Goal: Information Seeking & Learning: Find specific fact

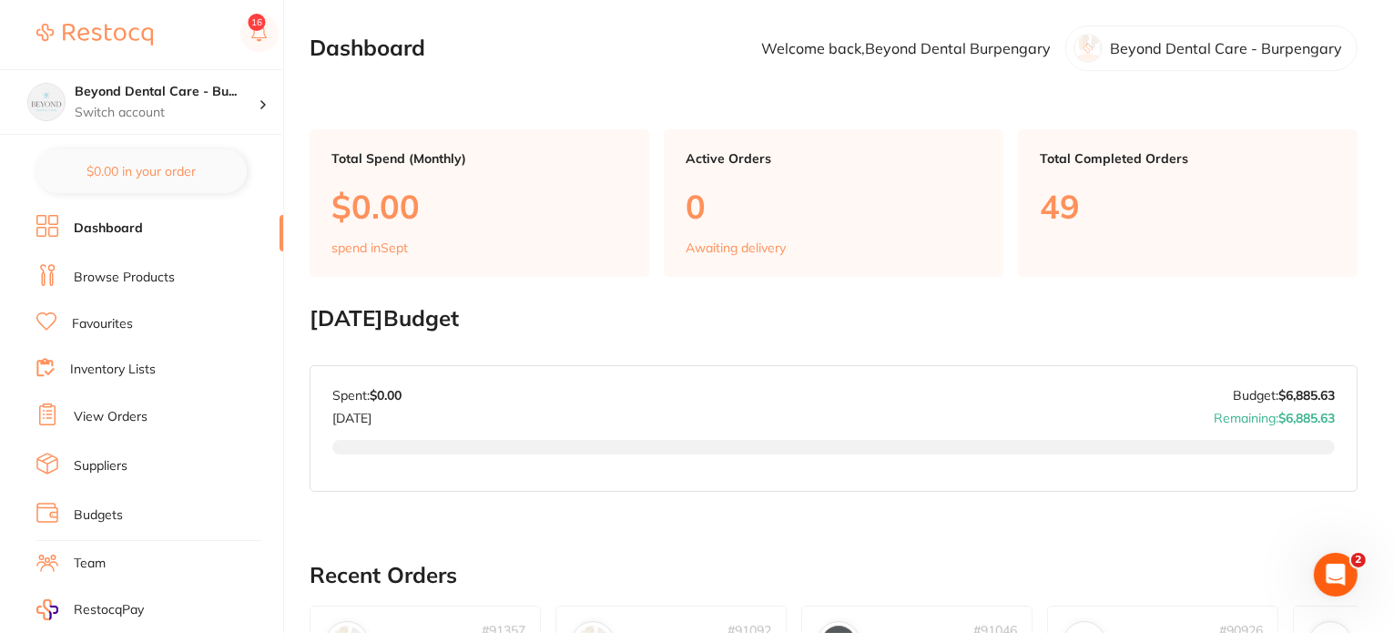
click at [116, 362] on link "Inventory Lists" at bounding box center [113, 369] width 86 height 18
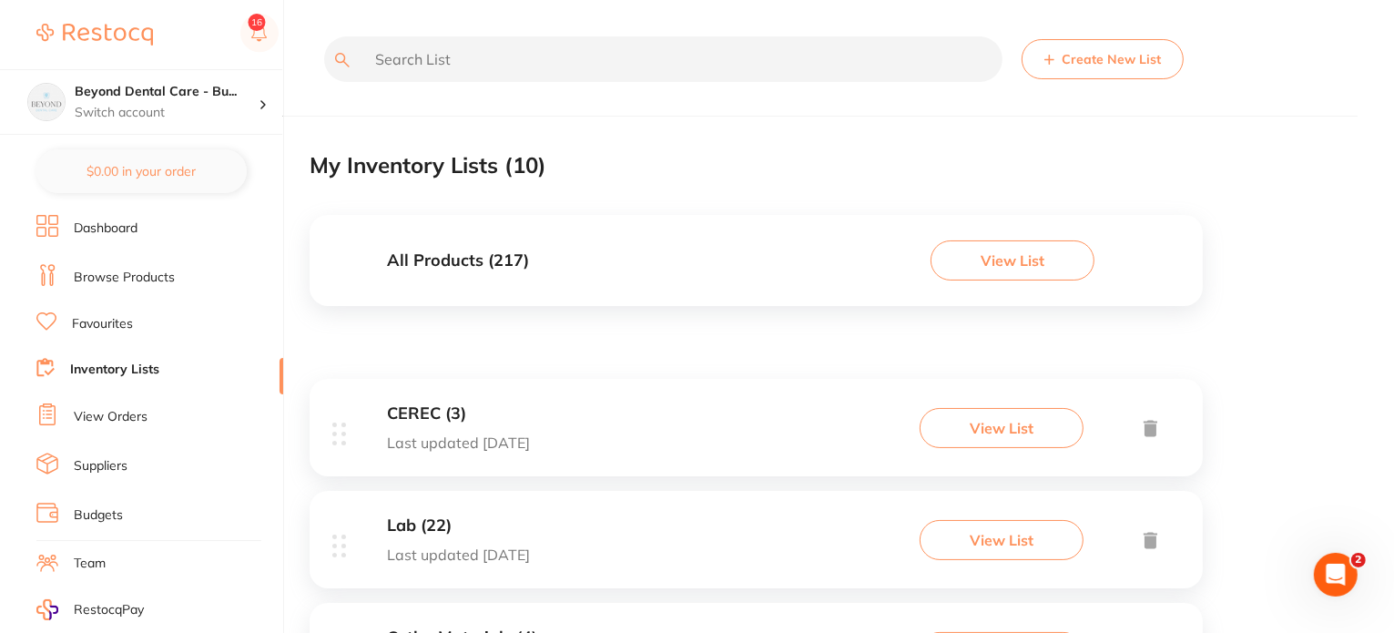
click at [977, 272] on button "View List" at bounding box center [1012, 260] width 164 height 40
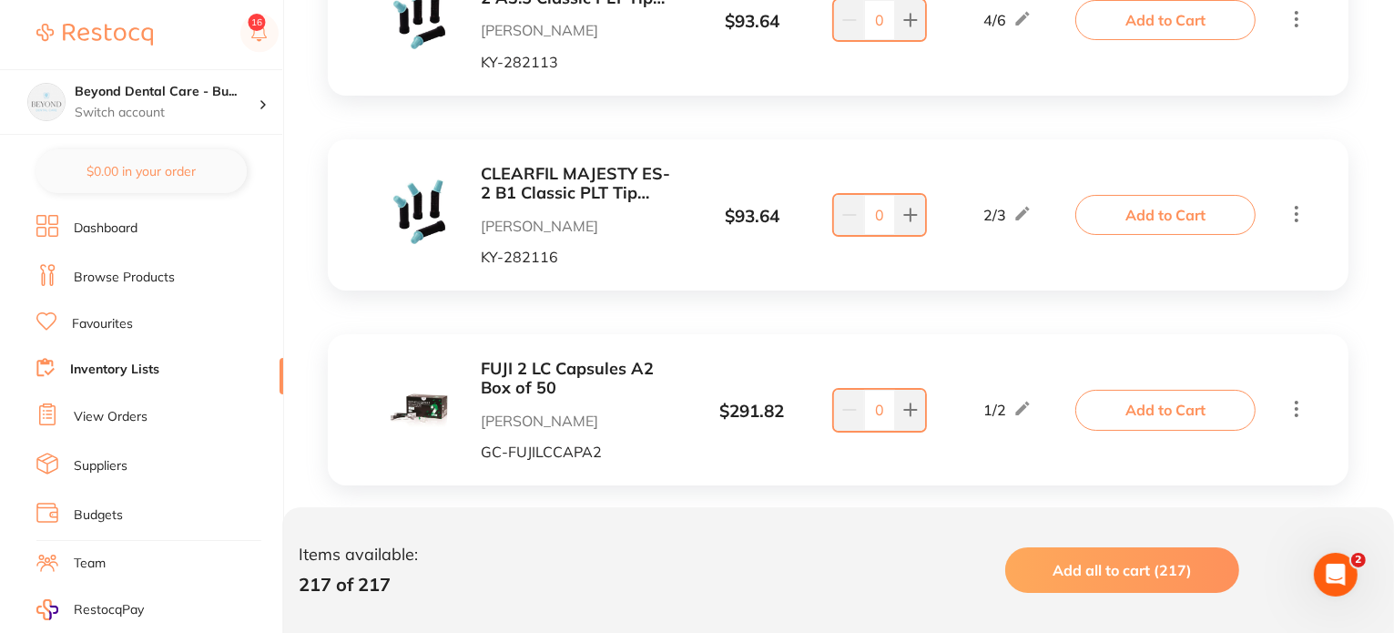
scroll to position [6477, 0]
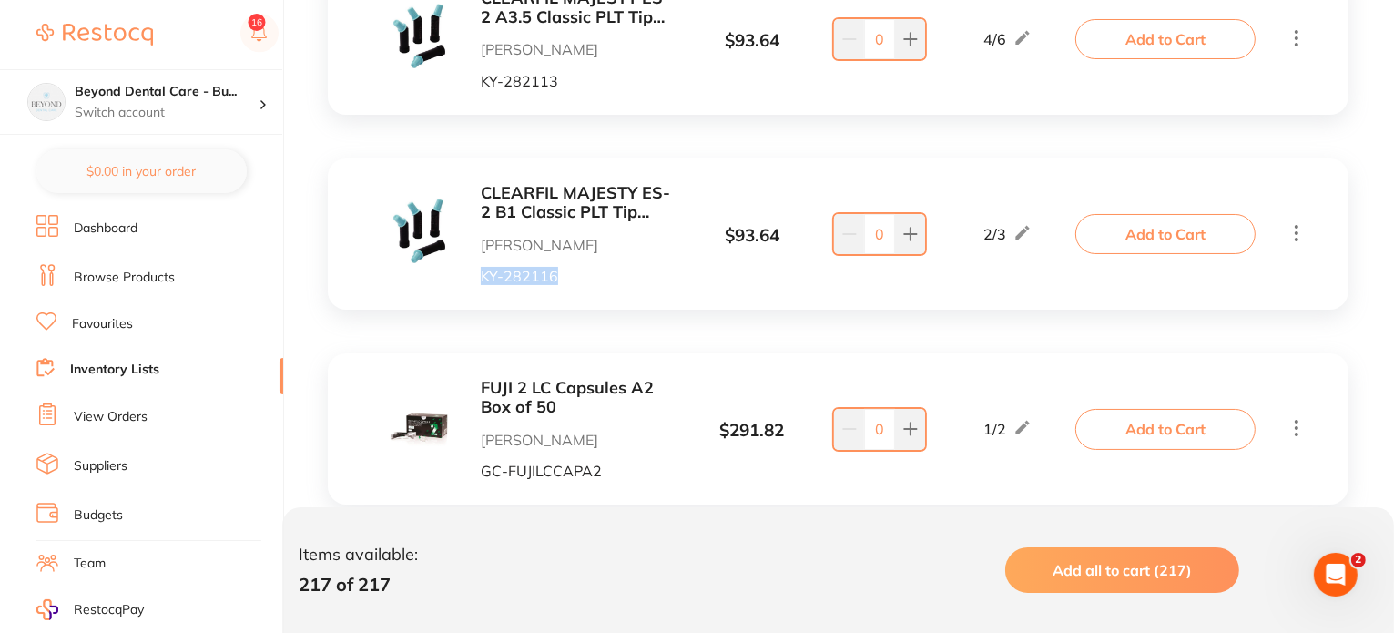
drag, startPoint x: 600, startPoint y: 276, endPoint x: 473, endPoint y: 277, distance: 126.5
click at [473, 277] on div "CLEARFIL MAJESTY ES-2 B1 Classic PLT Tip 0.25g x 20 Henry Schein Halas KY-282116" at bounding box center [533, 234] width 292 height 100
copy p "KY-282116"
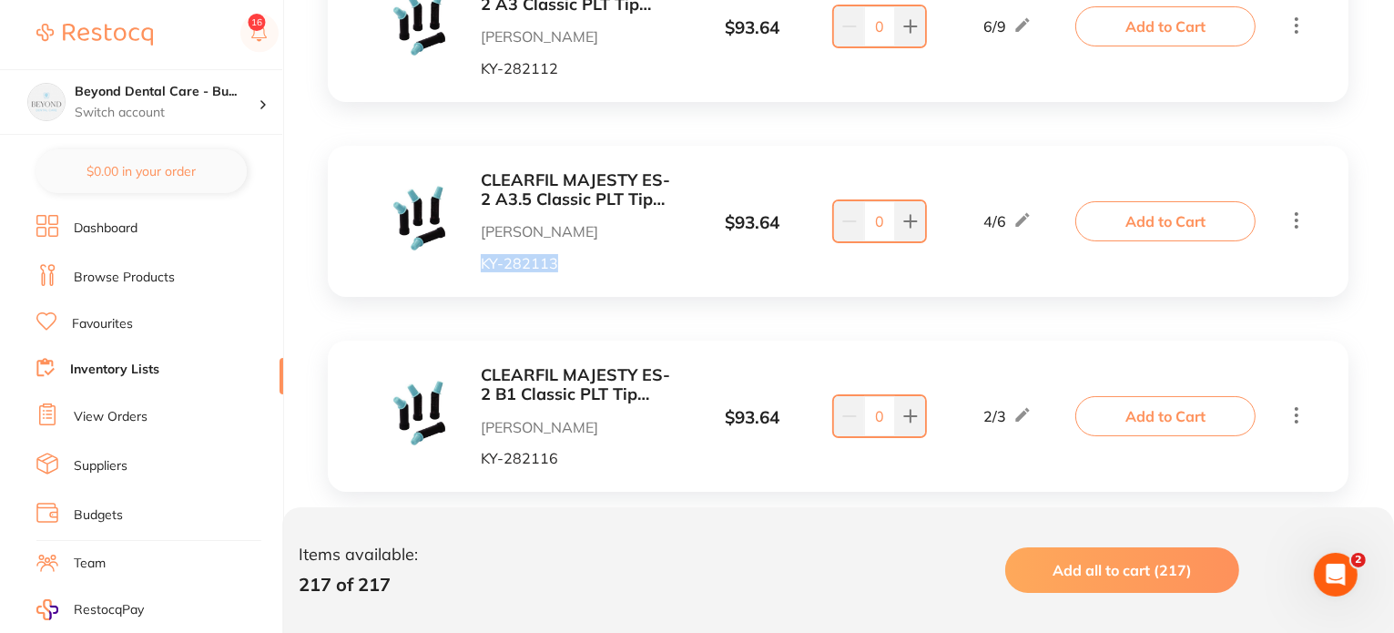
drag, startPoint x: 555, startPoint y: 267, endPoint x: 477, endPoint y: 270, distance: 78.4
click at [477, 270] on div "CLEARFIL MAJESTY ES-2 A3.5 Classic PLT Tip 0.25g x 20 Henry Schein Halas KY-282…" at bounding box center [533, 221] width 292 height 100
copy p "KY-282113"
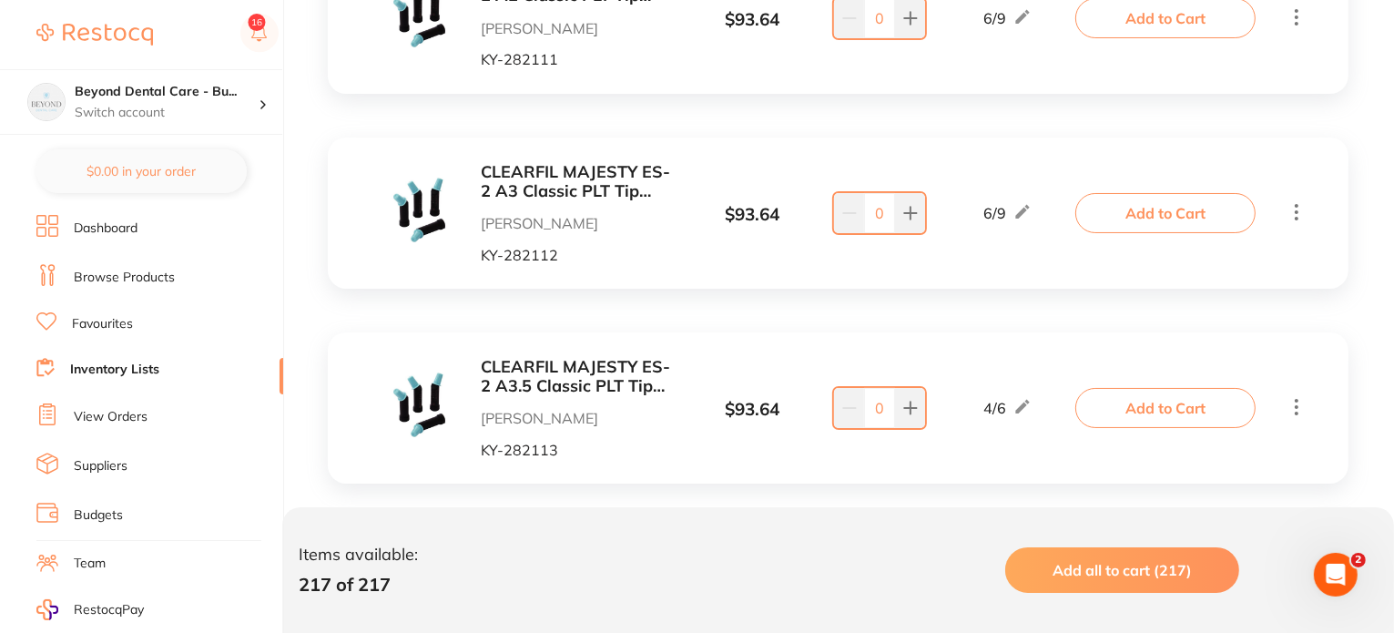
scroll to position [6022, 0]
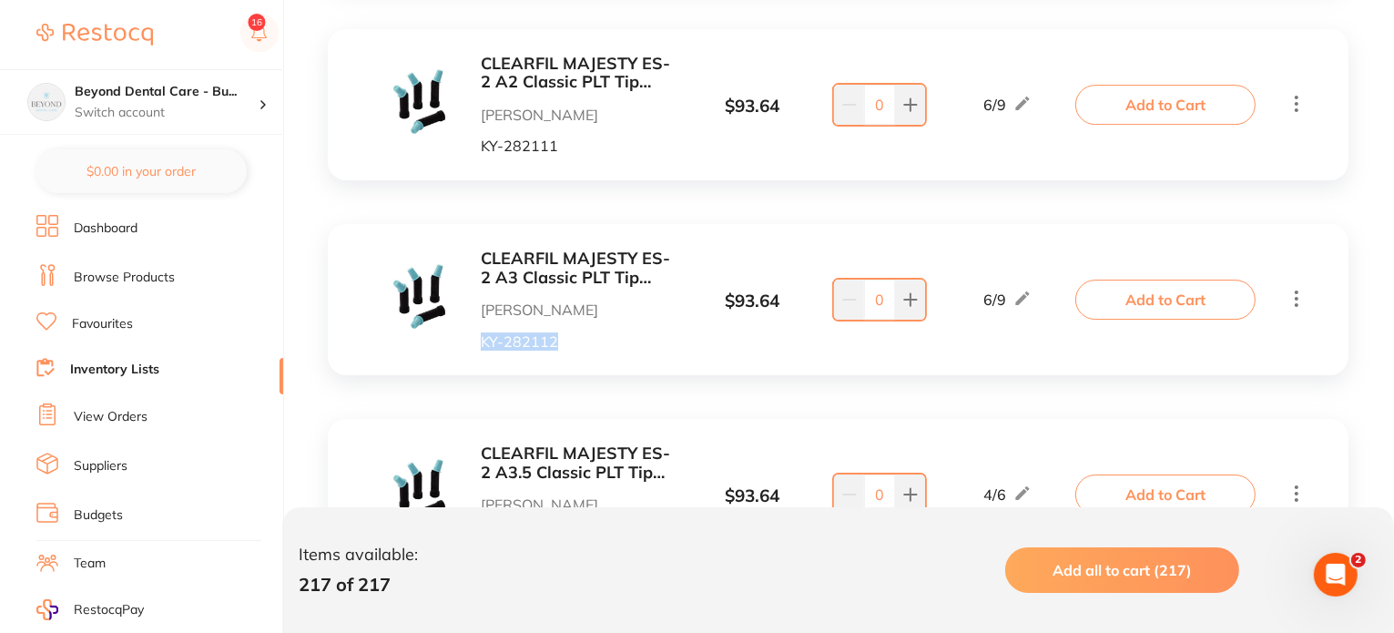
drag, startPoint x: 576, startPoint y: 342, endPoint x: 480, endPoint y: 343, distance: 96.5
click at [480, 343] on div "CLEARFIL MAJESTY ES-2 A3 Classic PLT Tip 0.25g x 20 Henry Schein Halas KY-282112" at bounding box center [533, 299] width 292 height 100
copy p "KY-282112"
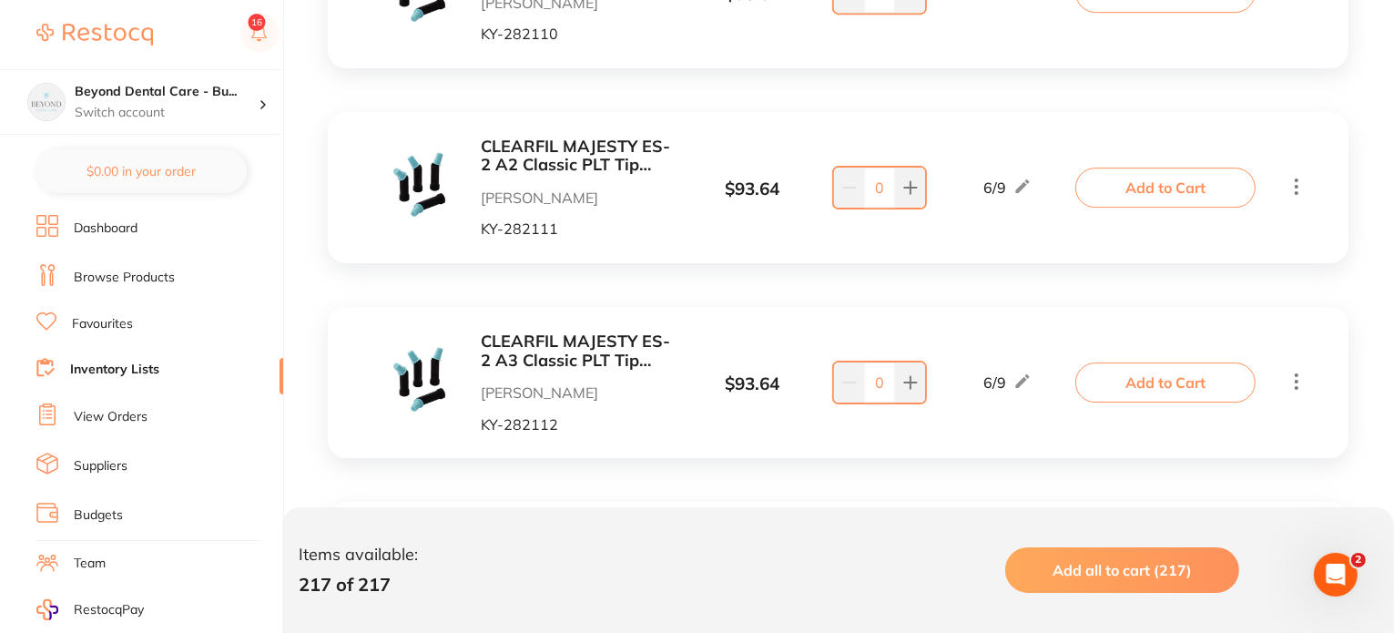
scroll to position [5840, 0]
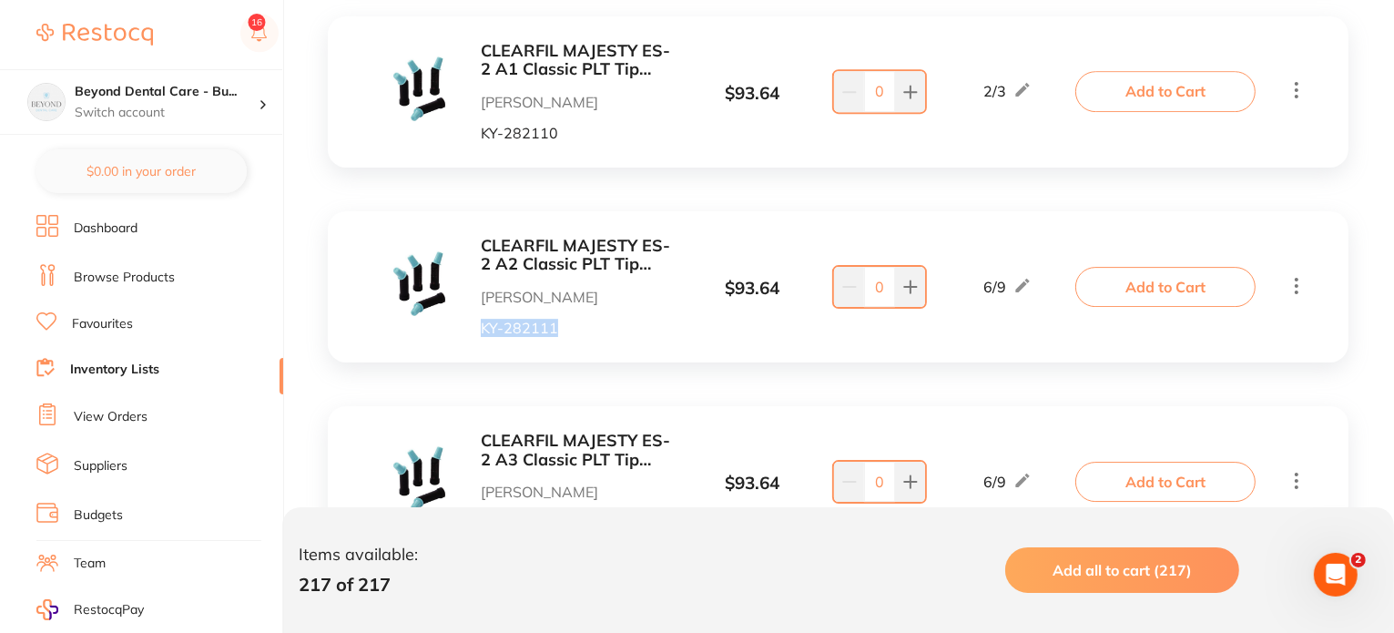
drag, startPoint x: 564, startPoint y: 327, endPoint x: 462, endPoint y: 330, distance: 102.0
click at [462, 330] on div "CLEARFIL MAJESTY ES-2 A2 Classic PLT Tip 0.25g x 20 Henry Schein Halas KY-282111" at bounding box center [533, 287] width 292 height 100
copy p "KY-282111"
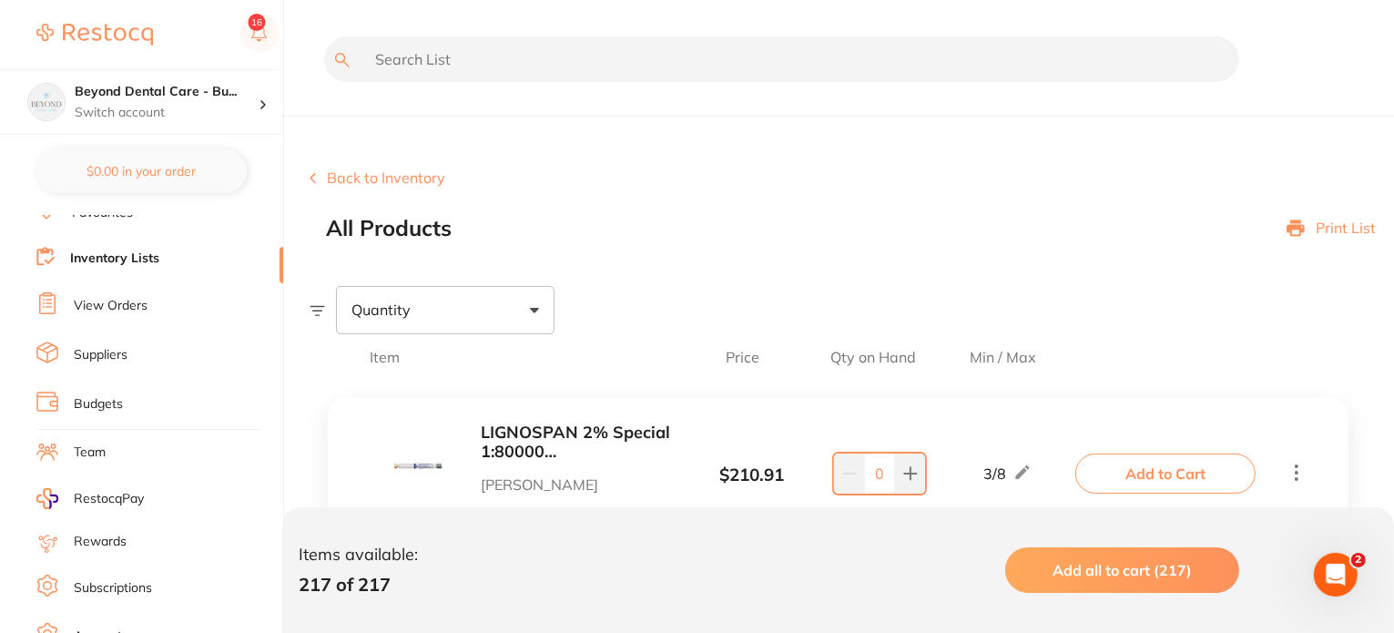
scroll to position [215, 0]
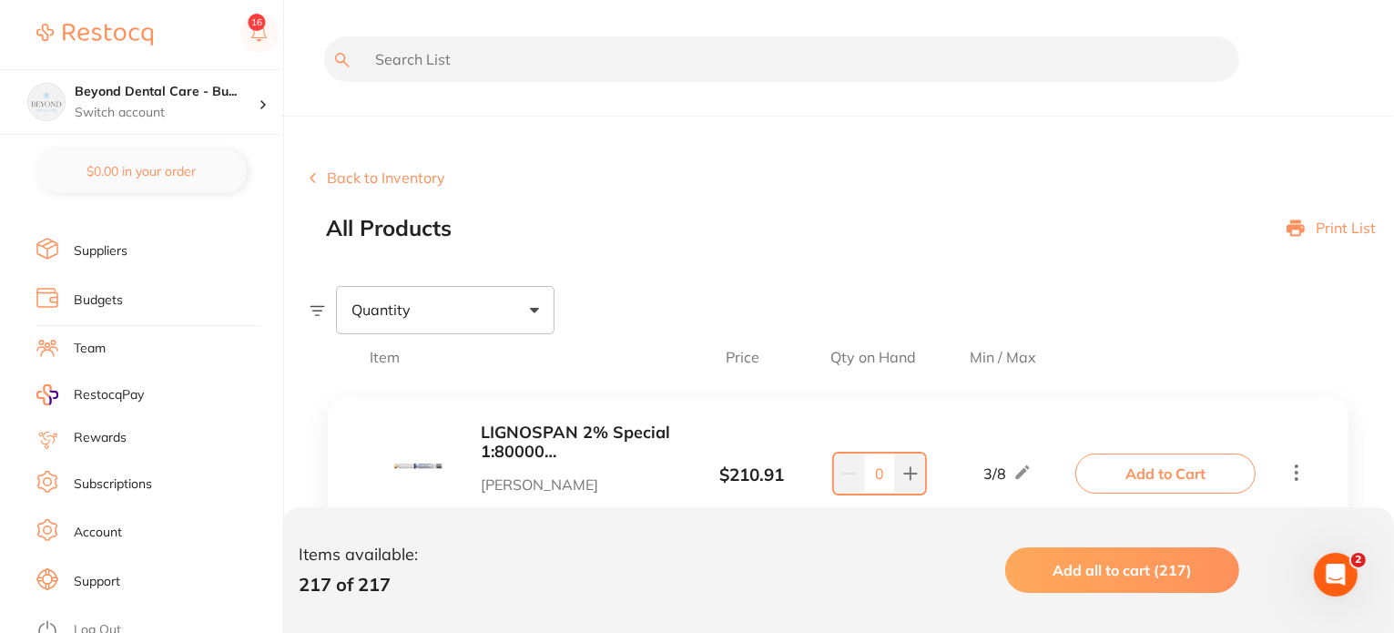
click at [108, 523] on link "Account" at bounding box center [98, 532] width 48 height 18
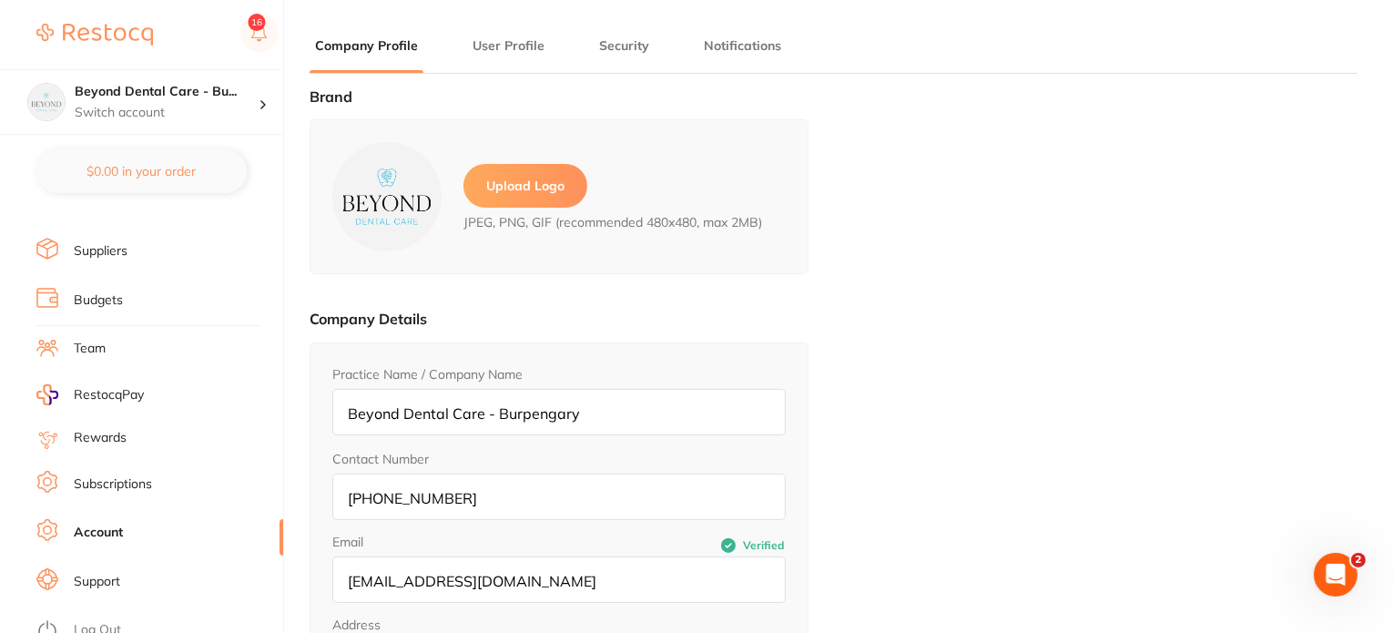
type input "Beyond Dental"
type input "Burpengary"
type input "burpengary@beyonddentalcare.com.au"
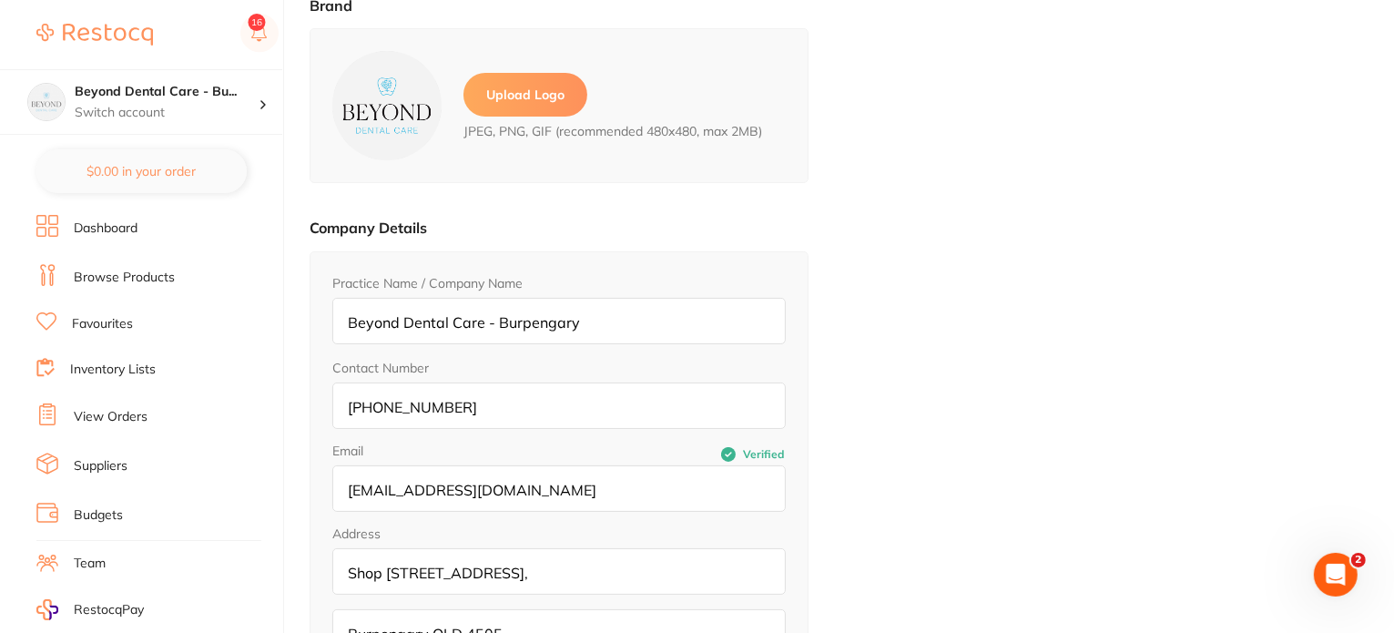
click at [111, 373] on link "Inventory Lists" at bounding box center [113, 369] width 86 height 18
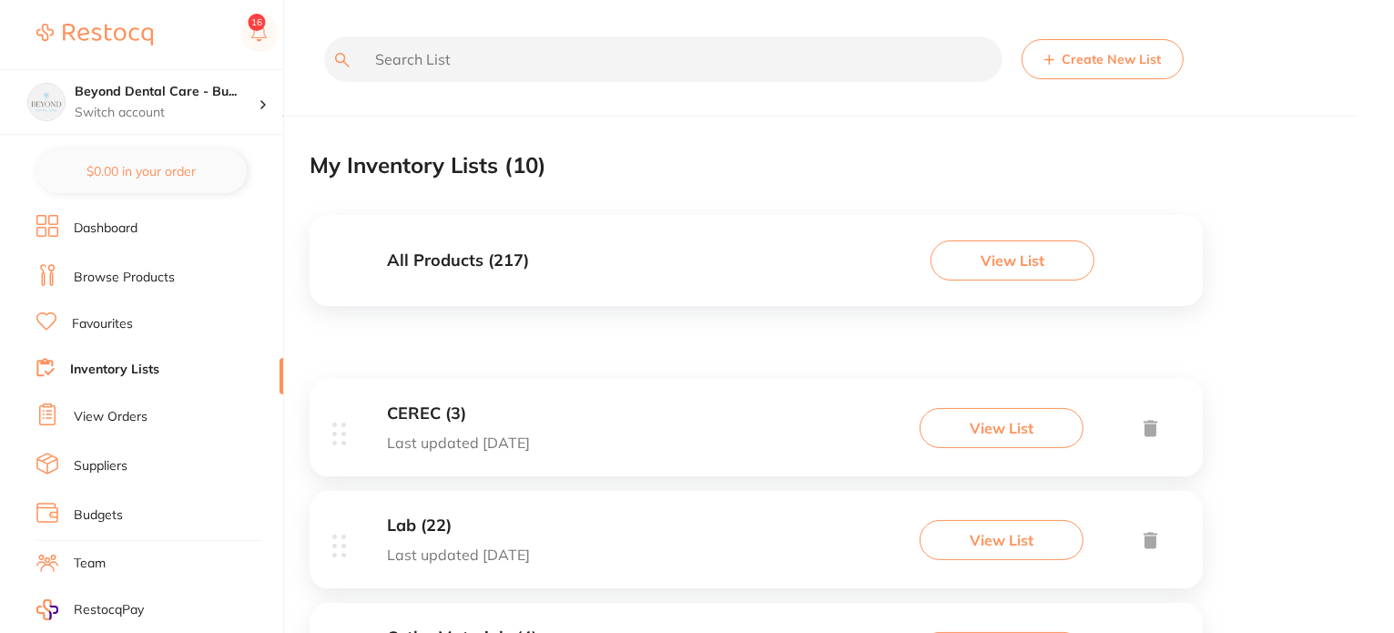
click at [1009, 269] on button "View List" at bounding box center [1012, 260] width 164 height 40
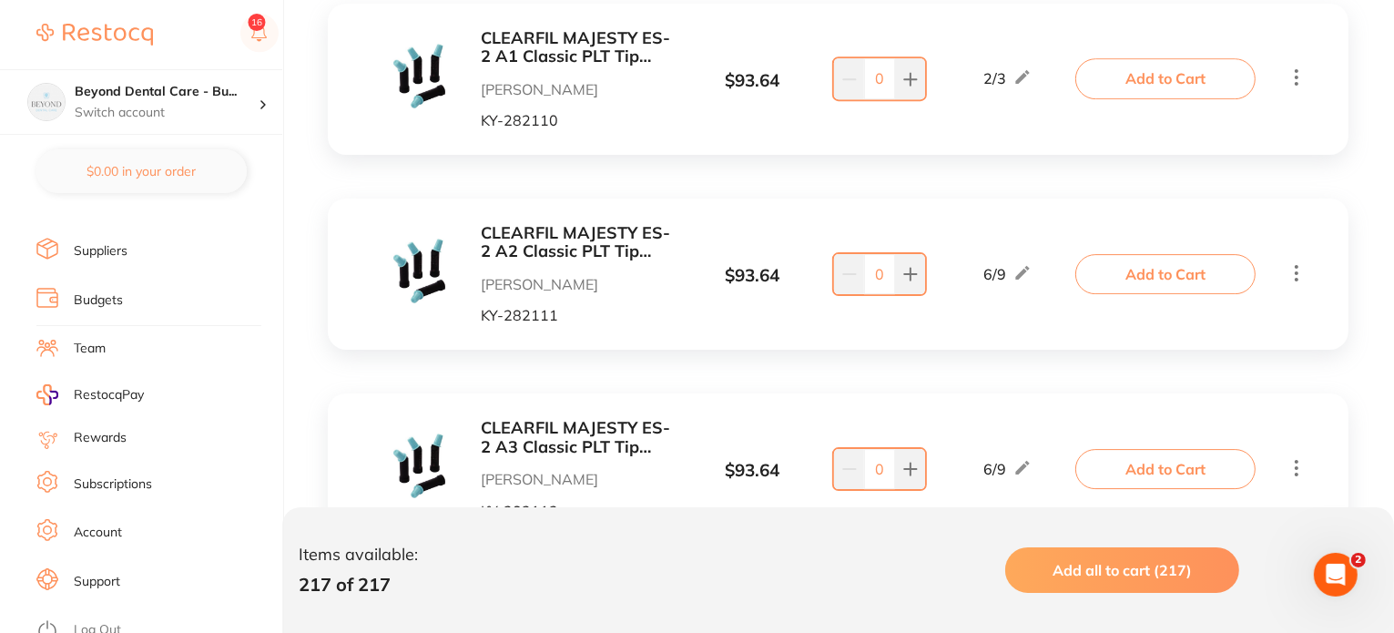
click at [109, 621] on link "Log Out" at bounding box center [97, 630] width 47 height 18
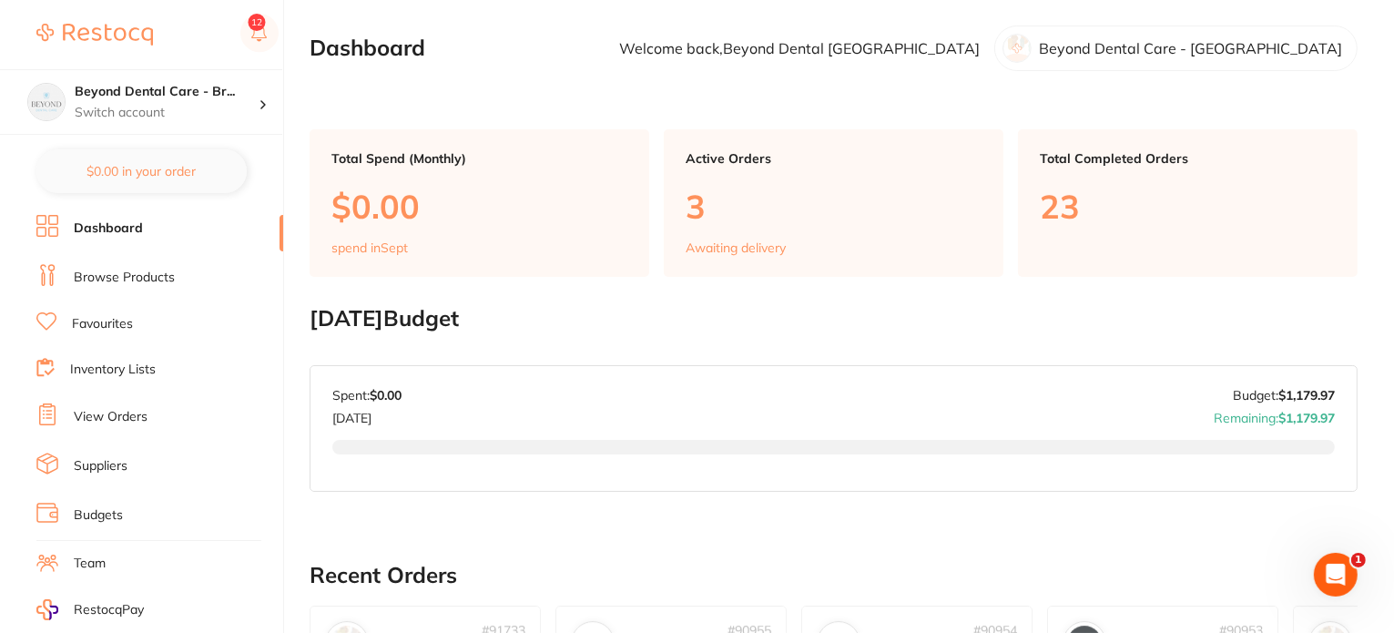
click at [97, 360] on link "Inventory Lists" at bounding box center [113, 369] width 86 height 18
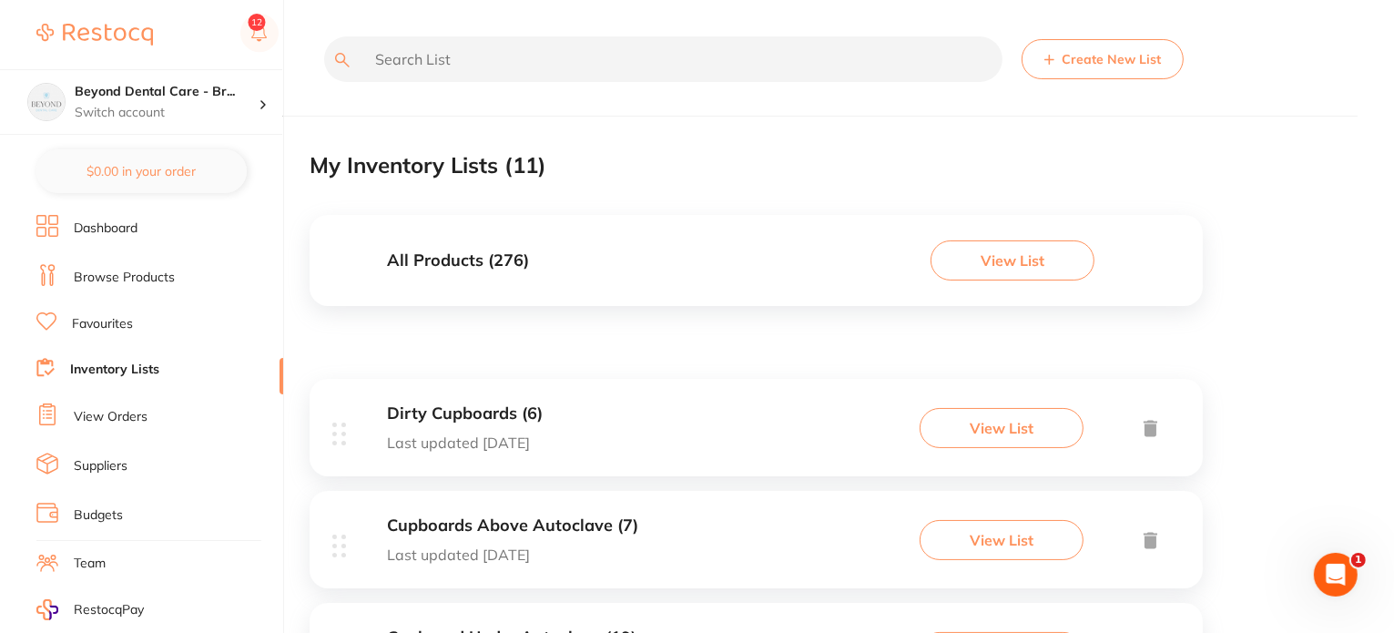
click at [975, 258] on button "View List" at bounding box center [1012, 260] width 164 height 40
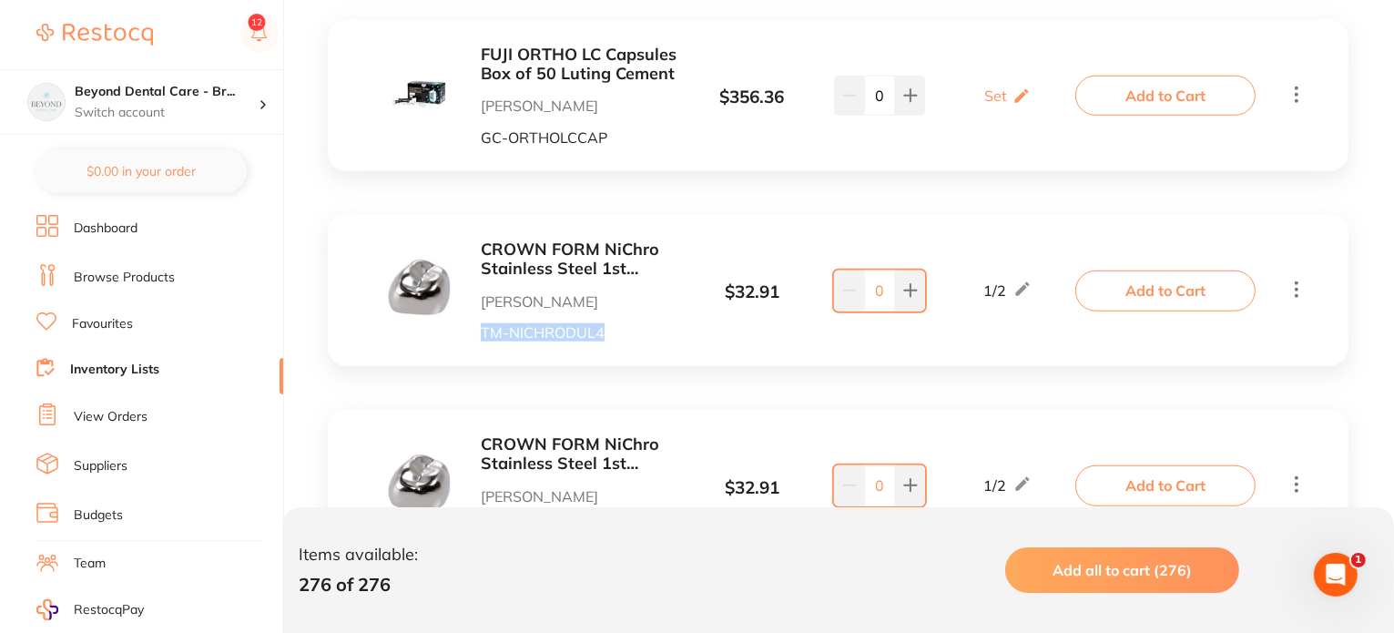
drag, startPoint x: 631, startPoint y: 334, endPoint x: 476, endPoint y: 341, distance: 154.9
click at [476, 341] on div "CROWN FORM NiChro Stainless Steel 1st Molar DUL4 Pk of 2 Henry Schein Halas TM-…" at bounding box center [838, 290] width 1020 height 151
copy p "TM-NICHRODUL4"
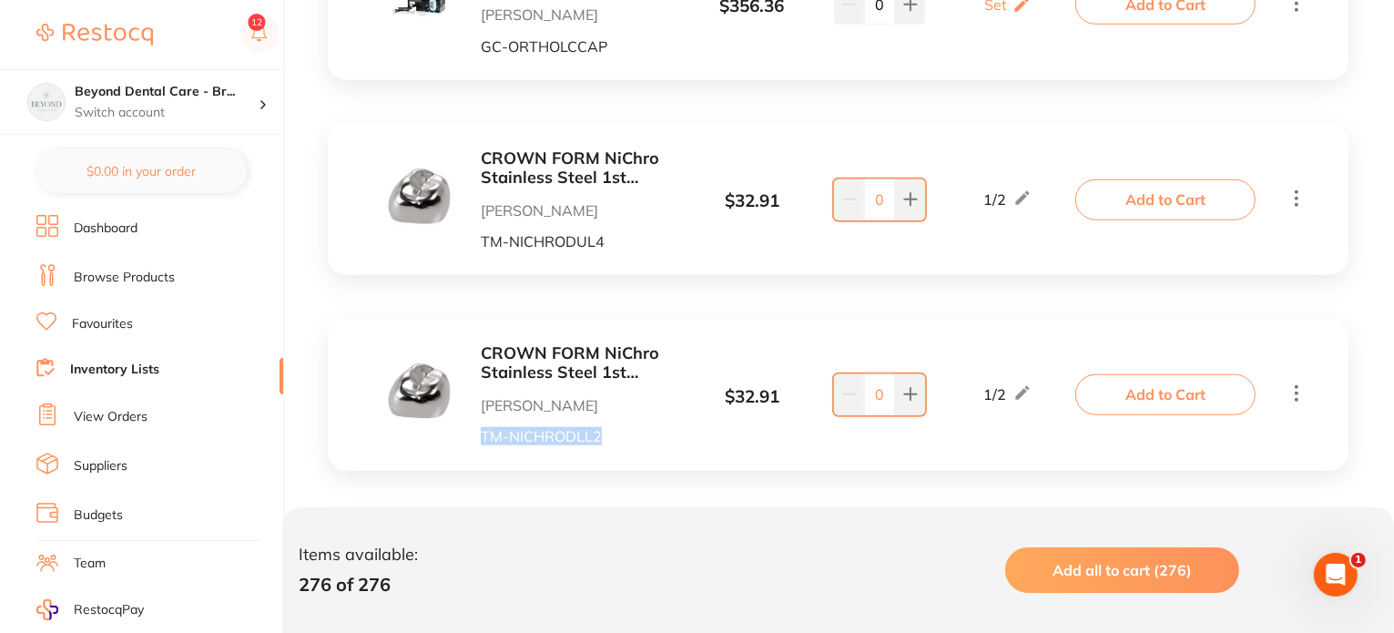
drag, startPoint x: 604, startPoint y: 439, endPoint x: 484, endPoint y: 440, distance: 120.2
click at [484, 440] on p "TM-NICHRODLL2" at bounding box center [580, 436] width 198 height 16
copy p "TM-NICHRODLL2"
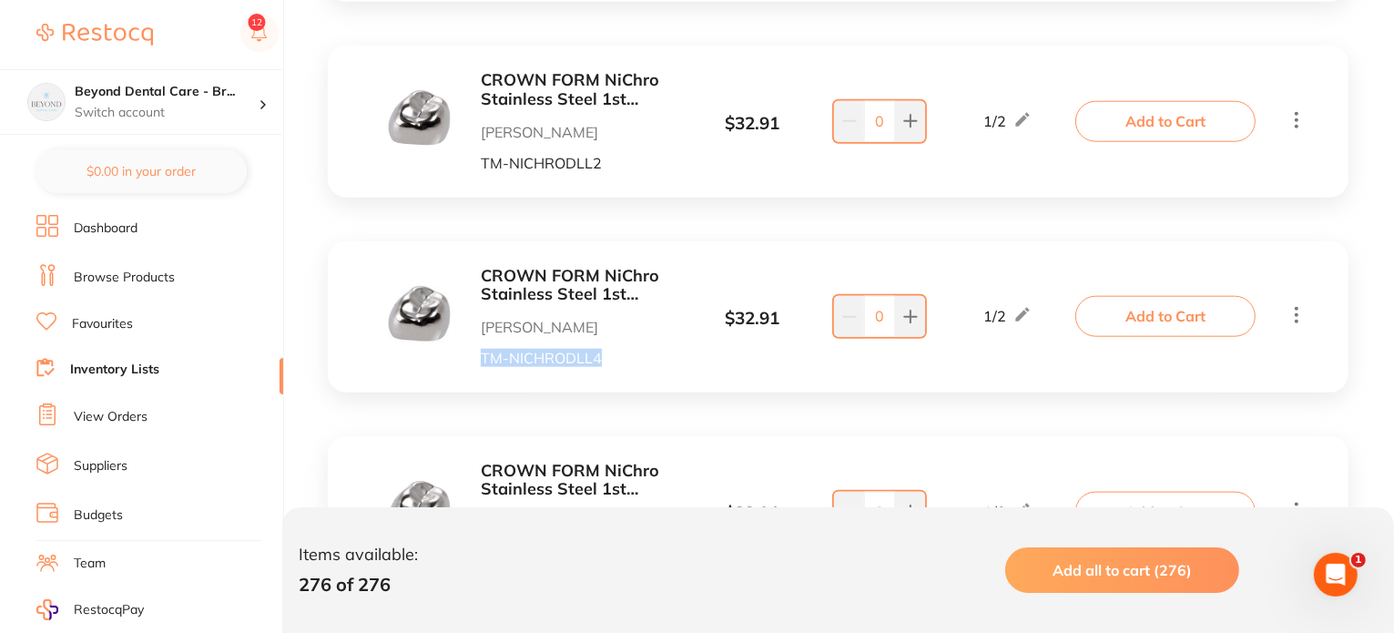
drag, startPoint x: 613, startPoint y: 357, endPoint x: 481, endPoint y: 350, distance: 133.0
click at [481, 350] on p "TM-NICHRODLL4" at bounding box center [580, 358] width 198 height 16
copy p "TM-NICHRODLL4"
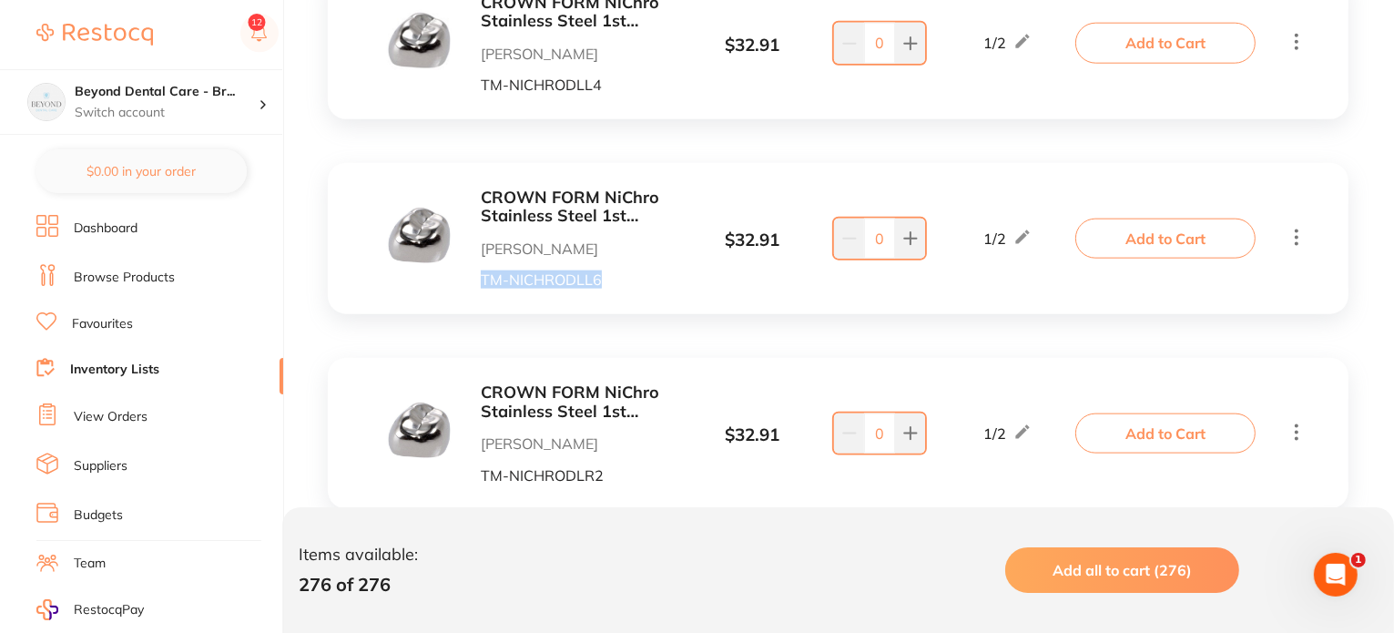
drag, startPoint x: 611, startPoint y: 280, endPoint x: 481, endPoint y: 279, distance: 130.2
click at [481, 279] on p "TM-NICHRODLL6" at bounding box center [580, 279] width 198 height 16
copy p "TM-NICHRODLL6"
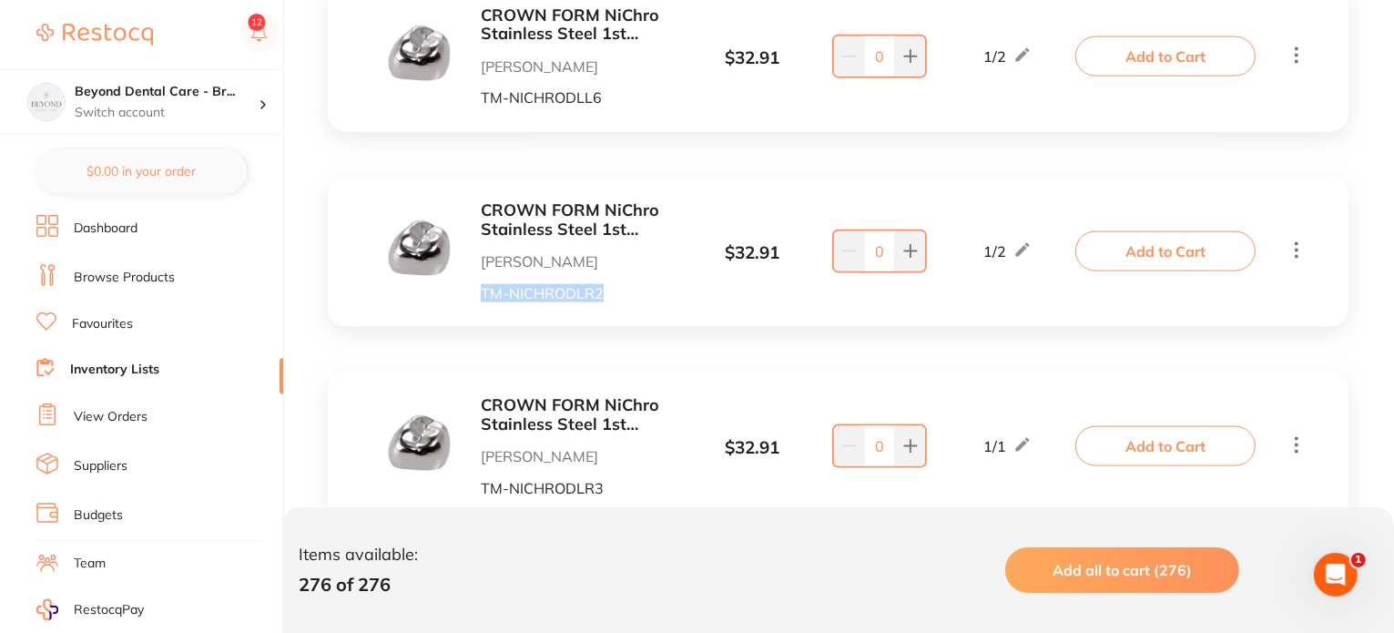
drag, startPoint x: 630, startPoint y: 298, endPoint x: 474, endPoint y: 297, distance: 155.6
click at [474, 297] on div "CROWN FORM NiChro Stainless Steel 1st Molar DLR2 Pk of 2 Henry Schein Halas TM-…" at bounding box center [533, 251] width 292 height 100
copy p "TM-NICHRODLR2"
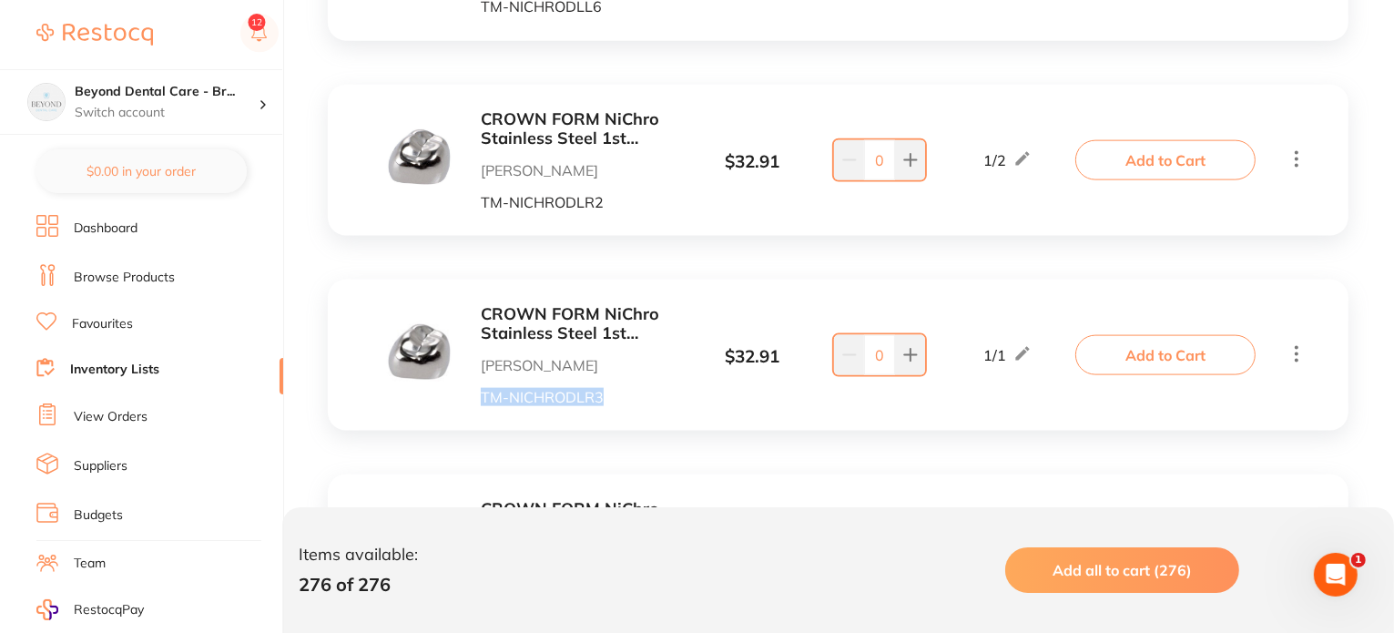
drag, startPoint x: 614, startPoint y: 396, endPoint x: 475, endPoint y: 400, distance: 139.3
click at [475, 400] on div "CROWN FORM NiChro Stainless Steel 1st Molar DLR3 Pk of 2 Henry Schein Halas TM-…" at bounding box center [533, 355] width 292 height 100
copy p "TM-NICHRODLR3"
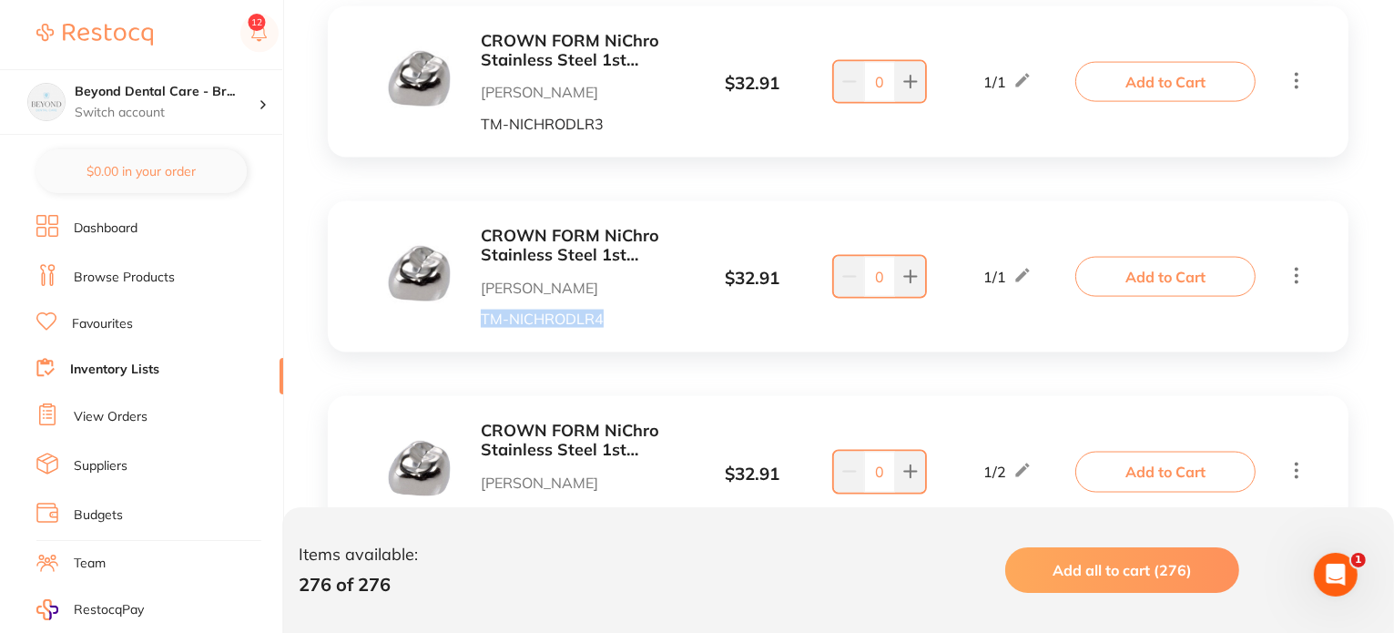
drag, startPoint x: 552, startPoint y: 320, endPoint x: 484, endPoint y: 320, distance: 68.3
click at [484, 320] on p "TM-NICHRODLR4" at bounding box center [580, 318] width 198 height 16
copy p "TM-NICHRODLR4"
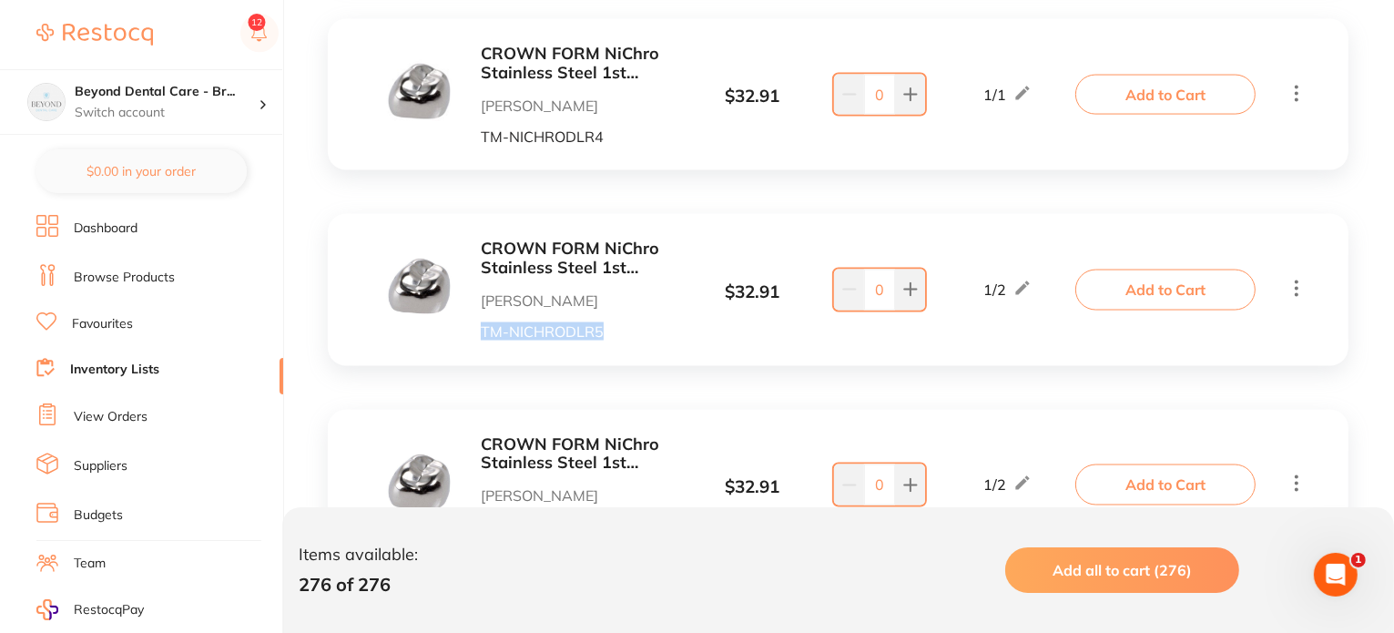
drag, startPoint x: 607, startPoint y: 335, endPoint x: 472, endPoint y: 341, distance: 134.9
click at [472, 341] on div "CROWN FORM NiChro Stainless Steel 1st Molar DLR5 Pk of 2 Henry Schein Halas TM-…" at bounding box center [838, 289] width 1020 height 151
copy p "TM-NICHRODLR5"
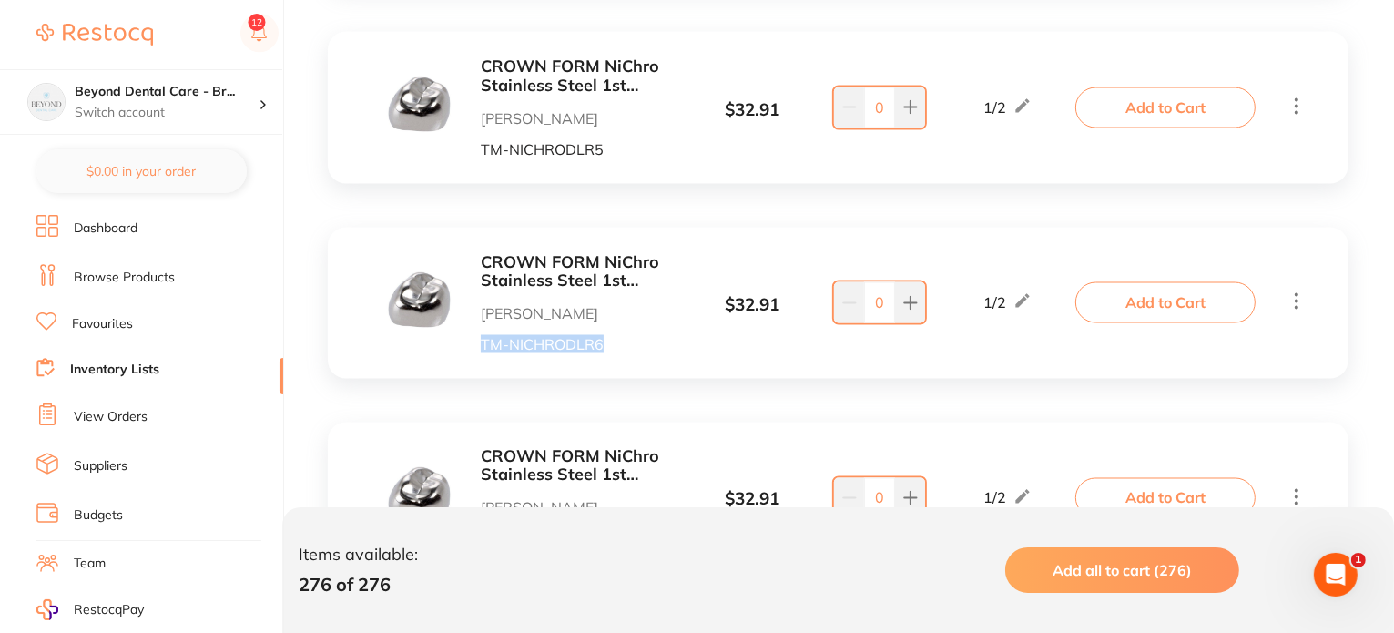
drag, startPoint x: 609, startPoint y: 348, endPoint x: 476, endPoint y: 352, distance: 133.0
click at [476, 352] on div "CROWN FORM NiChro Stainless Steel 1st Molar DLR6 Pk of 2 Henry Schein Halas TM-…" at bounding box center [533, 303] width 292 height 100
copy p "TM-NICHRODLR6"
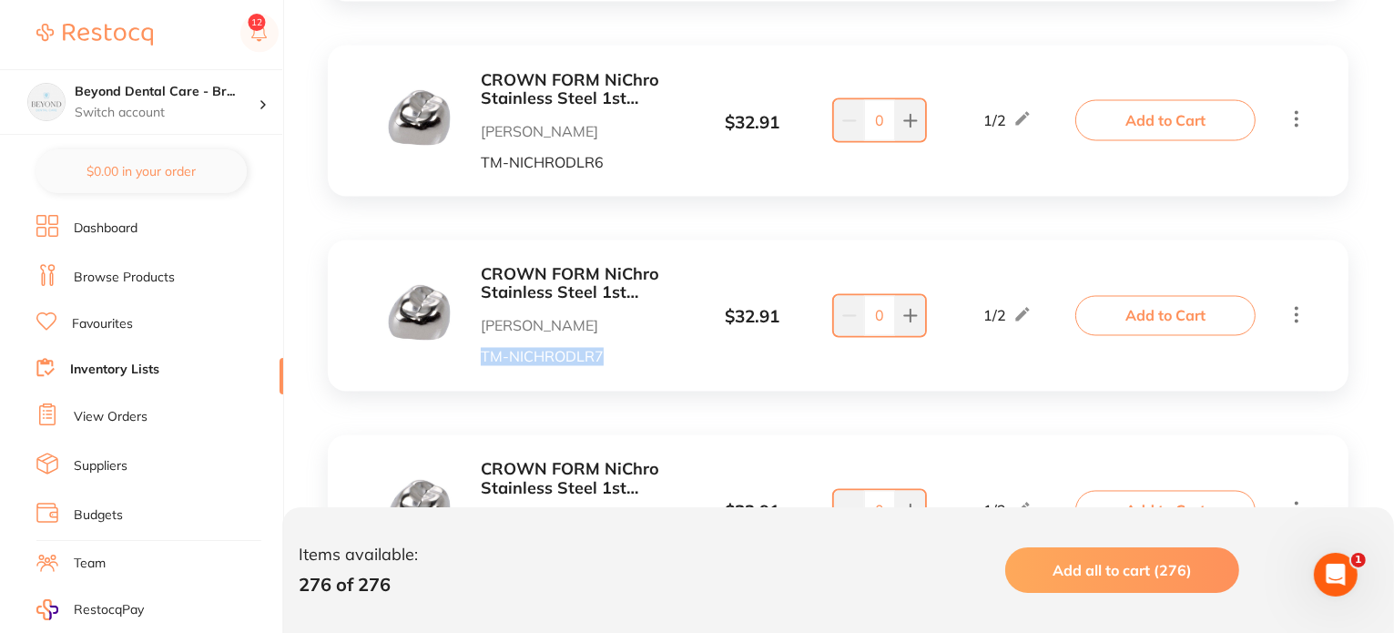
drag, startPoint x: 605, startPoint y: 360, endPoint x: 464, endPoint y: 360, distance: 141.1
click at [464, 360] on div "CROWN FORM NiChro Stainless Steel 1st Molar DLR7 Pk of 2 Henry Schein Halas TM-…" at bounding box center [533, 316] width 292 height 100
copy p "TM-NICHRODLR7"
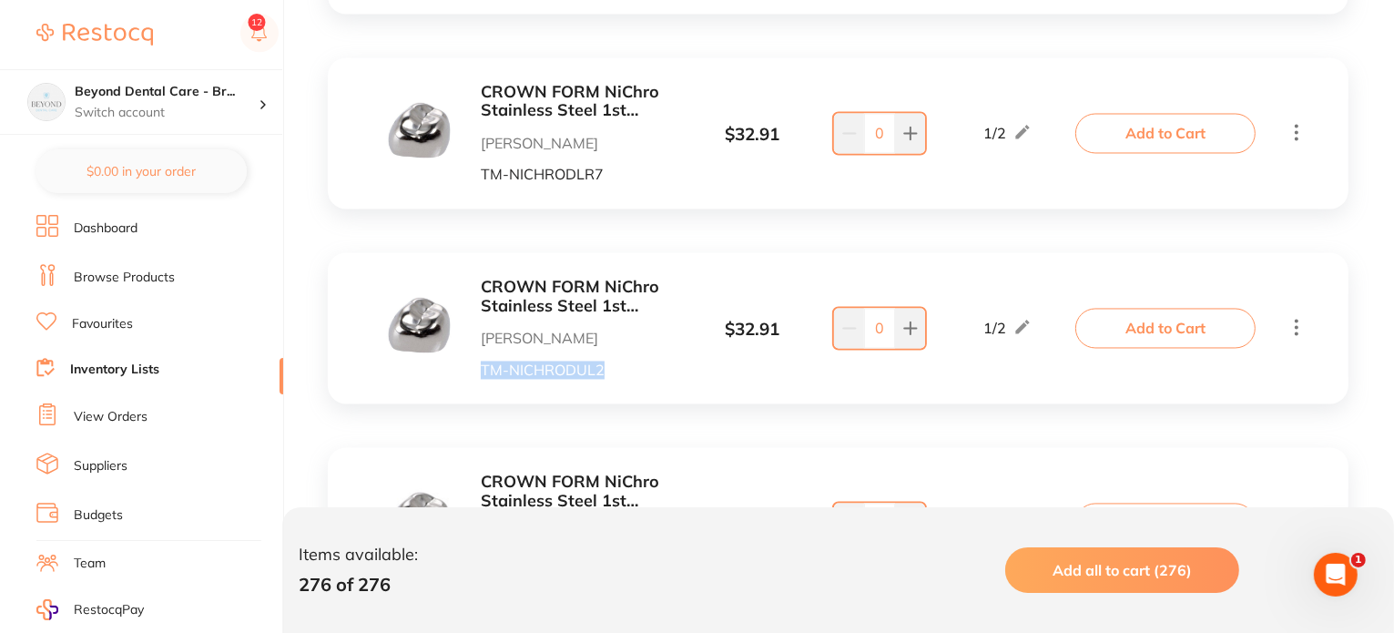
drag, startPoint x: 615, startPoint y: 376, endPoint x: 476, endPoint y: 378, distance: 139.3
click at [476, 378] on div "CROWN FORM NiChro Stainless Steel 1st Molar DUL2 Pk of 2 Henry Schein Halas TM-…" at bounding box center [533, 329] width 292 height 100
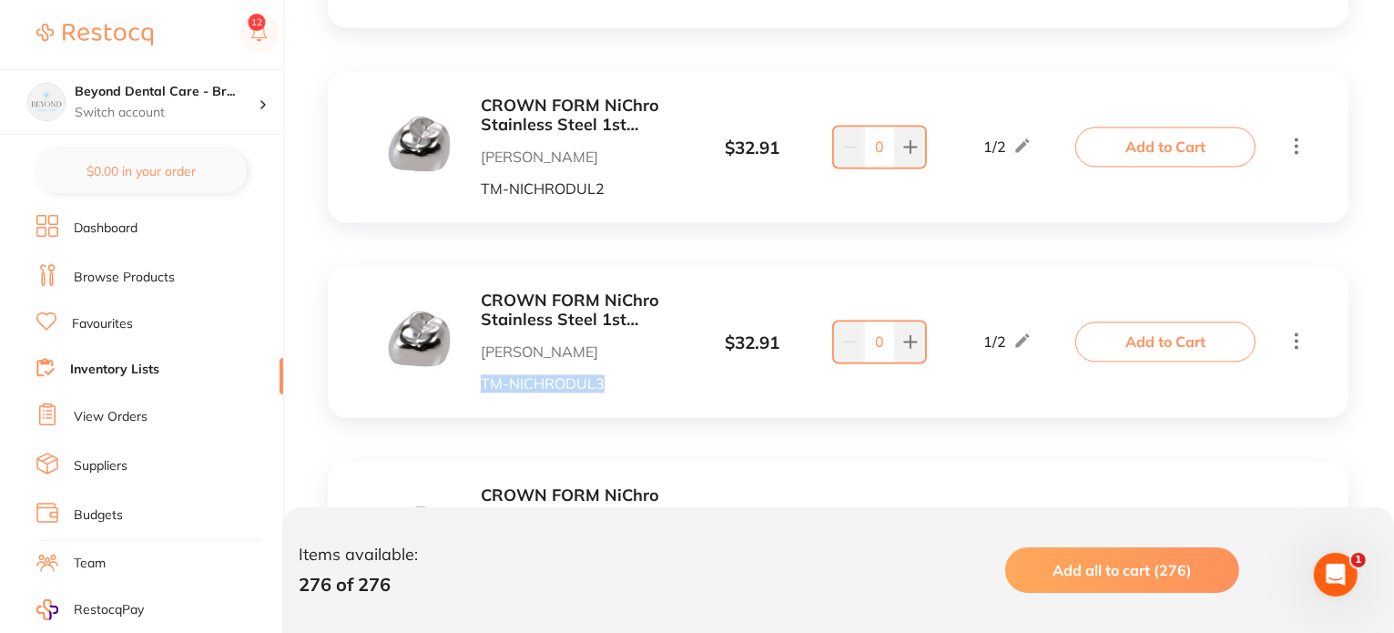
click at [476, 382] on div "CROWN FORM NiChro Stainless Steel 1st Molar DUL3 Pk of 2 Henry Schein Halas TM-…" at bounding box center [533, 341] width 292 height 100
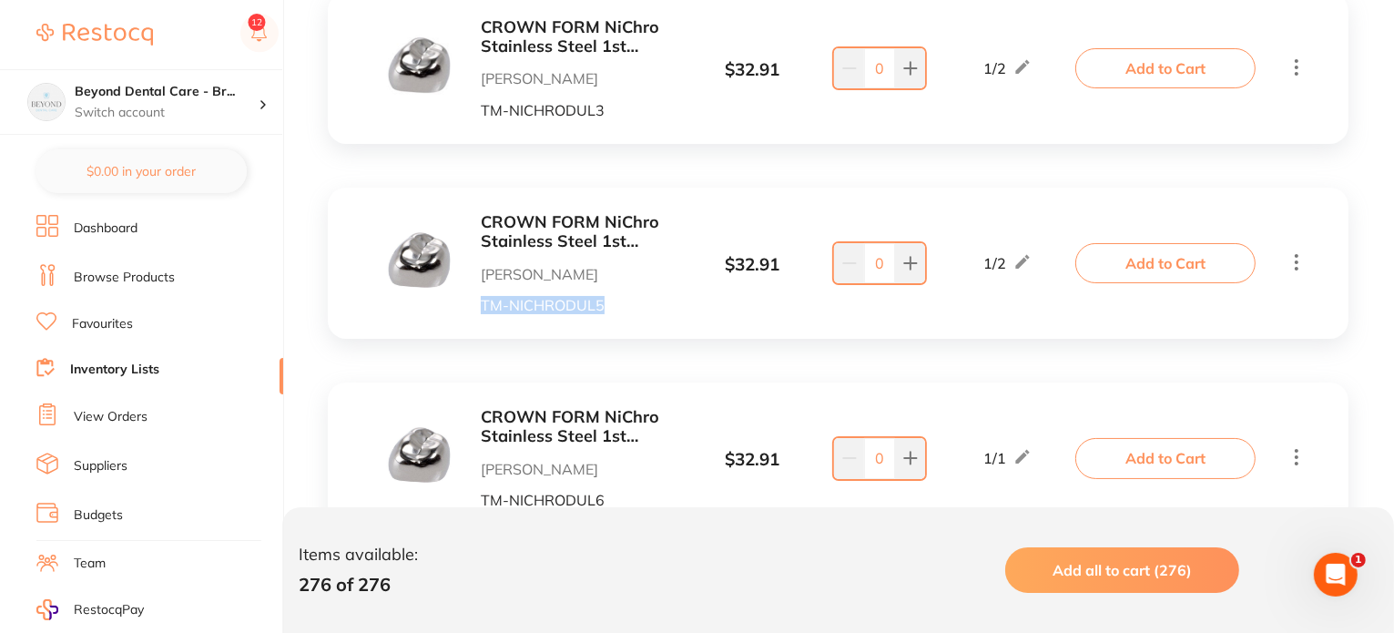
drag, startPoint x: 614, startPoint y: 306, endPoint x: 463, endPoint y: 306, distance: 151.1
click at [463, 306] on div "CROWN FORM NiChro Stainless Steel 1st Molar DUL5 Pk of 2 Henry Schein Halas TM-…" at bounding box center [533, 263] width 292 height 100
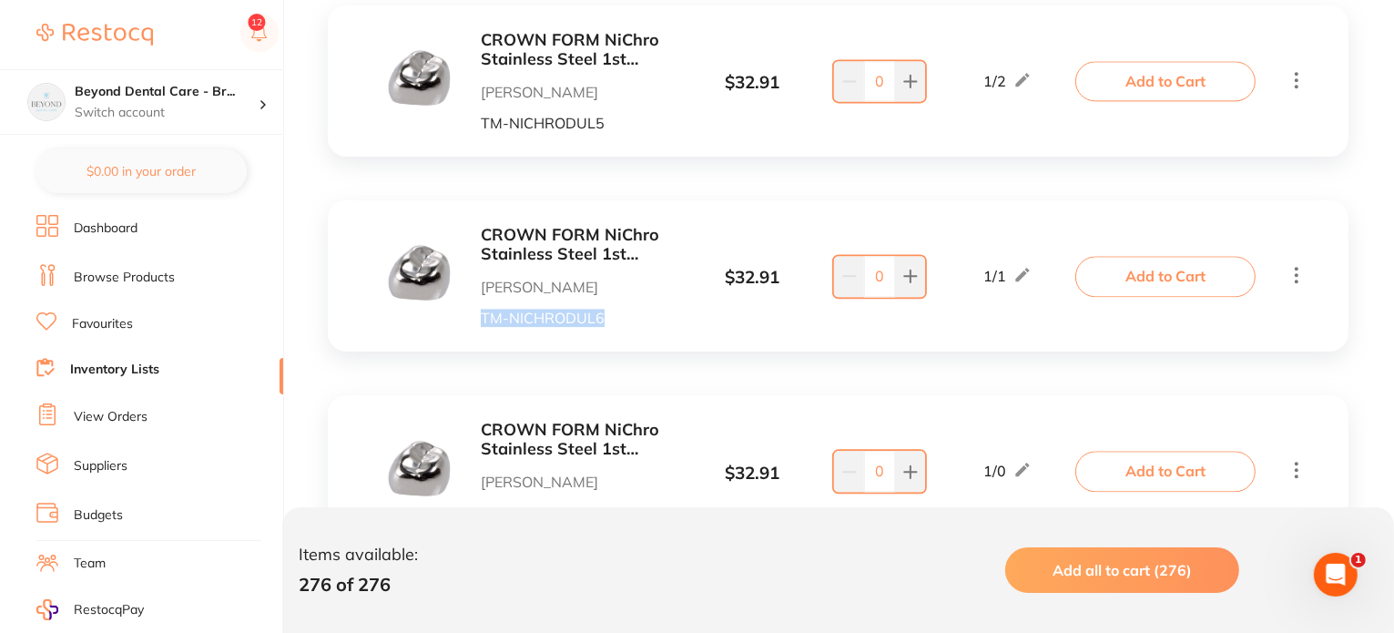
drag, startPoint x: 617, startPoint y: 323, endPoint x: 472, endPoint y: 319, distance: 144.8
click at [472, 319] on div "CROWN FORM NiChro Stainless Steel 1st Molar DUL6 Pk of 2 Henry Schein Halas TM-…" at bounding box center [533, 276] width 292 height 100
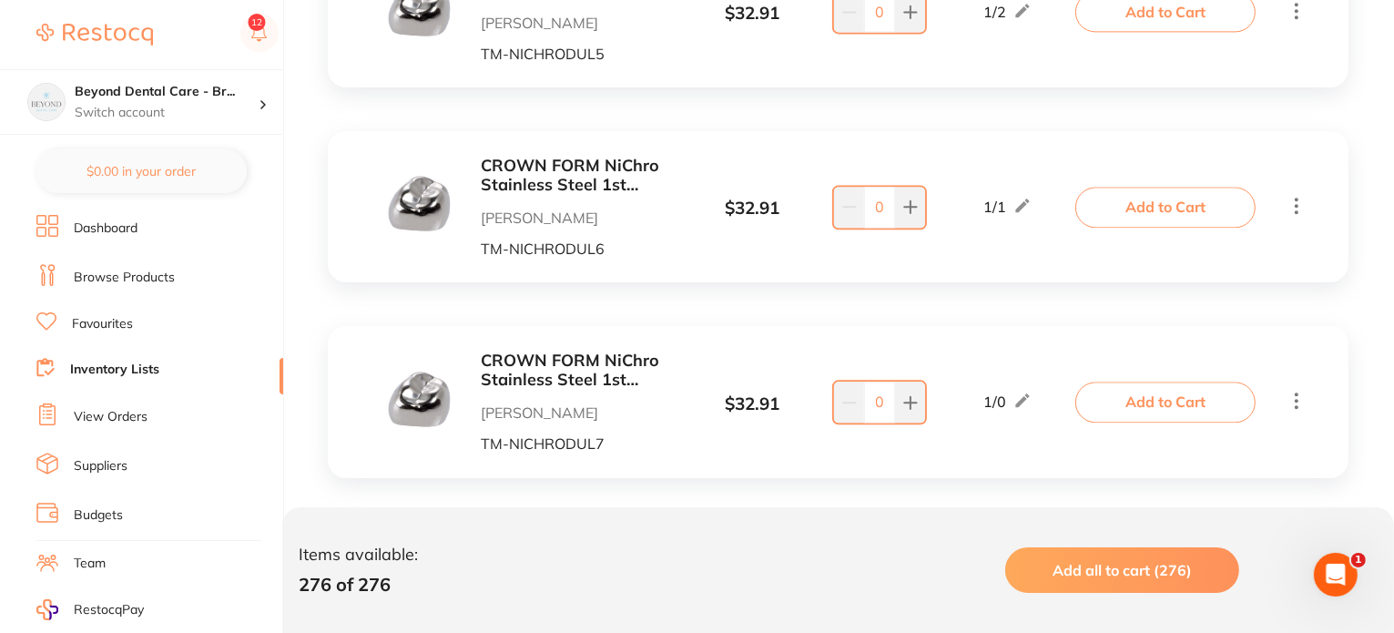
scroll to position [4278, 0]
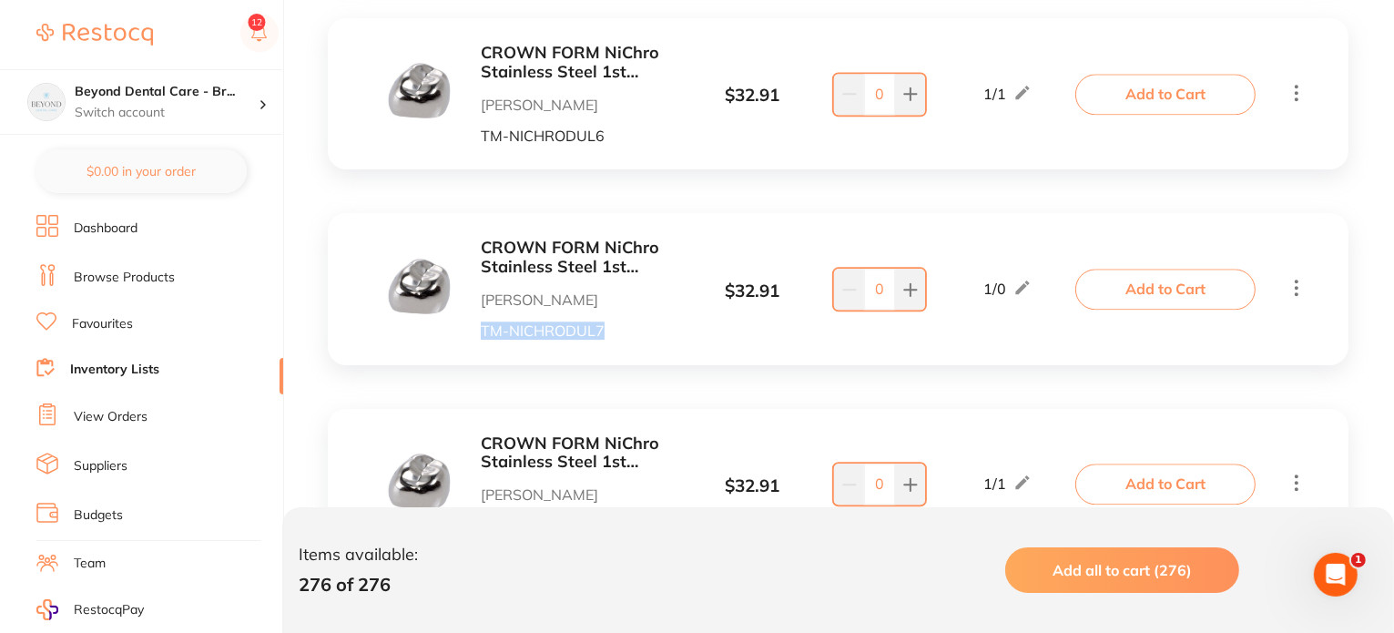
drag, startPoint x: 580, startPoint y: 334, endPoint x: 469, endPoint y: 334, distance: 111.0
click at [469, 334] on div "CROWN FORM NiChro Stainless Steel 1st Molar DUL7 Pk of 2 Henry Schein Halas TM-…" at bounding box center [533, 288] width 292 height 100
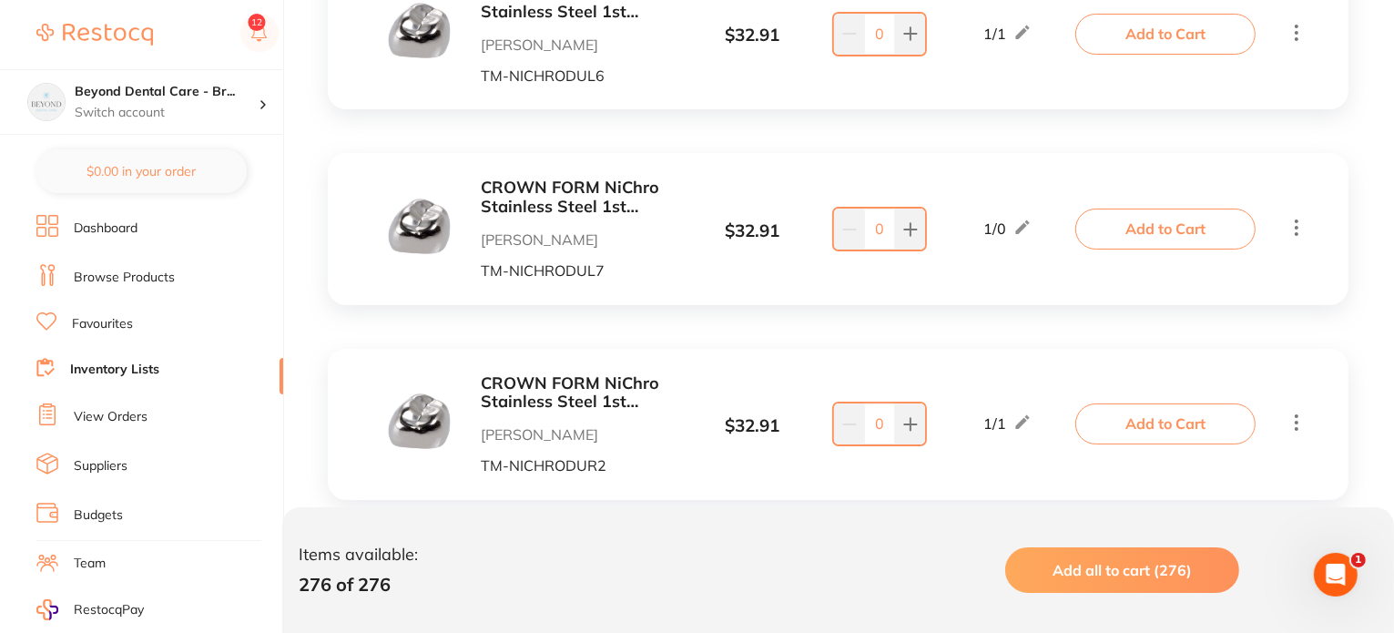
scroll to position [4460, 0]
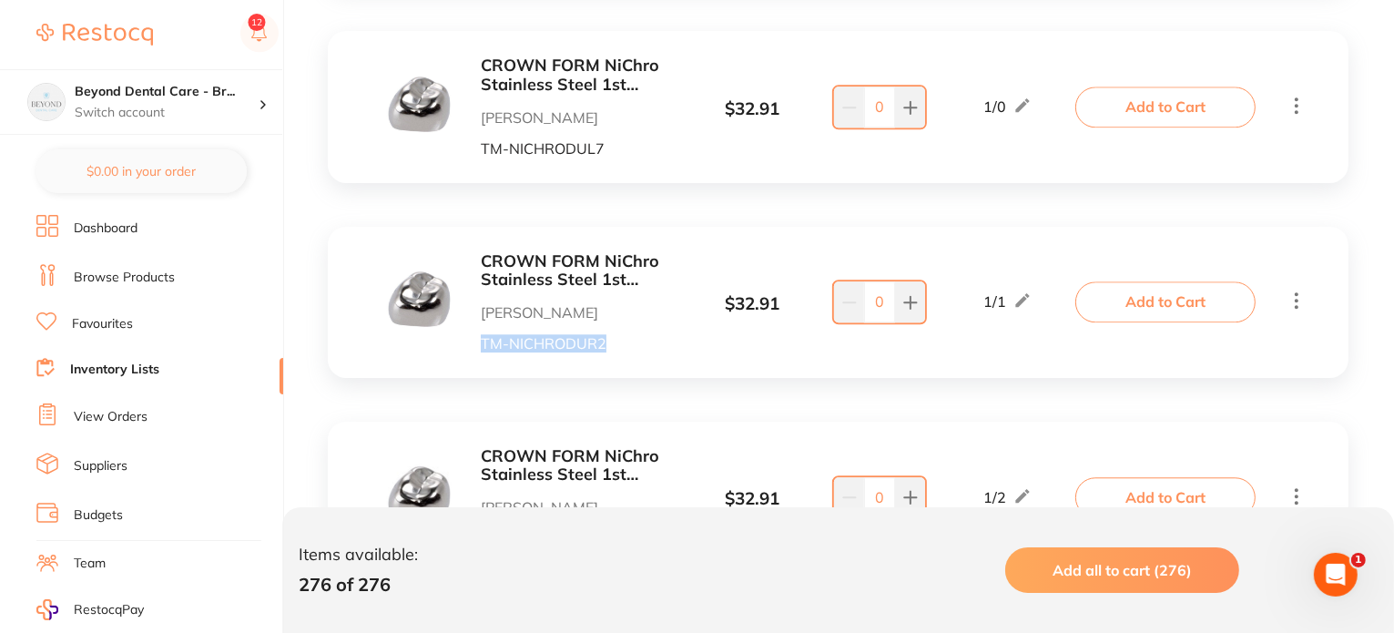
drag, startPoint x: 630, startPoint y: 341, endPoint x: 479, endPoint y: 346, distance: 151.2
click at [479, 346] on div "CROWN FORM NiChro Stainless Steel 1st Molar DUR2 Pk of 2 Henry Schein Halas TM-…" at bounding box center [533, 302] width 292 height 100
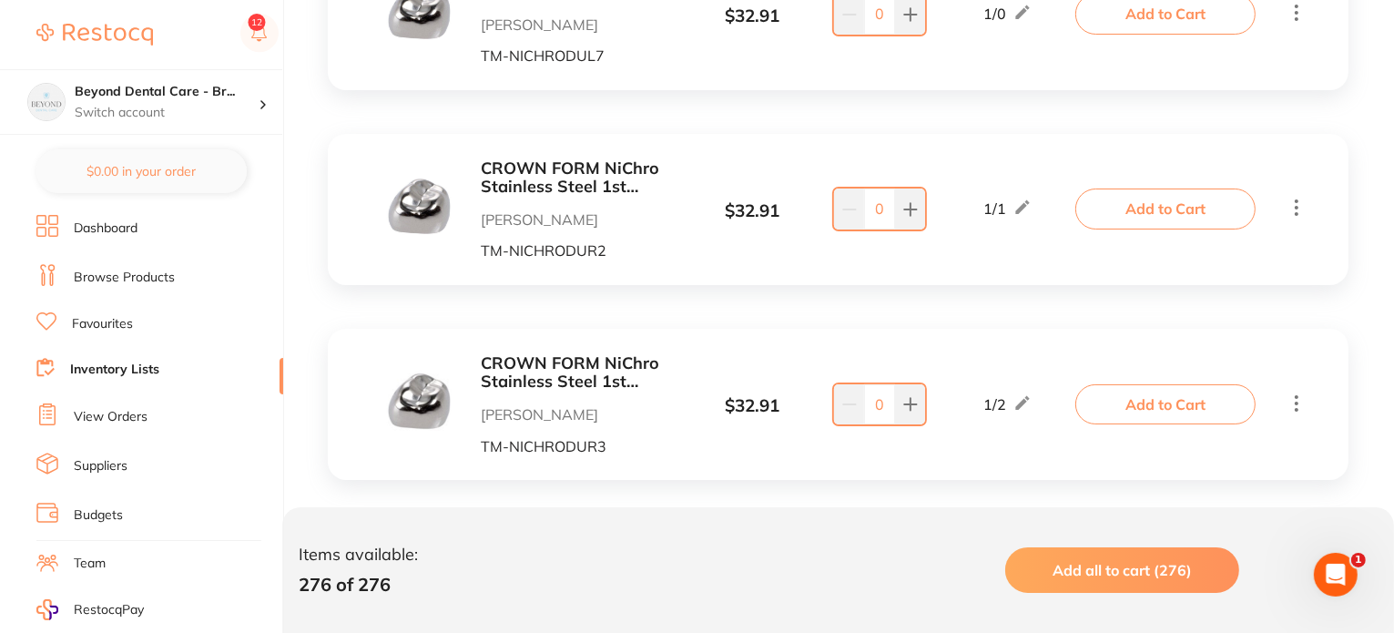
scroll to position [4642, 0]
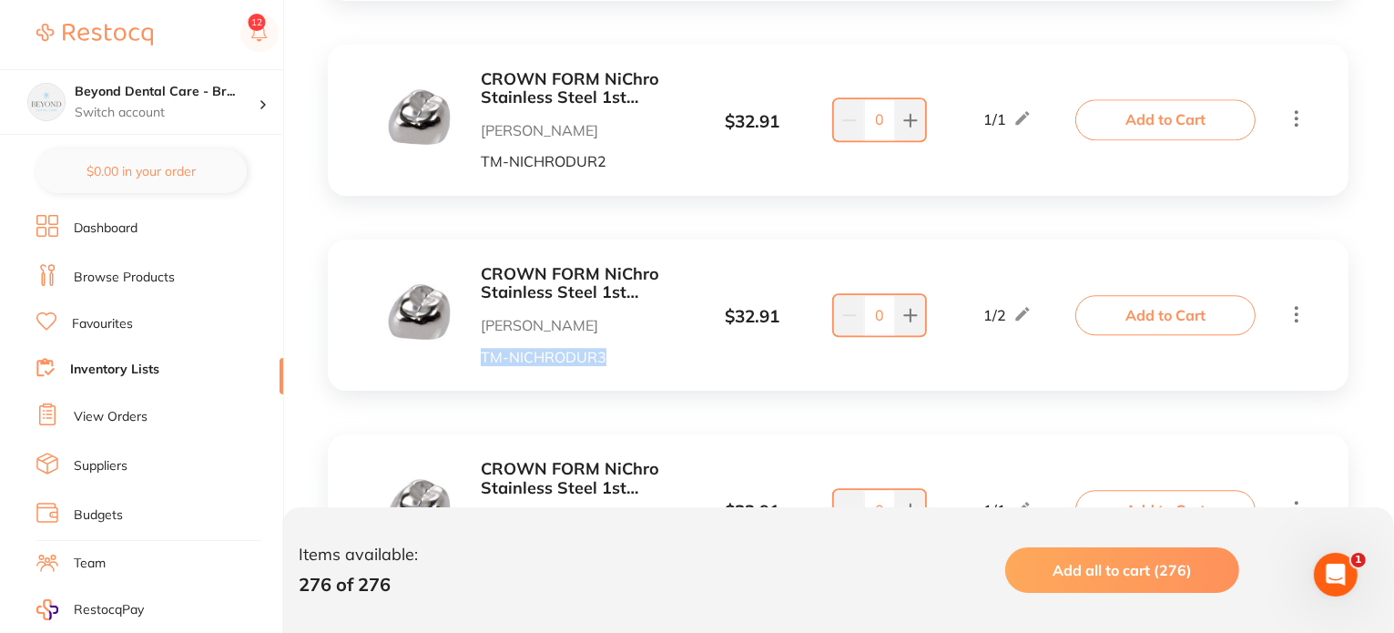
drag, startPoint x: 610, startPoint y: 361, endPoint x: 481, endPoint y: 363, distance: 128.4
click at [481, 363] on p "TM-NICHRODUR3" at bounding box center [580, 357] width 198 height 16
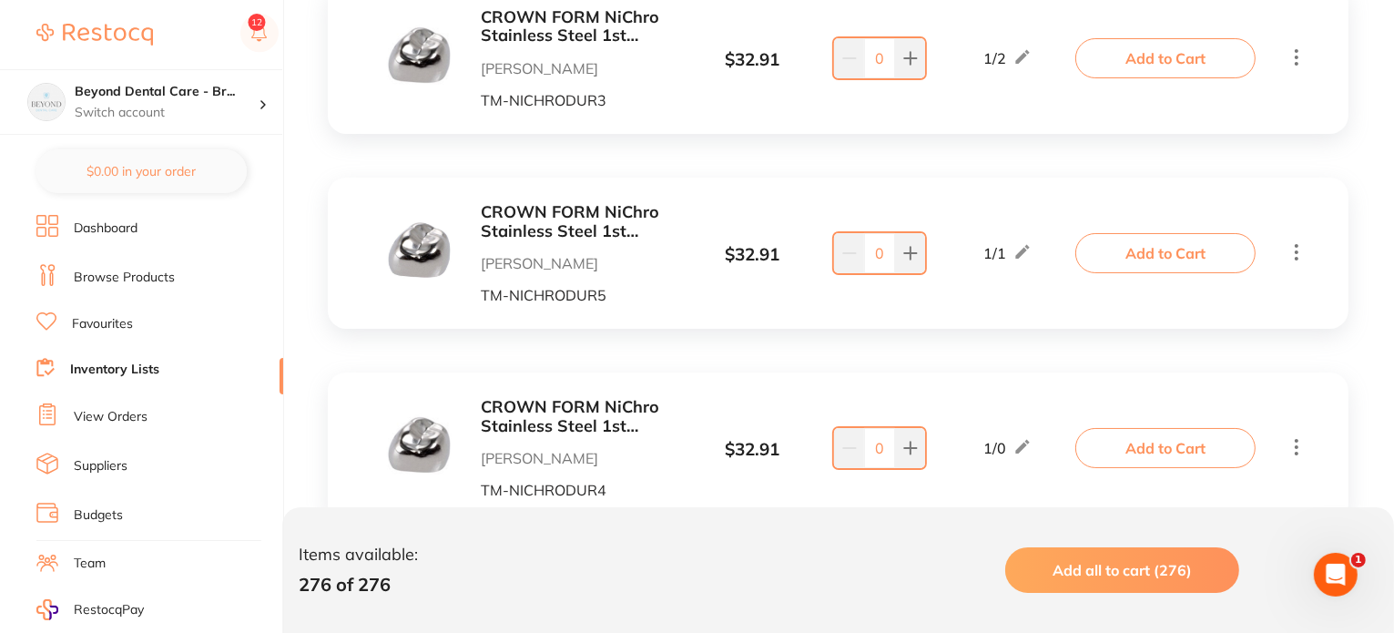
scroll to position [4915, 0]
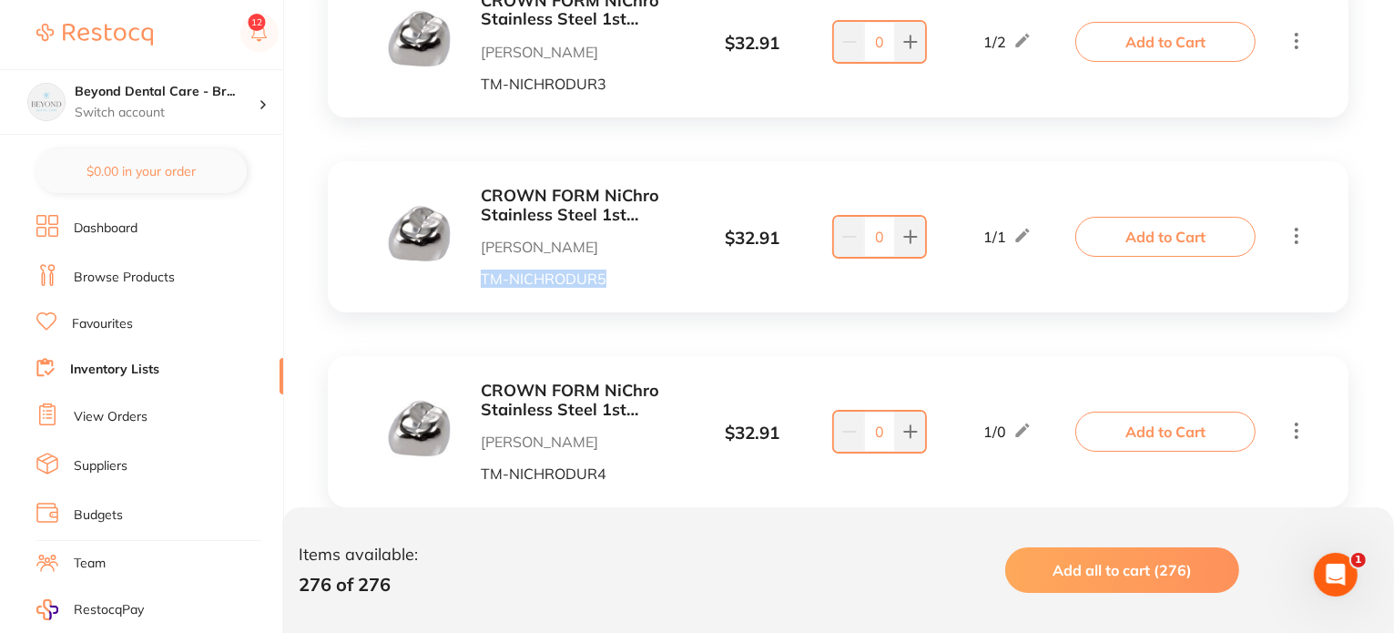
drag, startPoint x: 518, startPoint y: 286, endPoint x: 475, endPoint y: 289, distance: 42.9
click at [475, 289] on div "CROWN FORM NiChro Stainless Steel 1st Molar DUR5 Pk of 2 Henry Schein Halas TM-…" at bounding box center [838, 236] width 1020 height 151
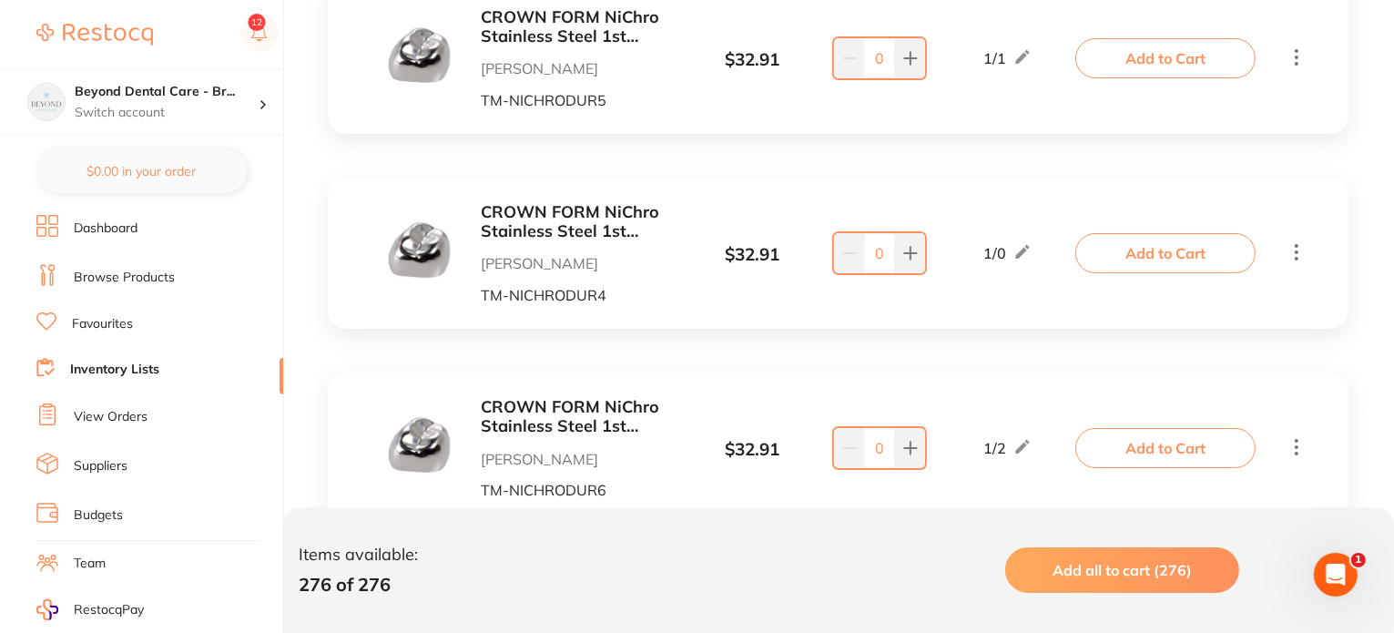
scroll to position [5097, 0]
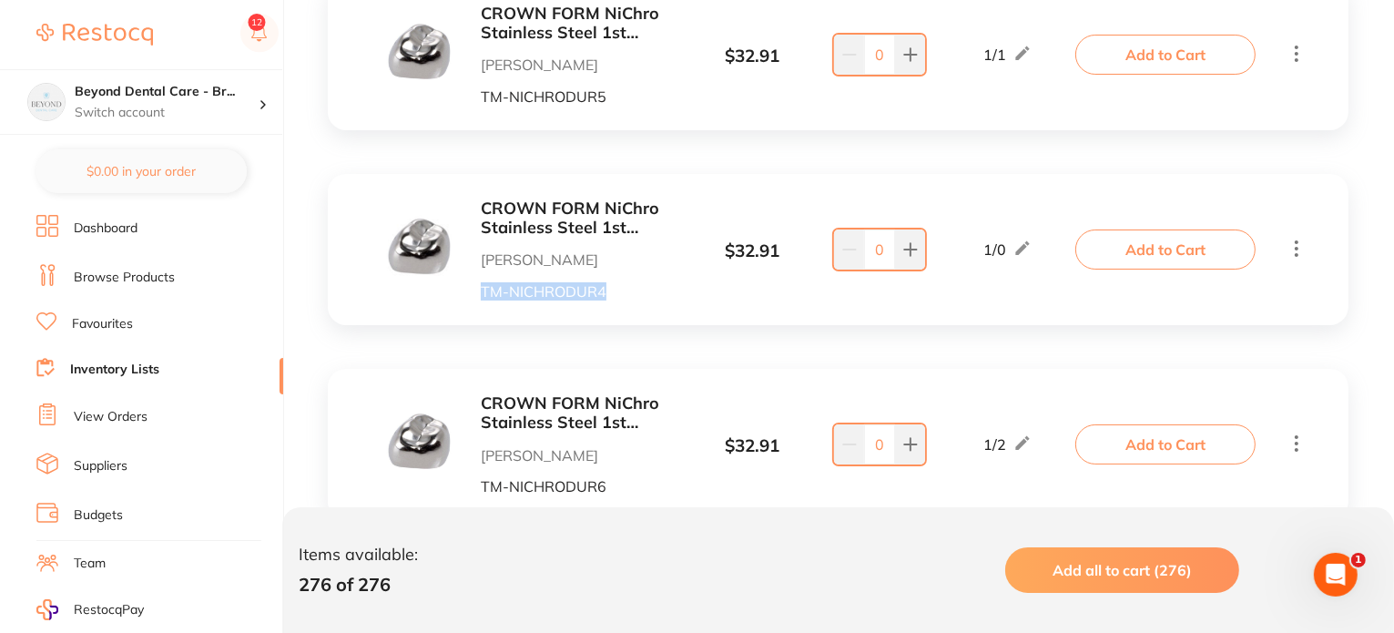
drag, startPoint x: 611, startPoint y: 292, endPoint x: 462, endPoint y: 294, distance: 148.4
click at [462, 294] on div "CROWN FORM NiChro Stainless Steel 1st Molar DUR4 Pk of 2 Henry Schein Halas TM-…" at bounding box center [533, 249] width 292 height 100
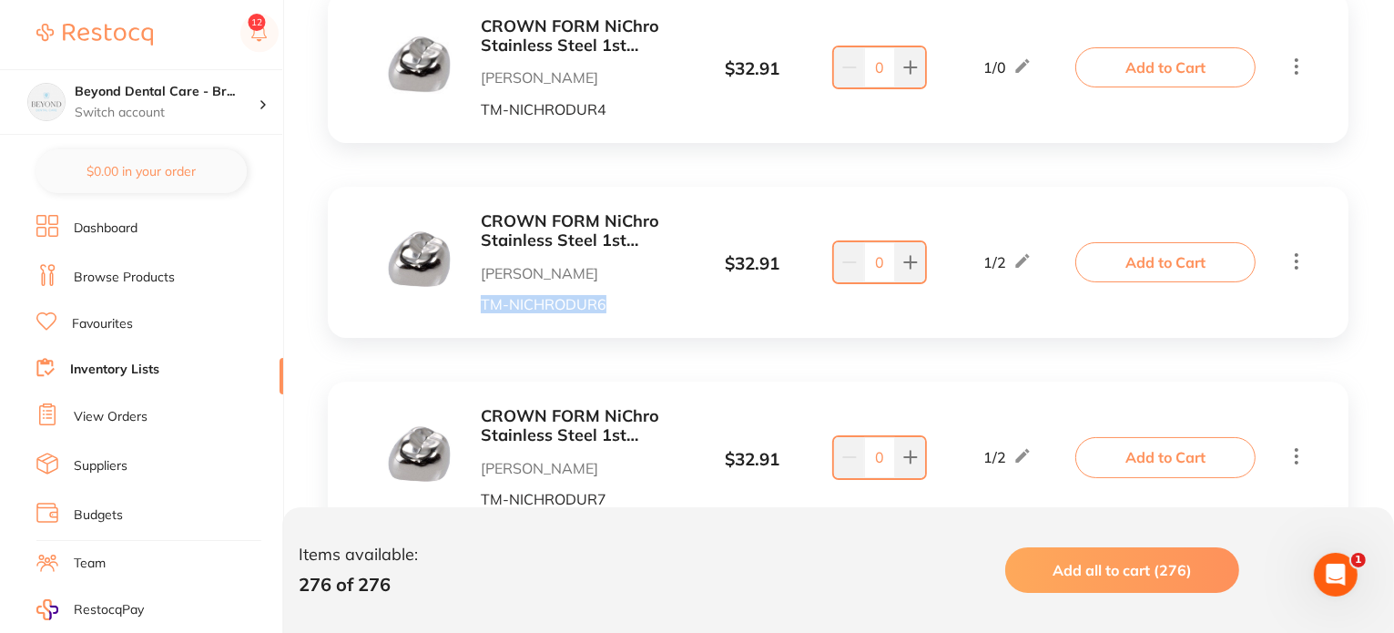
drag, startPoint x: 506, startPoint y: 304, endPoint x: 472, endPoint y: 305, distance: 33.7
click at [472, 305] on div "CROWN FORM NiChro Stainless Steel 1st Molar DUR6 Pk of 2 Henry Schein Halas TM-…" at bounding box center [533, 262] width 292 height 100
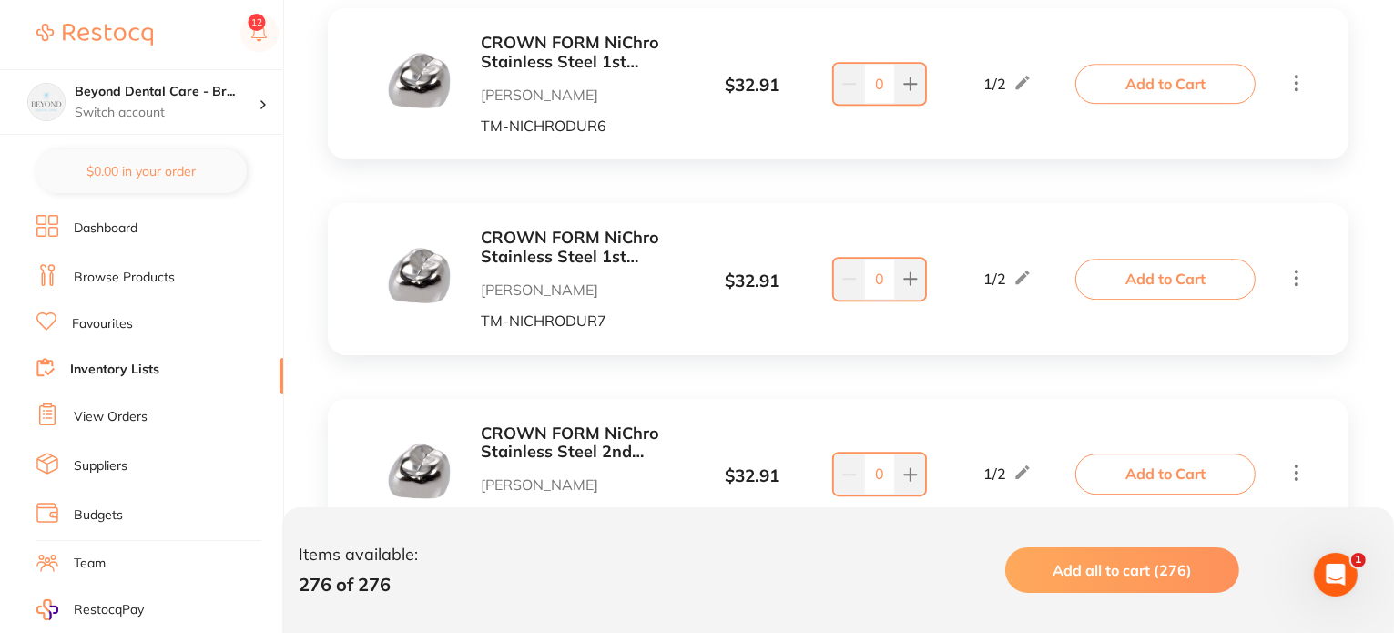
scroll to position [5461, 0]
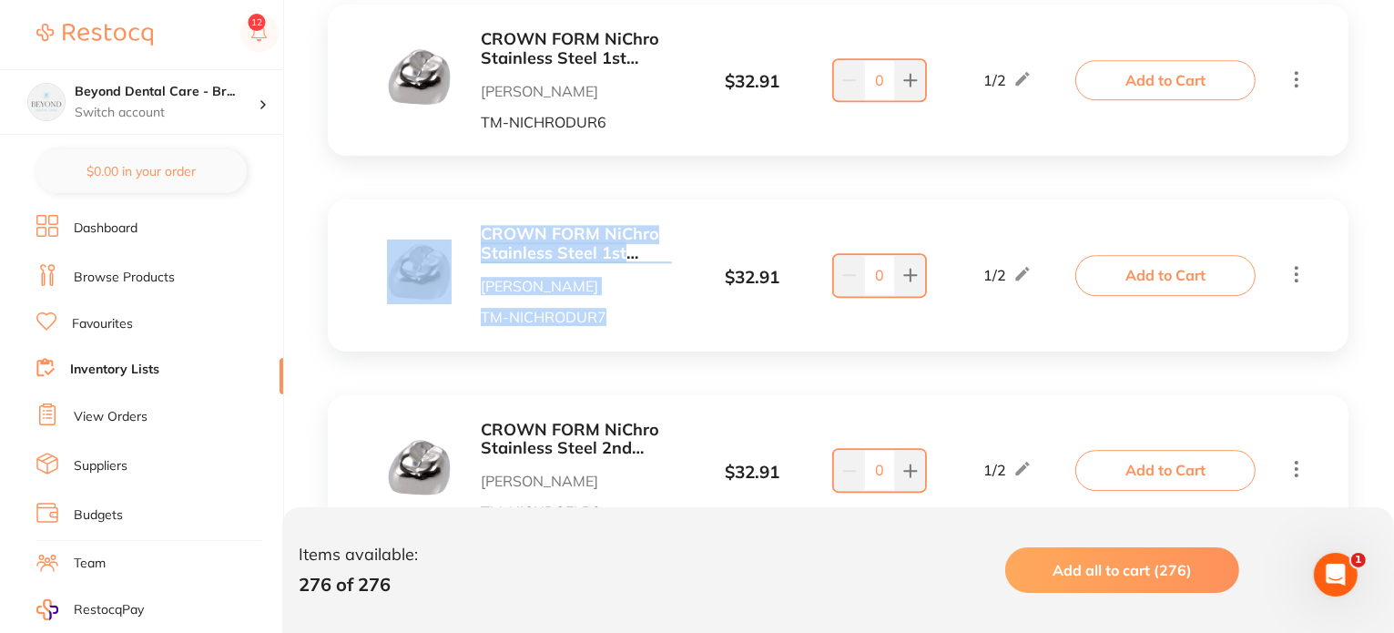
drag, startPoint x: 612, startPoint y: 319, endPoint x: 457, endPoint y: 324, distance: 154.8
click at [457, 324] on div "CROWN FORM NiChro Stainless Steel 1st Molar DUR7 Pk of 2 Henry Schein Halas TM-…" at bounding box center [533, 275] width 292 height 100
drag, startPoint x: 539, startPoint y: 318, endPoint x: 594, endPoint y: 321, distance: 55.6
click at [540, 318] on p "TM-NICHRODUR7" at bounding box center [580, 317] width 198 height 16
click at [613, 319] on p "TM-NICHRODUR7" at bounding box center [580, 317] width 198 height 16
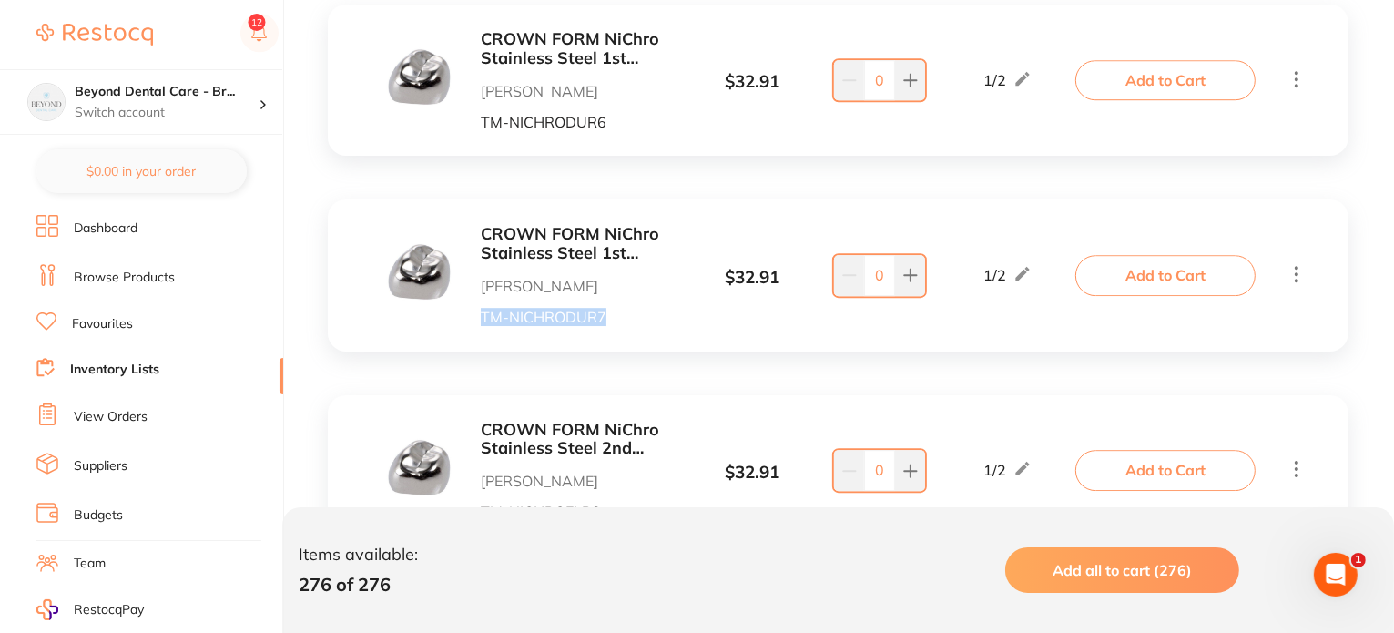
drag, startPoint x: 610, startPoint y: 316, endPoint x: 470, endPoint y: 320, distance: 140.2
click at [470, 320] on div "CROWN FORM NiChro Stainless Steel 1st Molar DUR7 Pk of 2 Henry Schein Halas TM-…" at bounding box center [533, 275] width 292 height 100
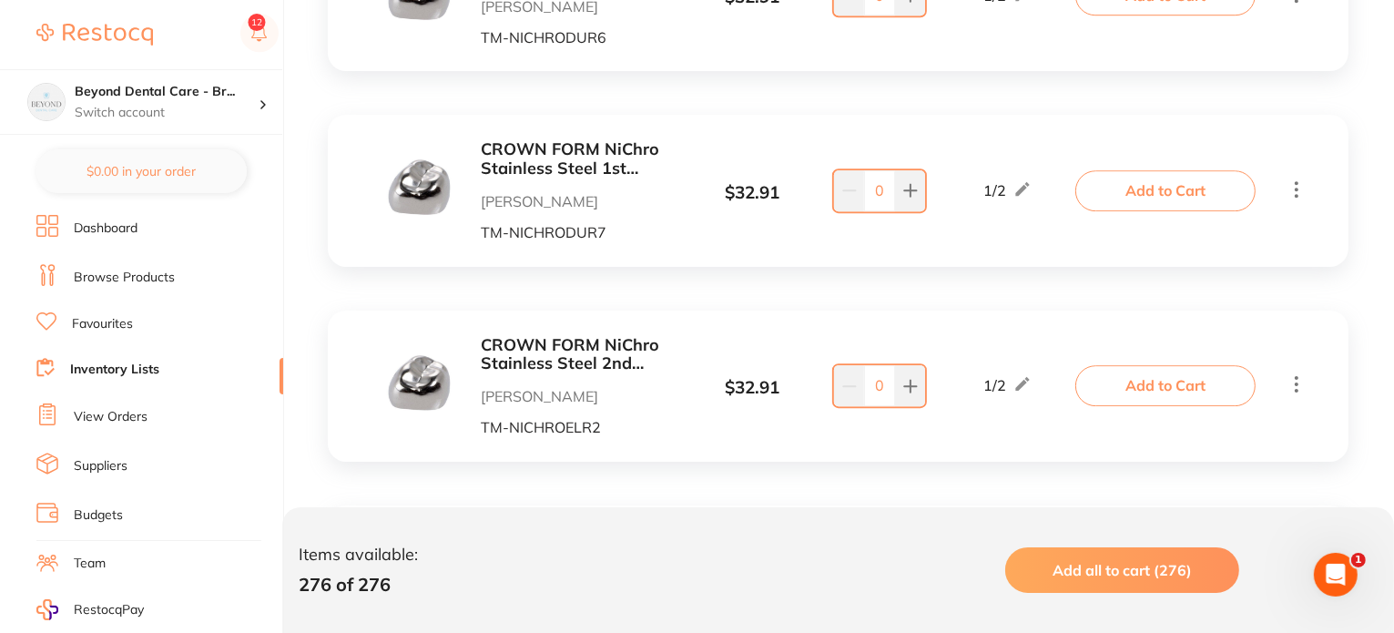
scroll to position [5643, 0]
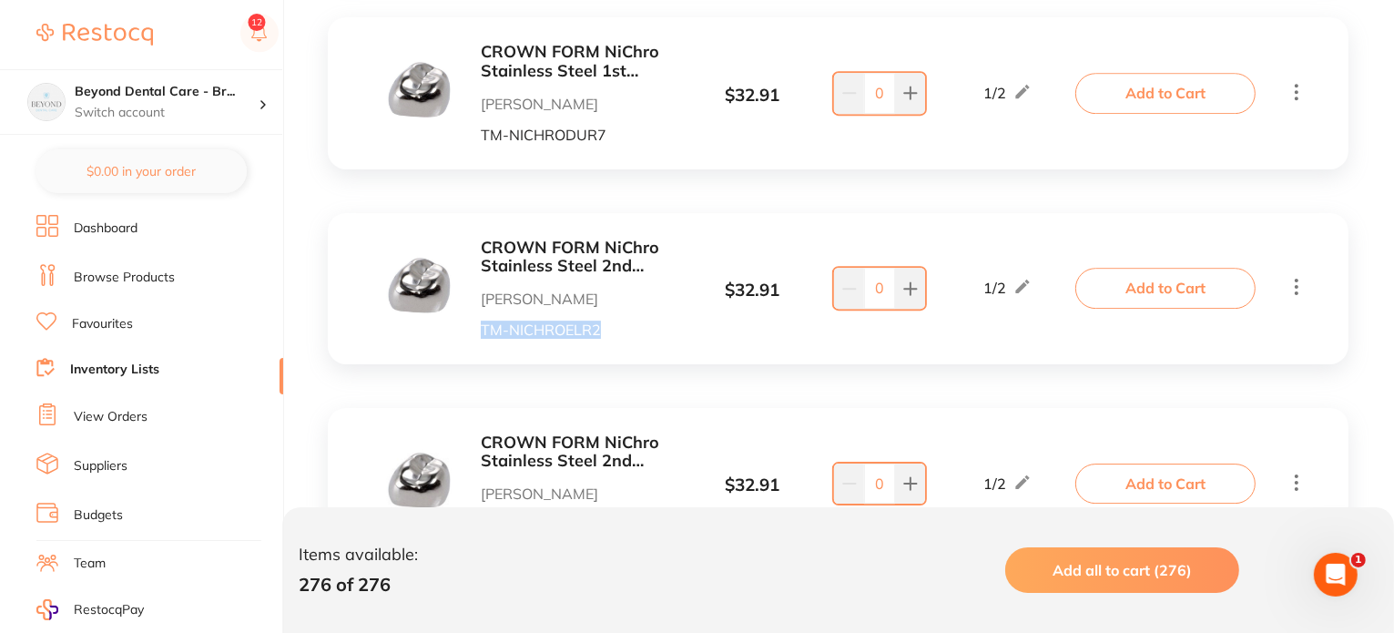
drag, startPoint x: 610, startPoint y: 322, endPoint x: 481, endPoint y: 323, distance: 129.3
click at [481, 323] on p "TM-NICHROELR2" at bounding box center [580, 329] width 198 height 16
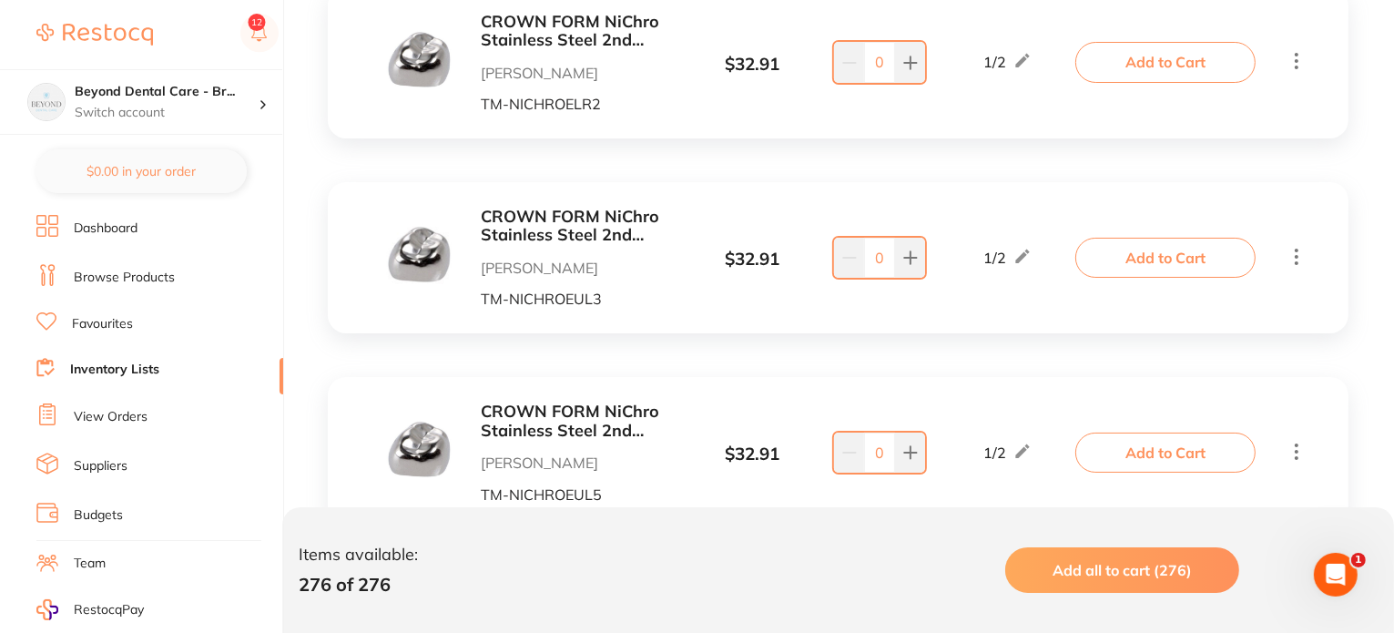
scroll to position [5916, 0]
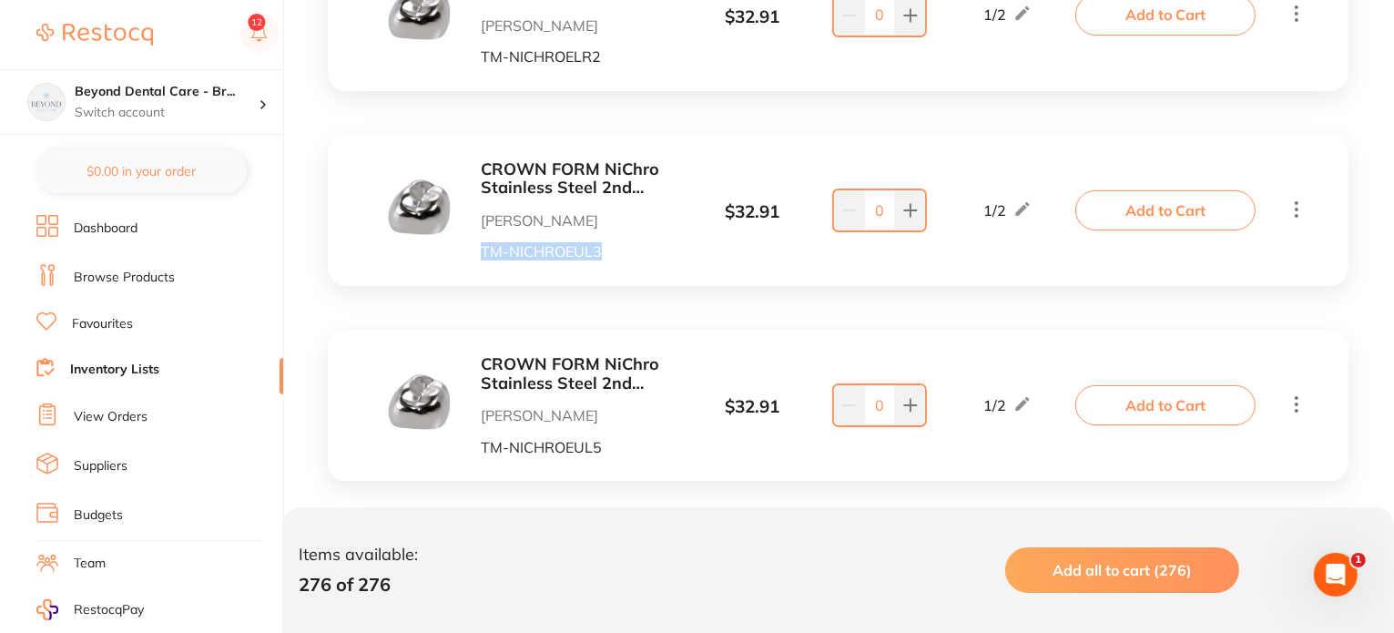
drag, startPoint x: 604, startPoint y: 252, endPoint x: 473, endPoint y: 253, distance: 131.1
click at [474, 252] on div "CROWN FORM NiChro Stainless Steel 2nd Molar EUL3 Pk of 2 Henry Schein Halas TM-…" at bounding box center [533, 210] width 292 height 100
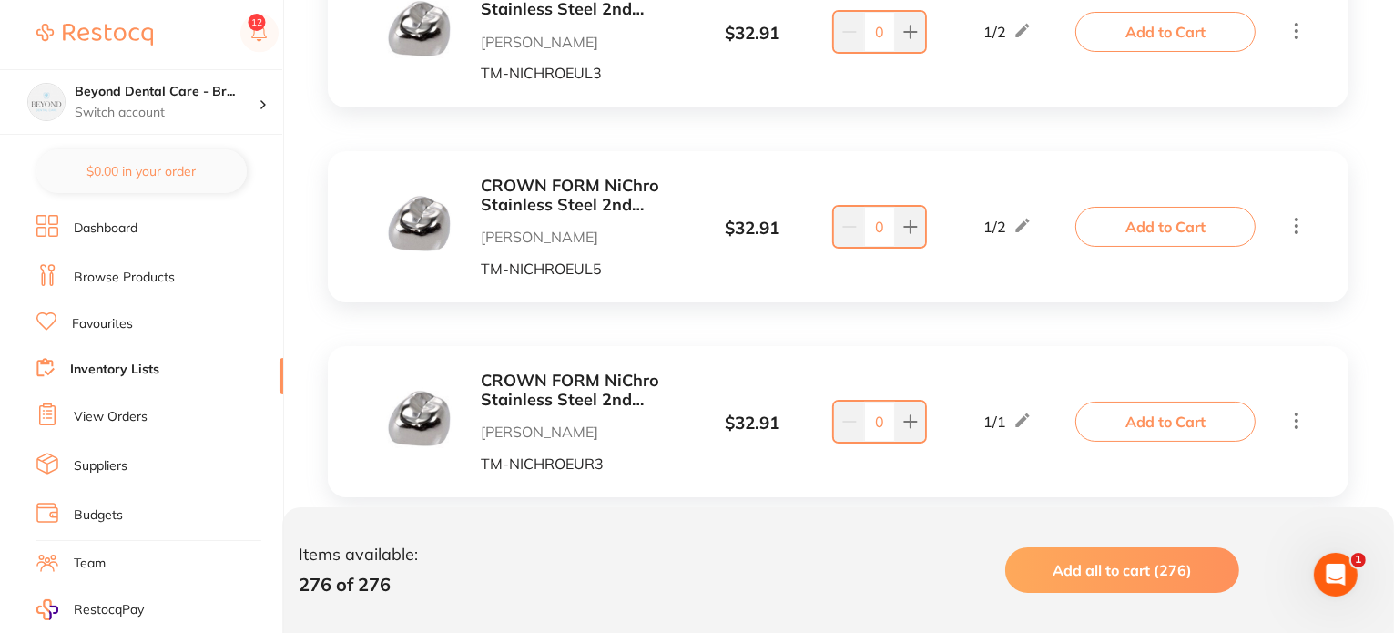
scroll to position [6098, 0]
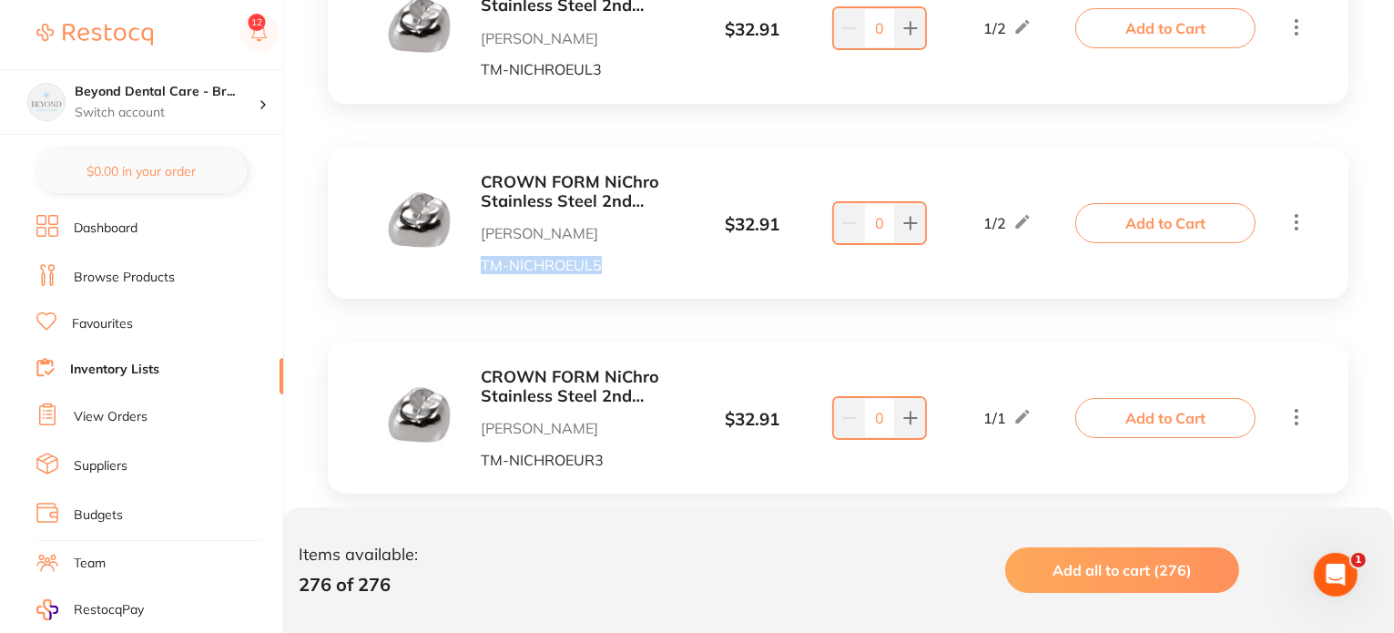
drag, startPoint x: 608, startPoint y: 262, endPoint x: 476, endPoint y: 264, distance: 132.0
click at [476, 264] on div "CROWN FORM NiChro Stainless Steel 2nd Molar EUL5 Pk of 2 Henry Schein Halas TM-…" at bounding box center [533, 223] width 292 height 100
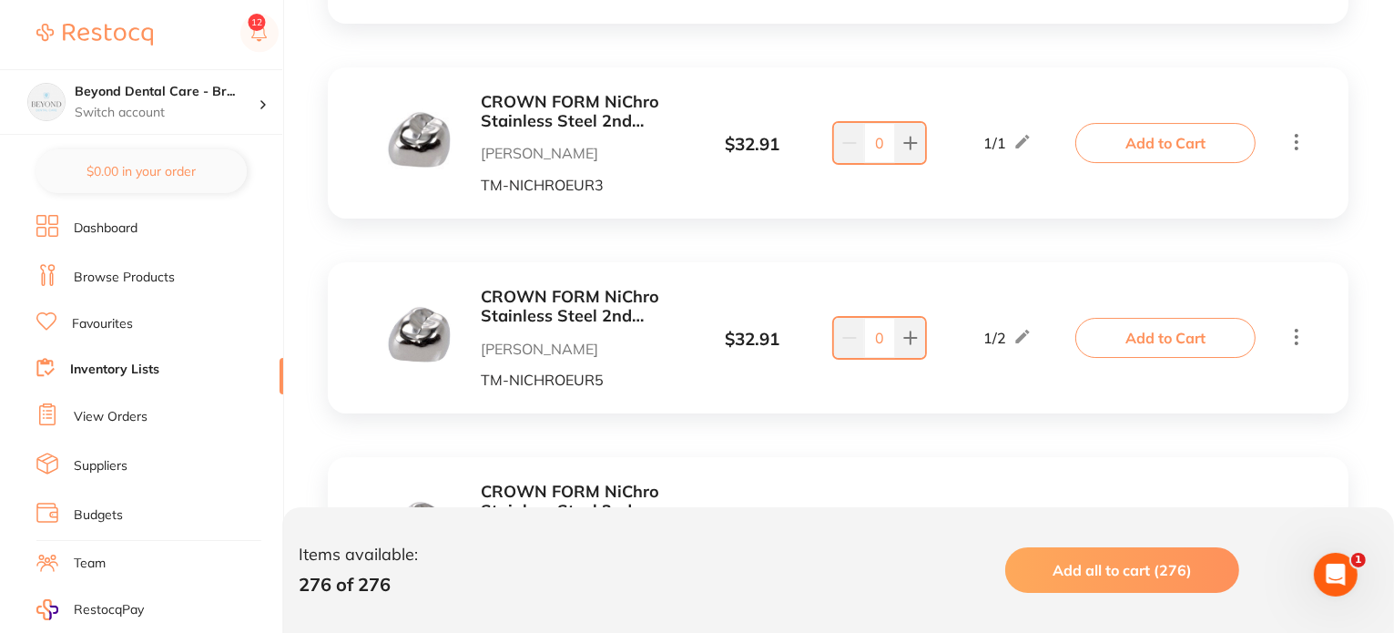
scroll to position [6280, 0]
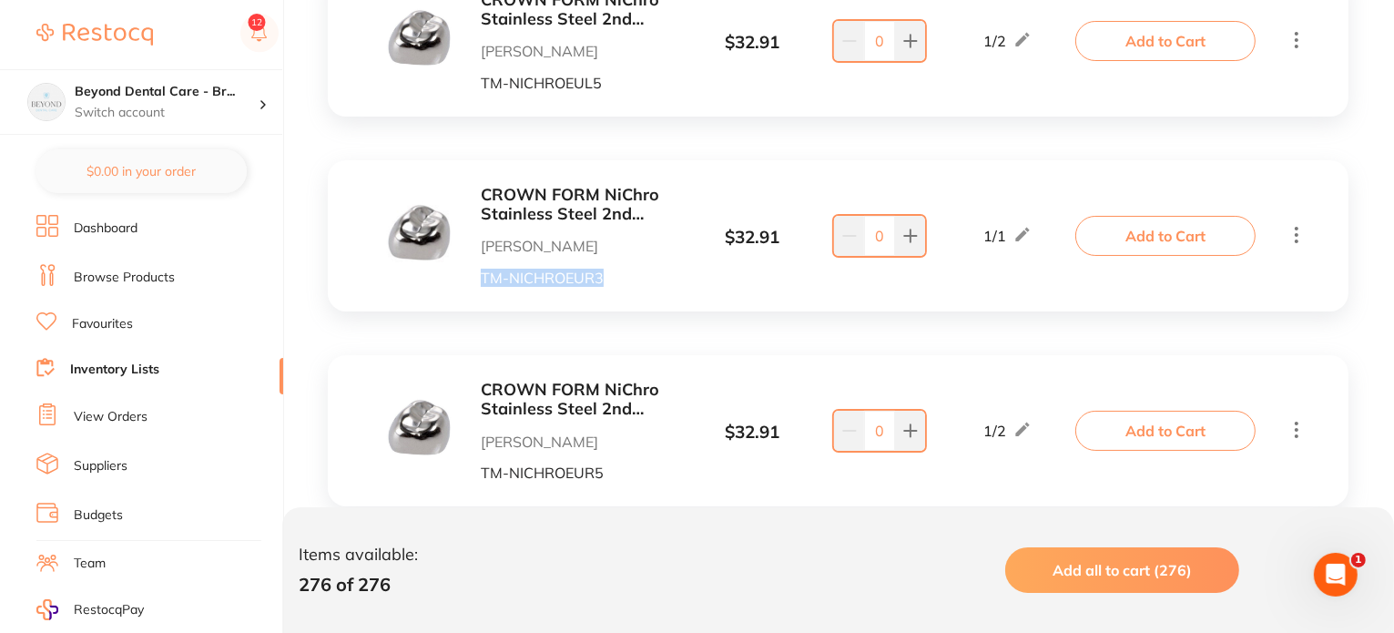
drag, startPoint x: 614, startPoint y: 284, endPoint x: 481, endPoint y: 284, distance: 132.9
click at [481, 284] on p "TM-NICHROEUR3" at bounding box center [580, 277] width 198 height 16
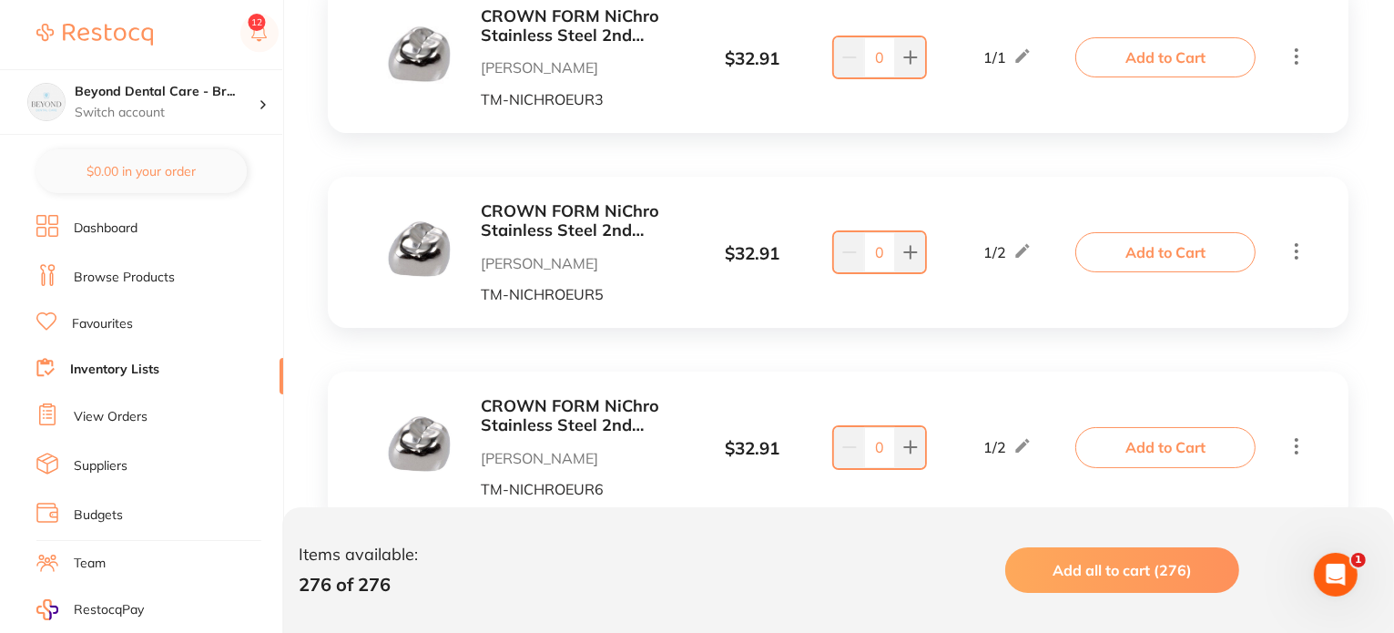
scroll to position [6462, 0]
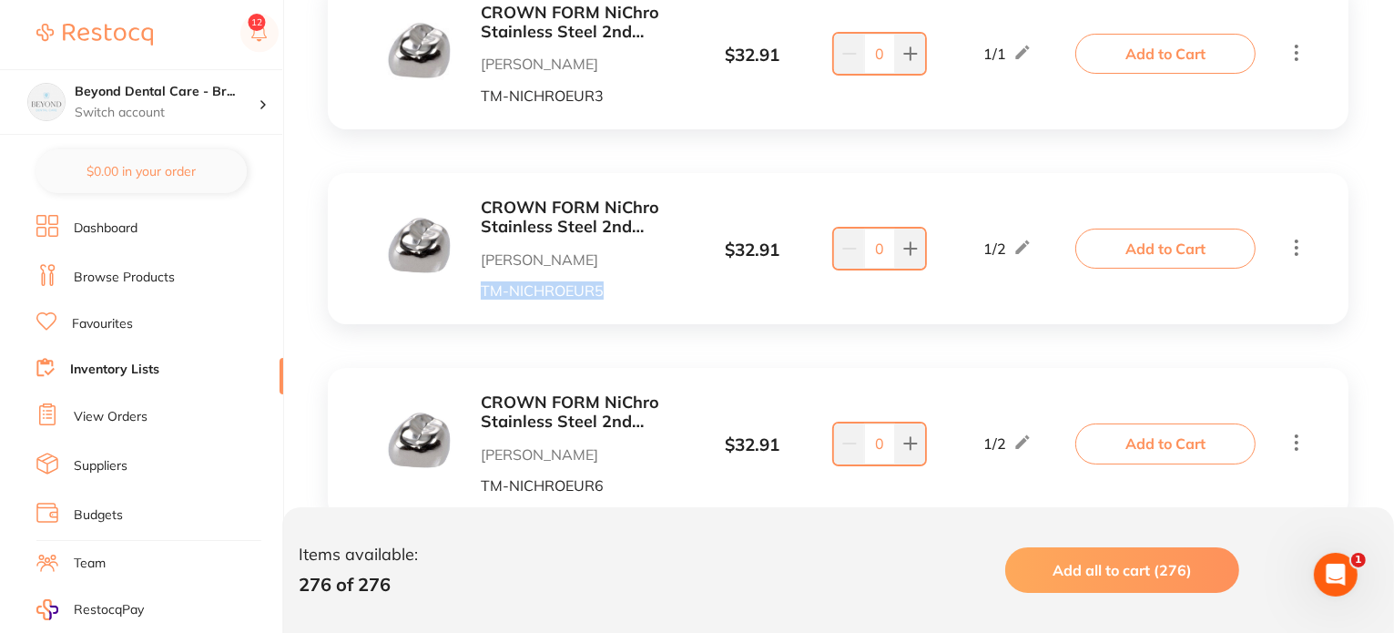
drag, startPoint x: 608, startPoint y: 294, endPoint x: 477, endPoint y: 294, distance: 131.1
click at [477, 294] on div "CROWN FORM NiChro Stainless Steel 2nd Molar EUR5 Pk of 2 Henry Schein Halas TM-…" at bounding box center [533, 248] width 292 height 100
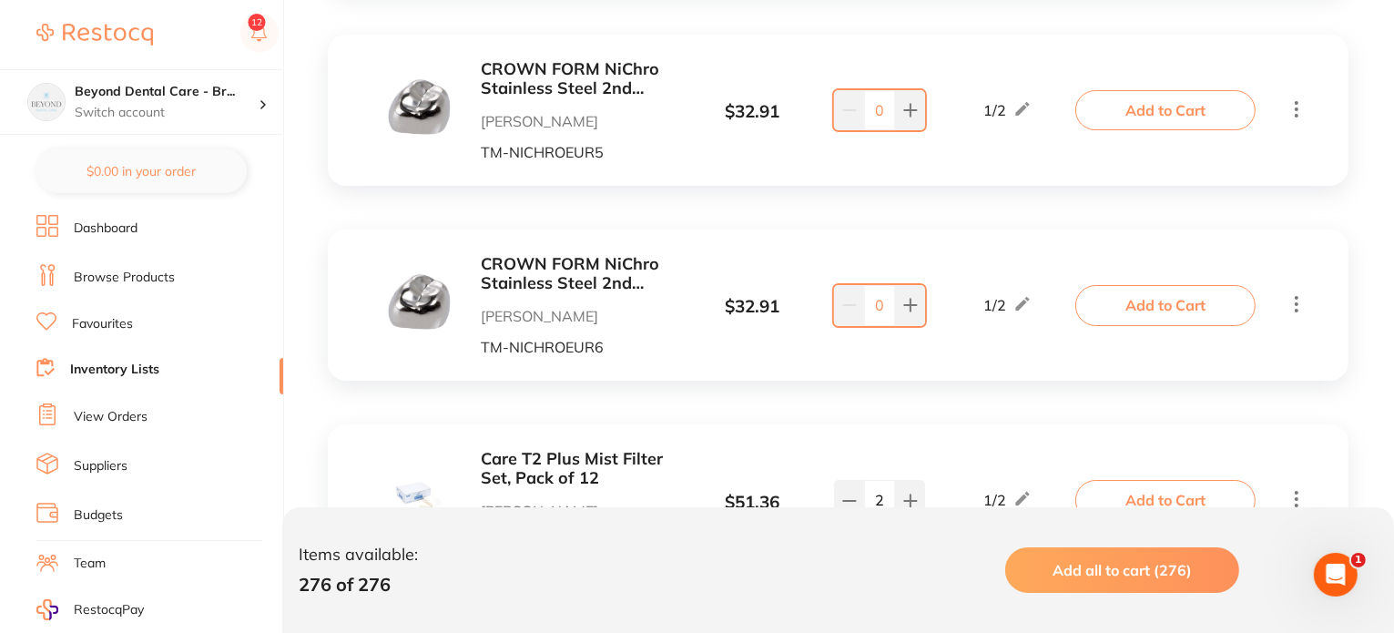
scroll to position [6645, 0]
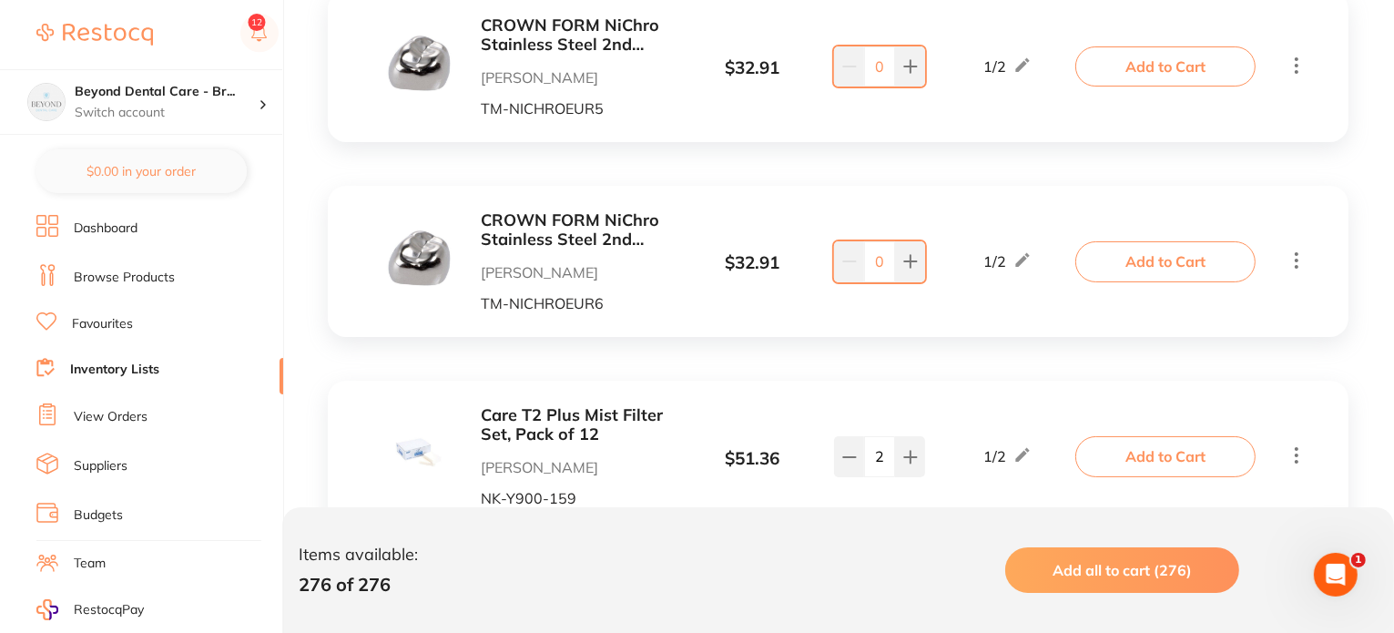
drag, startPoint x: 613, startPoint y: 286, endPoint x: 557, endPoint y: 287, distance: 56.4
click at [557, 287] on div "CROWN FORM NiChro Stainless Steel 2nd Molar EUR6 Pk of 2 Henry Schein Halas TM-…" at bounding box center [580, 261] width 198 height 100
click at [600, 308] on p "TM-NICHROEUR6" at bounding box center [580, 303] width 198 height 16
drag, startPoint x: 609, startPoint y: 309, endPoint x: 484, endPoint y: 312, distance: 124.8
click at [484, 311] on p "TM-NICHROEUR6" at bounding box center [580, 303] width 198 height 16
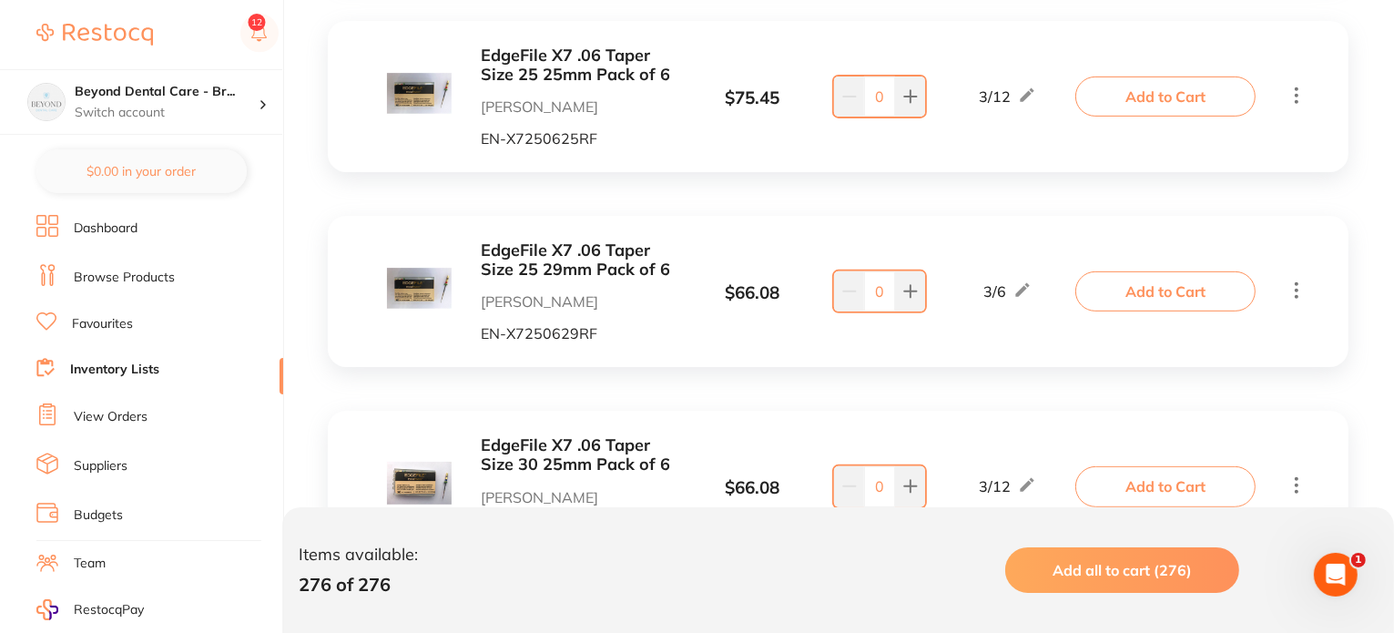
scroll to position [7828, 0]
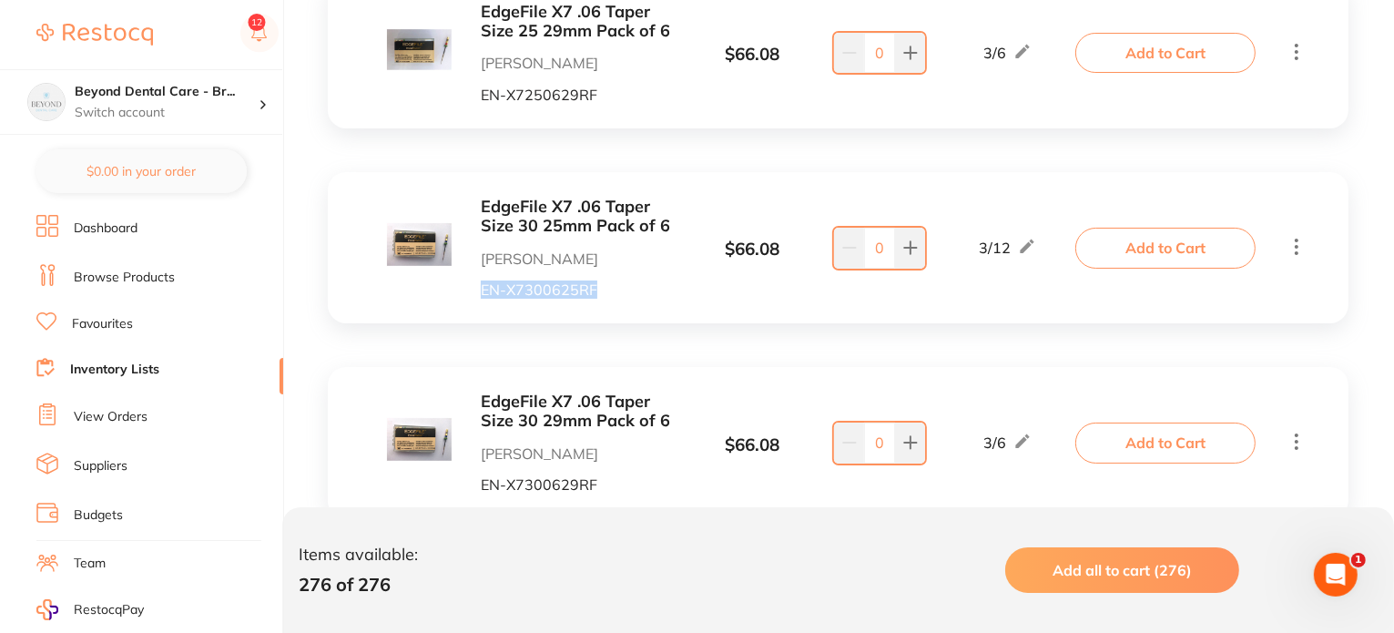
drag, startPoint x: 605, startPoint y: 290, endPoint x: 480, endPoint y: 289, distance: 125.6
click at [480, 289] on div "EdgeFile X7 .06 Taper Size 30 25mm Pack of 6 Henry Schein Halas EN-X7300625RF" at bounding box center [533, 248] width 292 height 100
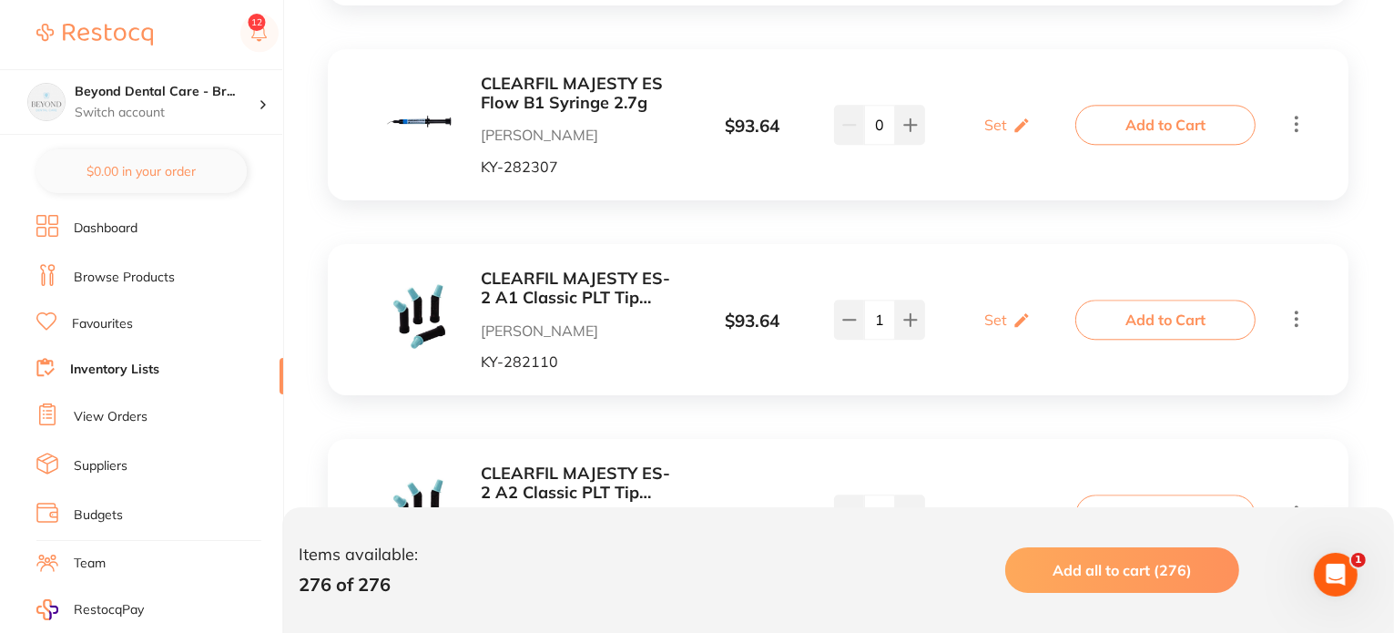
scroll to position [11560, 0]
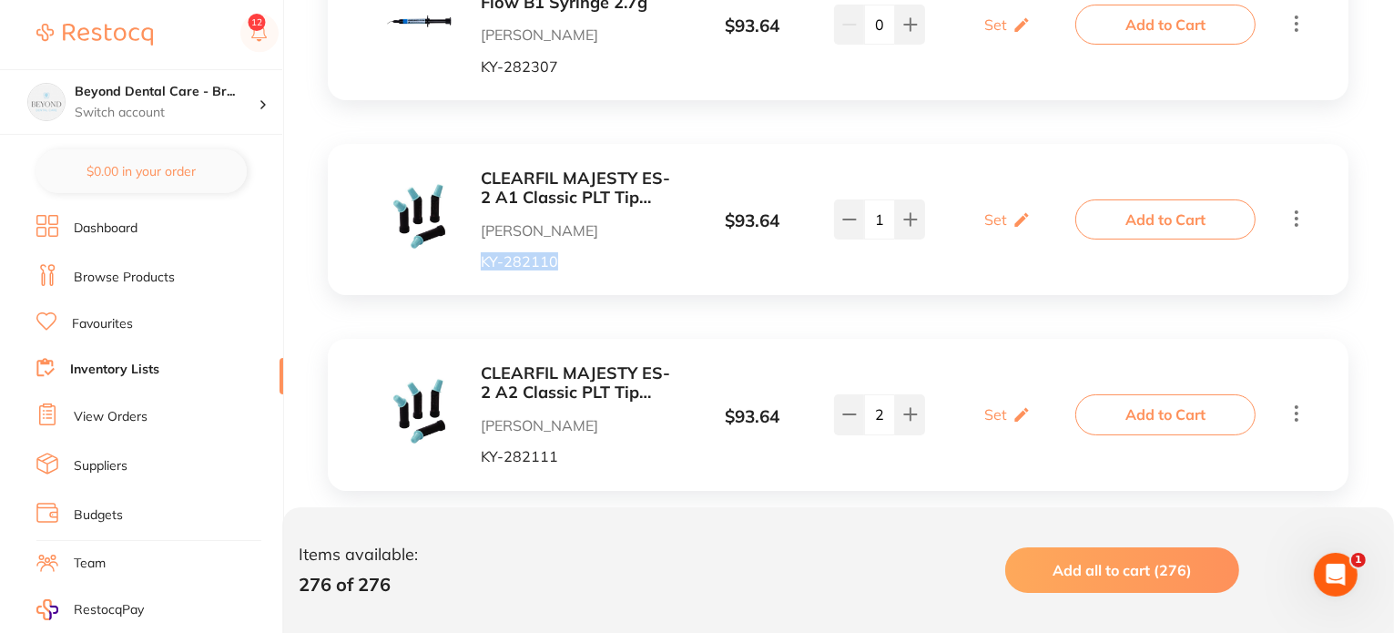
drag, startPoint x: 595, startPoint y: 273, endPoint x: 473, endPoint y: 273, distance: 122.0
click at [473, 273] on div "CLEARFIL MAJESTY ES-2 A1 Classic PLT Tip 0.25g x 20 Henry Schein Halas KY-28211…" at bounding box center [838, 219] width 1020 height 151
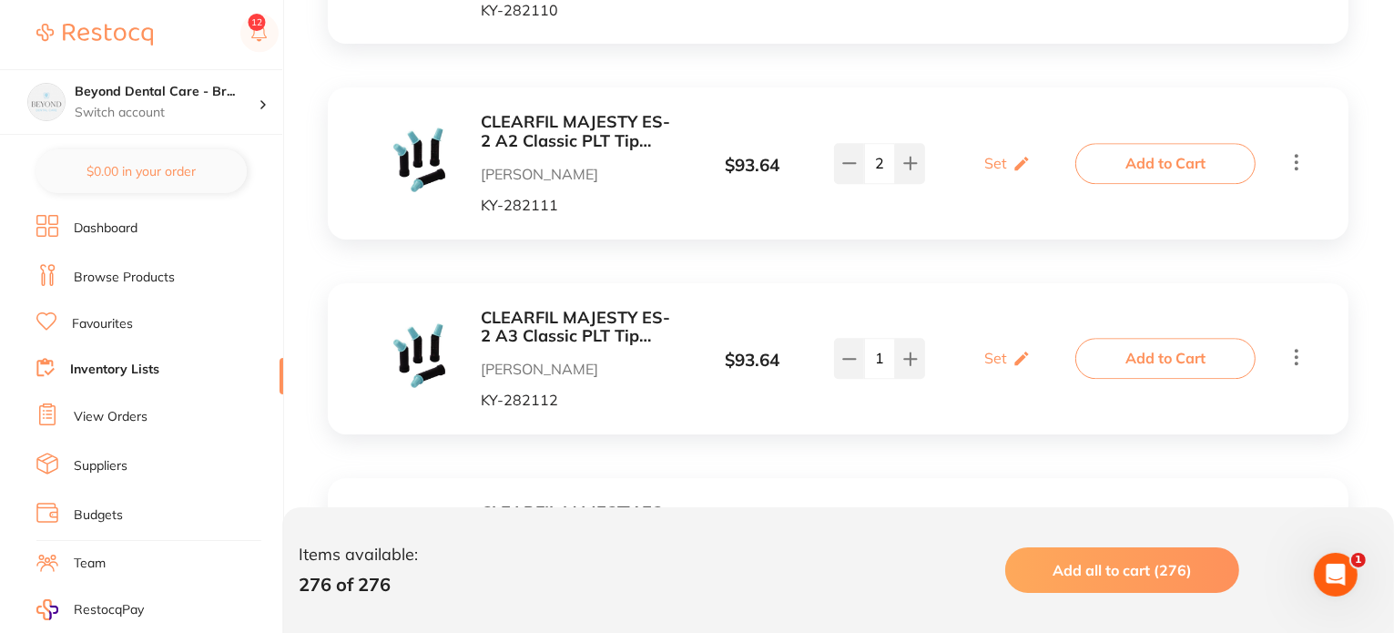
scroll to position [12015, 0]
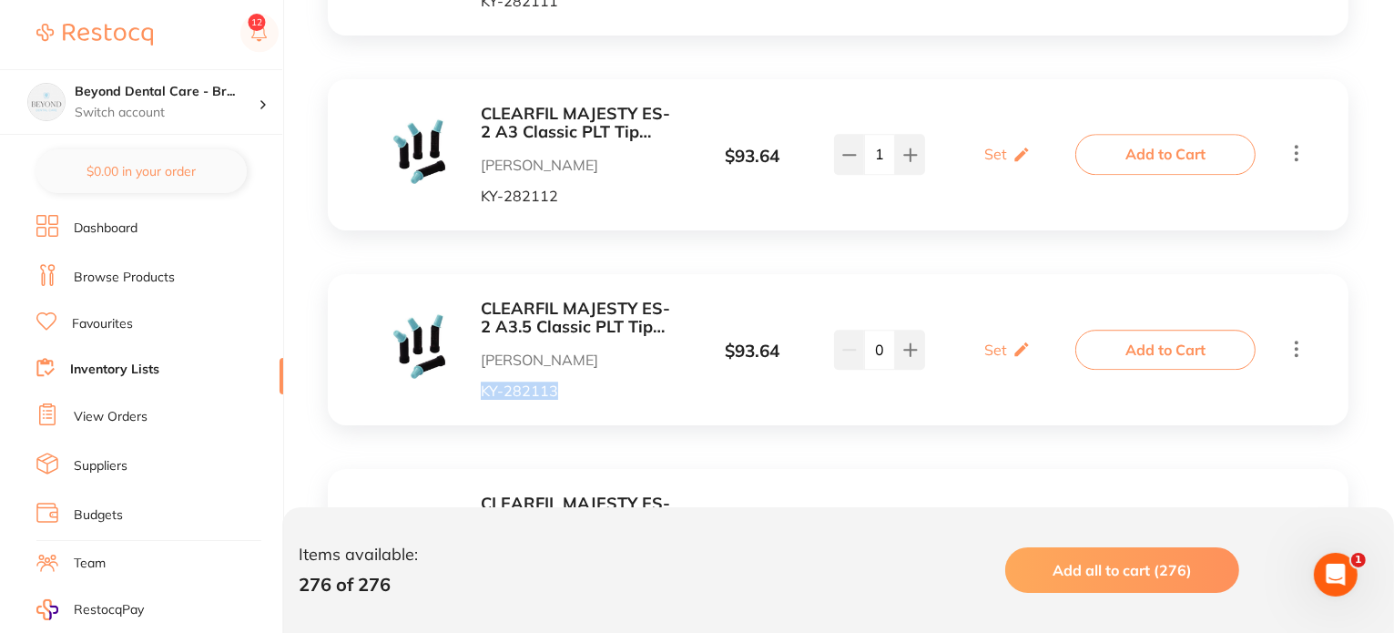
drag, startPoint x: 525, startPoint y: 390, endPoint x: 468, endPoint y: 392, distance: 57.4
click at [468, 392] on div "CLEARFIL MAJESTY ES-2 A3.5 Classic PLT Tip 0.25g x 20 Henry Schein Halas KY-282…" at bounding box center [533, 349] width 292 height 100
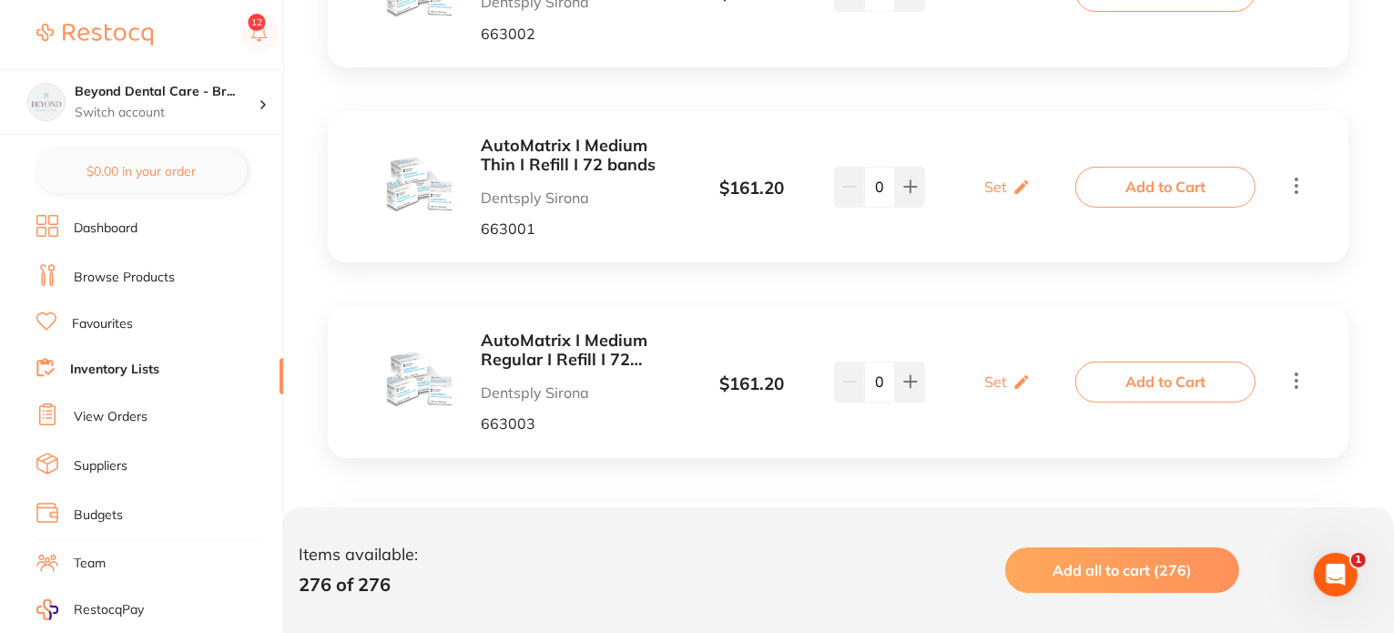
scroll to position [14290, 0]
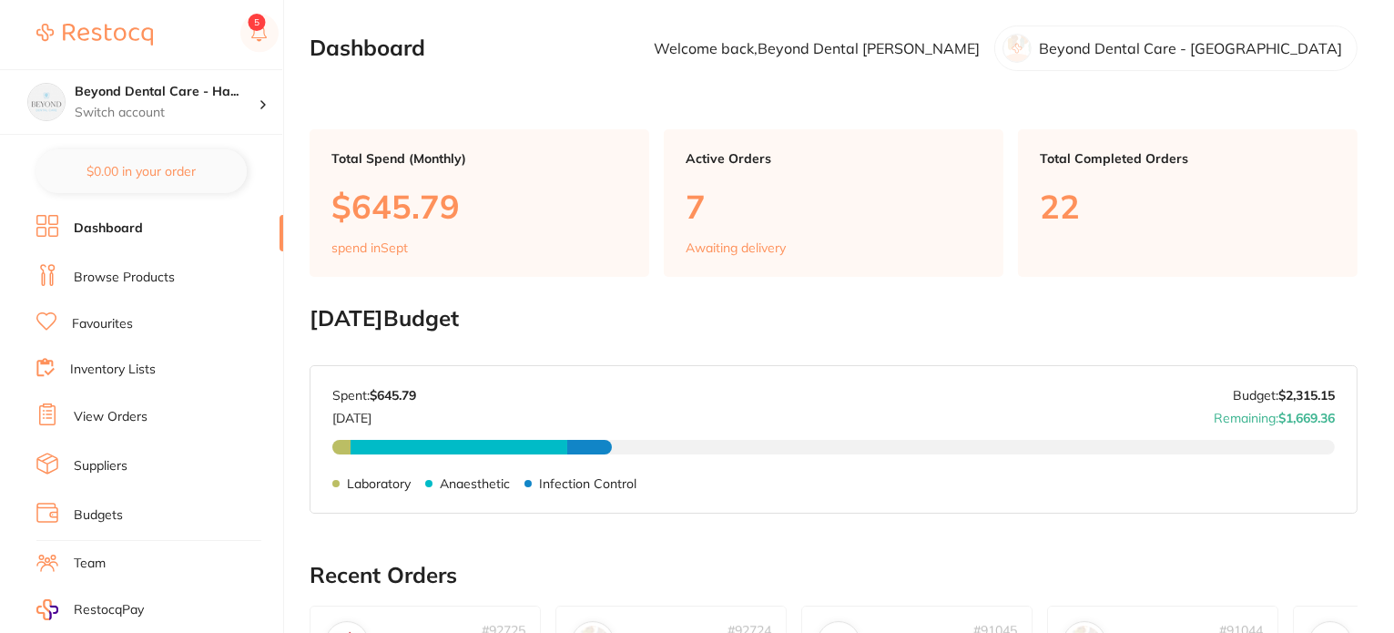
click at [109, 363] on link "Inventory Lists" at bounding box center [113, 369] width 86 height 18
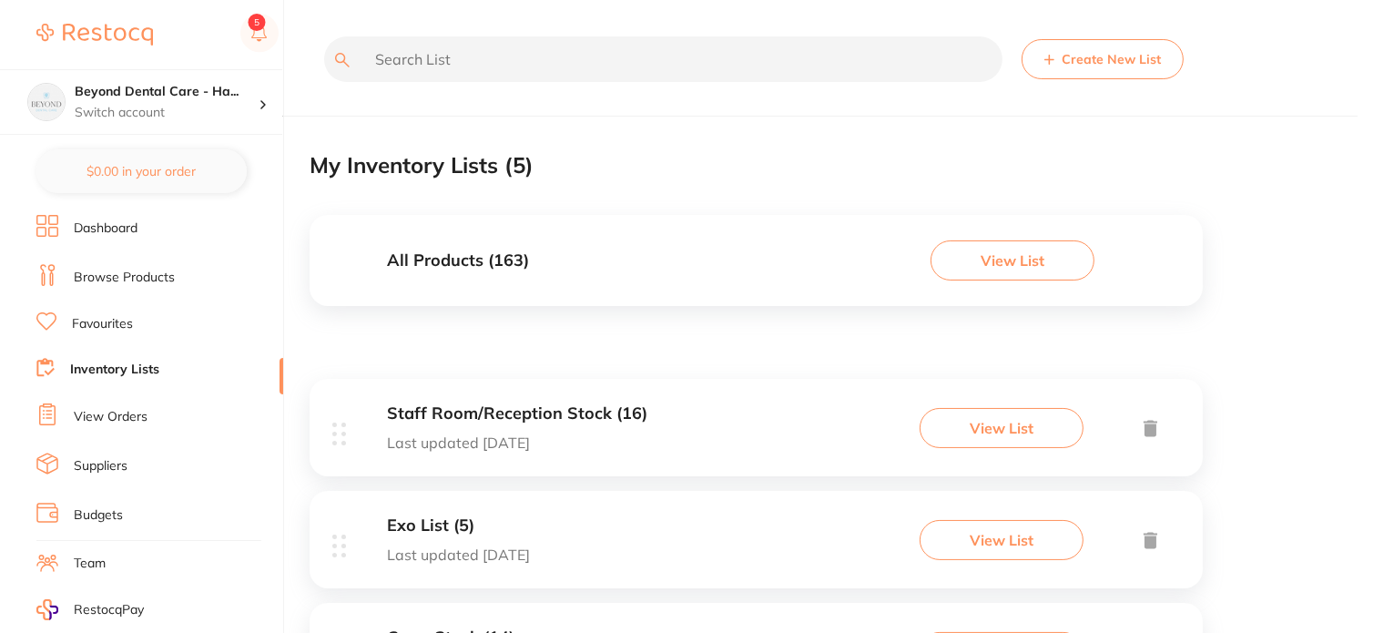
click at [1001, 256] on button "View List" at bounding box center [1012, 260] width 164 height 40
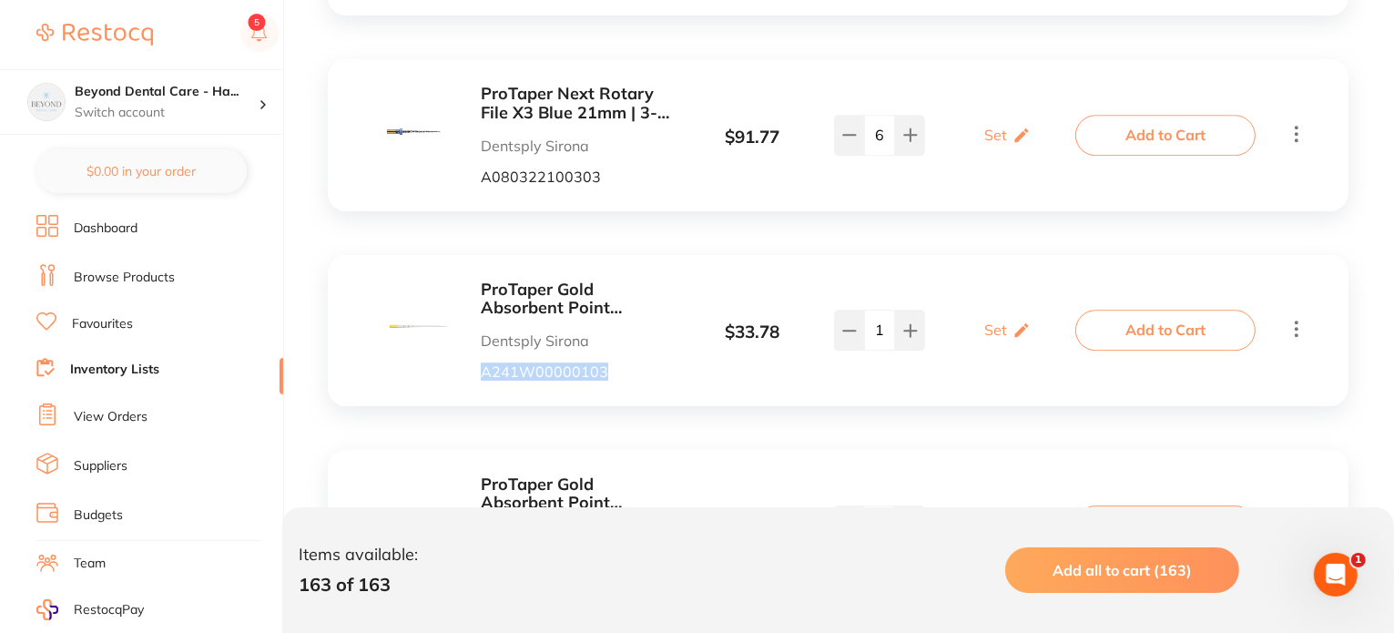
drag, startPoint x: 631, startPoint y: 371, endPoint x: 465, endPoint y: 364, distance: 165.8
click at [468, 367] on div "ProTaper Gold Absorbent Point 180pk|F1 Yellow Dentsply Sirona A241W00000103 $ 3…" at bounding box center [838, 330] width 1020 height 151
copy p "A241W00000103"
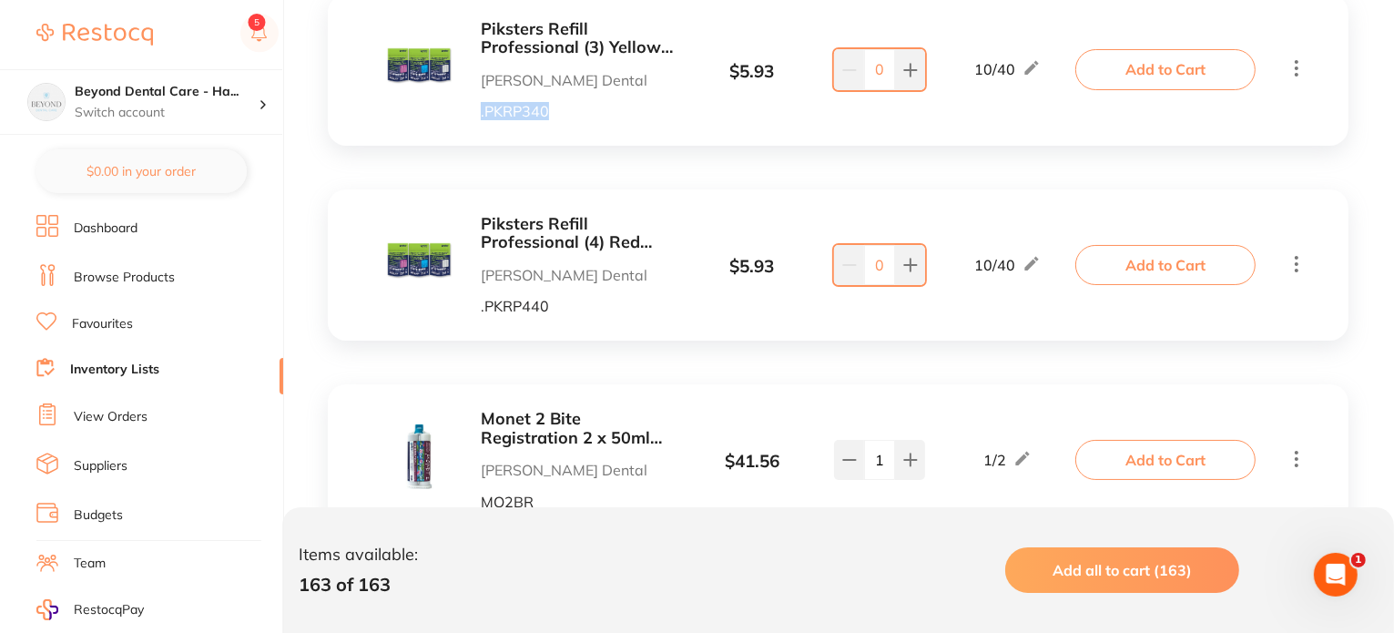
drag, startPoint x: 558, startPoint y: 94, endPoint x: 480, endPoint y: 97, distance: 78.4
click at [480, 97] on div "Piksters Refill Professional (3) Yellow 40pk Erskine Dental .PKRP340" at bounding box center [533, 70] width 292 height 100
copy p ".PKRP340"
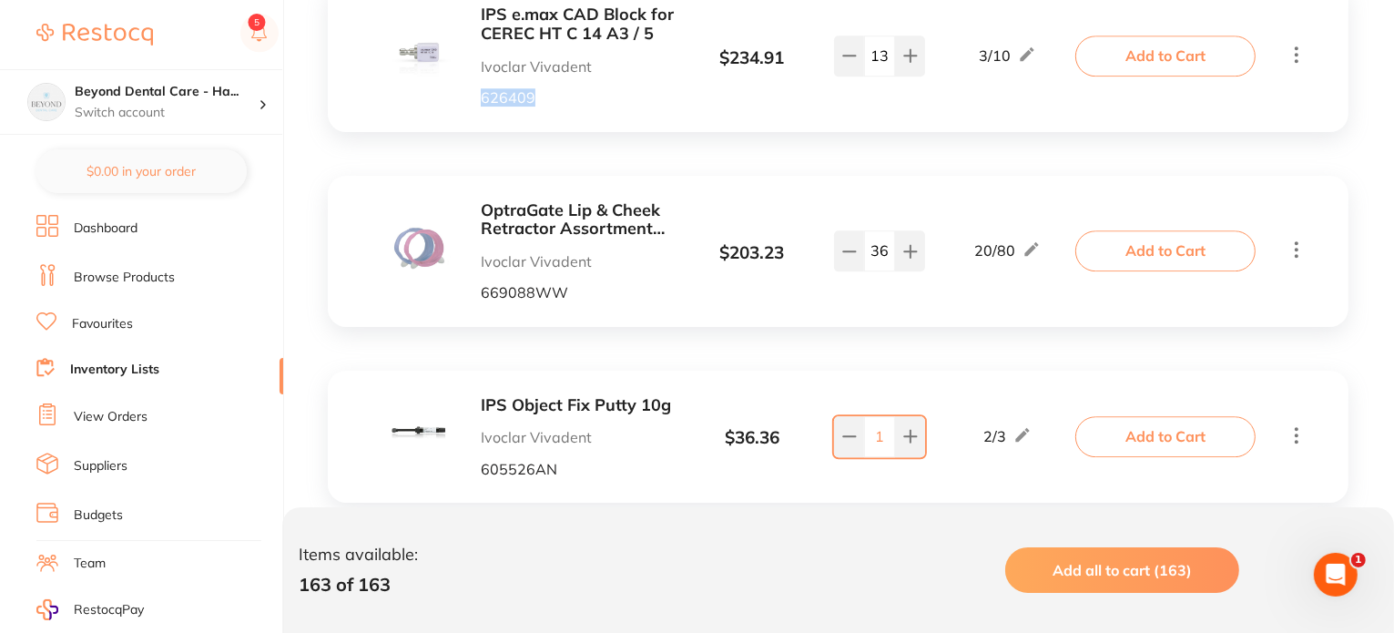
drag, startPoint x: 572, startPoint y: 94, endPoint x: 481, endPoint y: 96, distance: 91.1
click at [481, 96] on p "626409" at bounding box center [580, 97] width 198 height 16
copy p "626409"
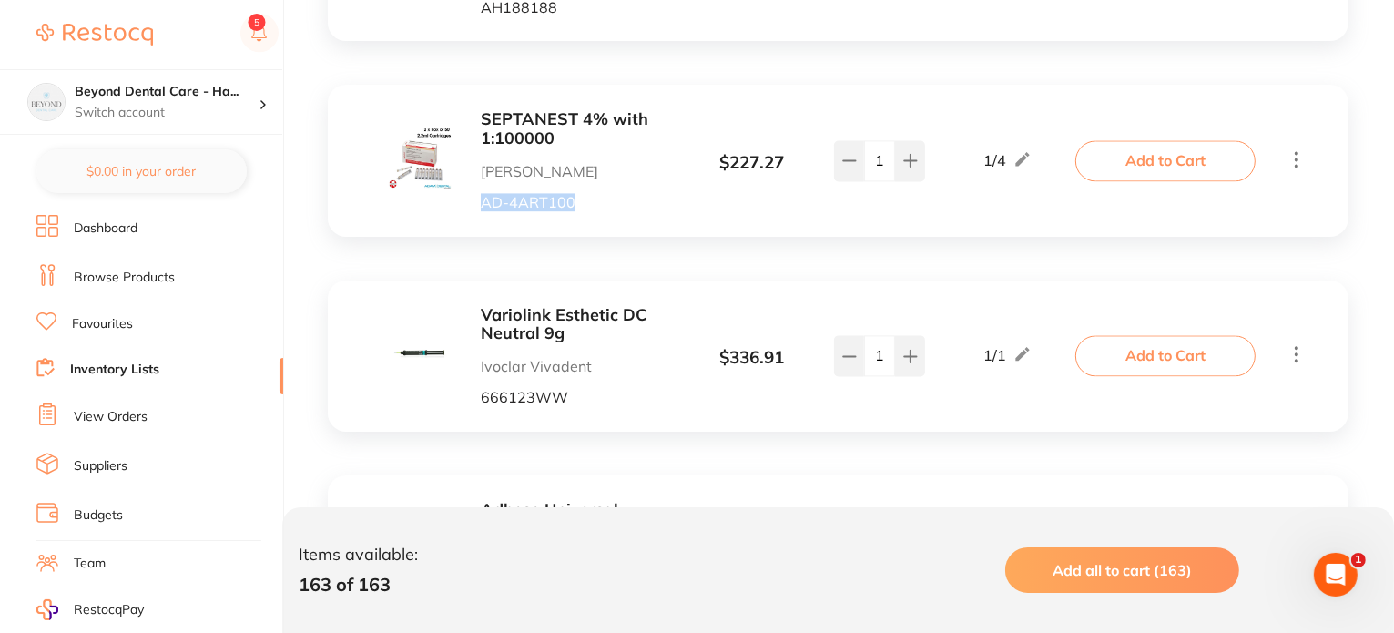
drag, startPoint x: 610, startPoint y: 199, endPoint x: 481, endPoint y: 201, distance: 128.4
click at [481, 201] on p "AD-4ART100" at bounding box center [580, 202] width 198 height 16
copy p "AD-4ART100"
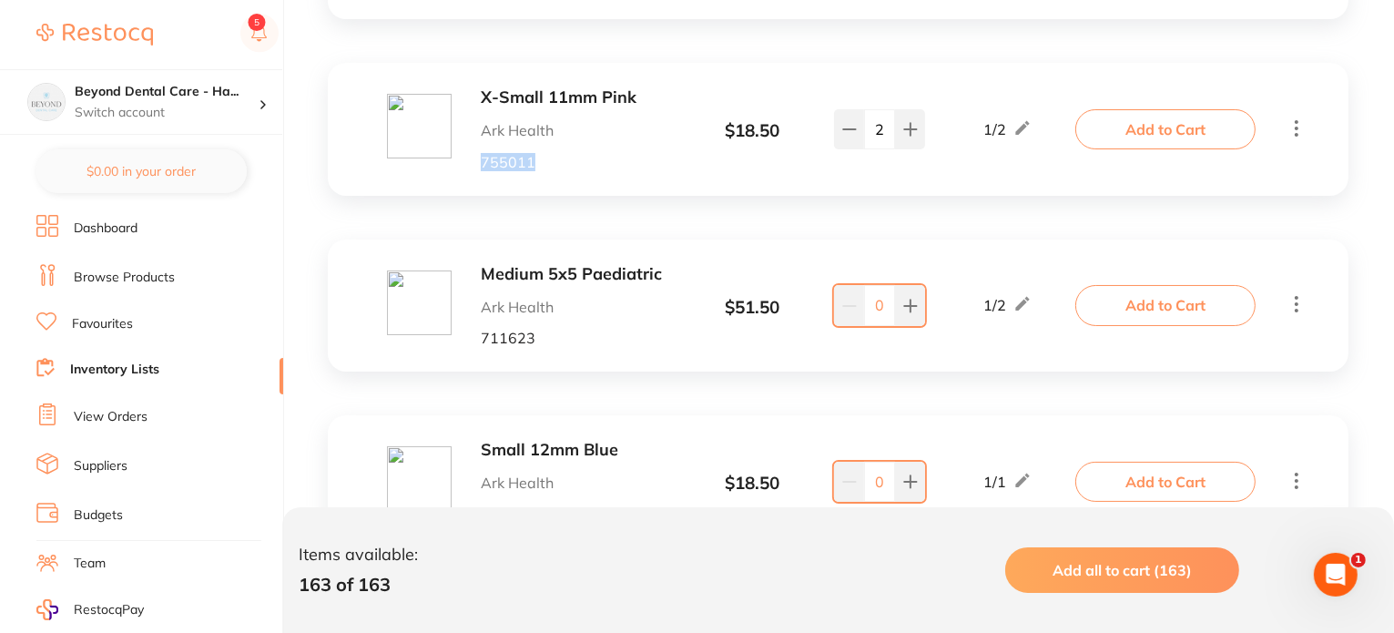
drag, startPoint x: 549, startPoint y: 163, endPoint x: 473, endPoint y: 164, distance: 75.6
click at [473, 164] on div "X-Small 11mm Pink Ark Health 755011" at bounding box center [533, 128] width 292 height 81
copy p "755011"
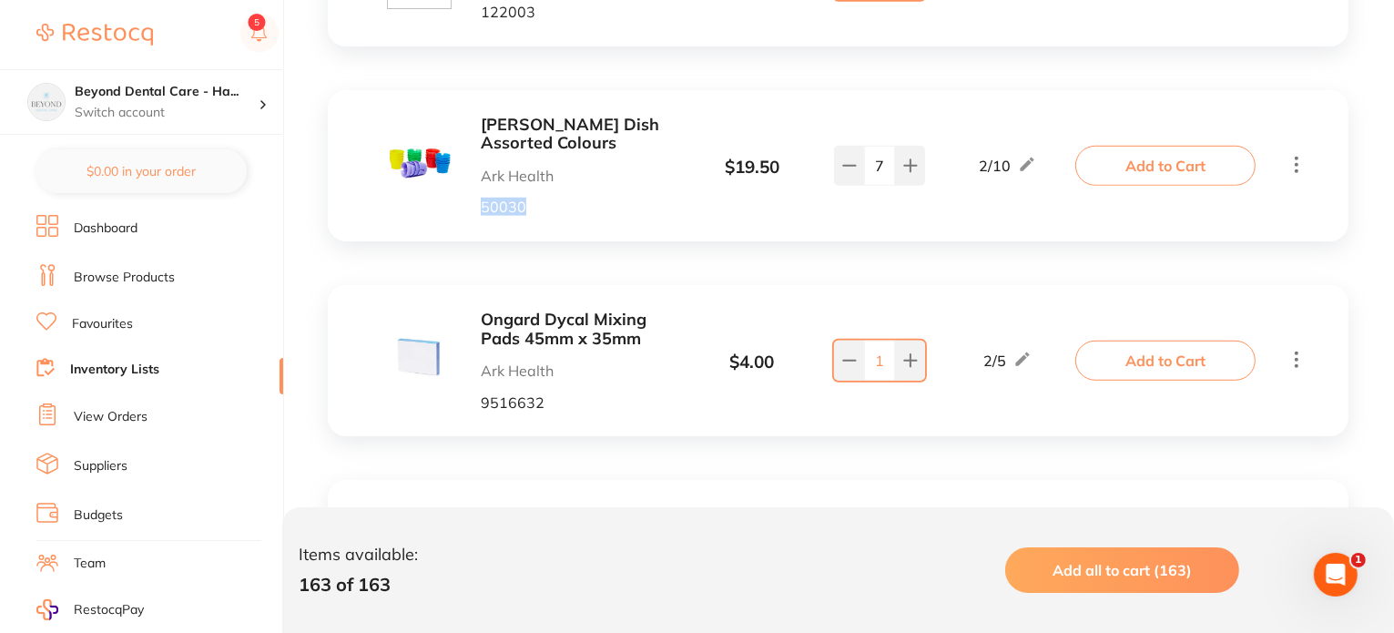
drag, startPoint x: 524, startPoint y: 209, endPoint x: 469, endPoint y: 211, distance: 55.6
click at [469, 211] on div "Ongard Dappen Dish Assorted Colours Ark Health 50030" at bounding box center [533, 166] width 292 height 100
copy p "50030"
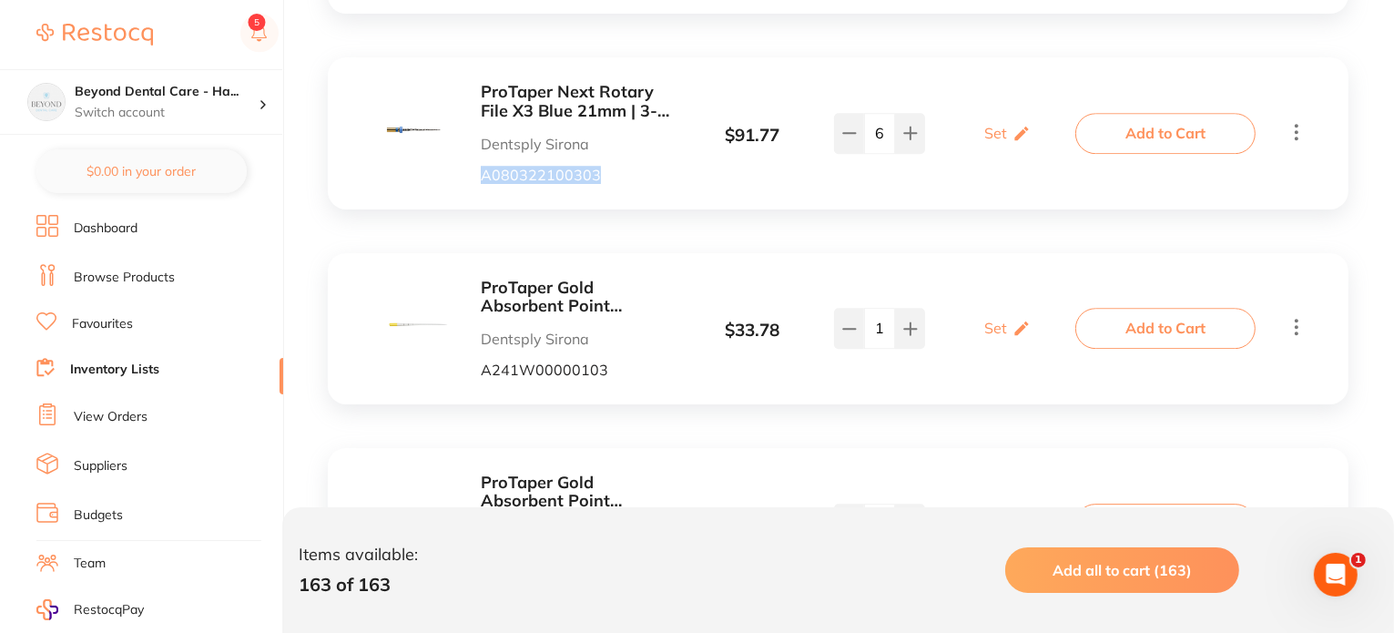
drag, startPoint x: 624, startPoint y: 151, endPoint x: 484, endPoint y: 167, distance: 141.0
click at [484, 167] on p "A080322100303" at bounding box center [580, 175] width 198 height 16
copy p "A080322100303"
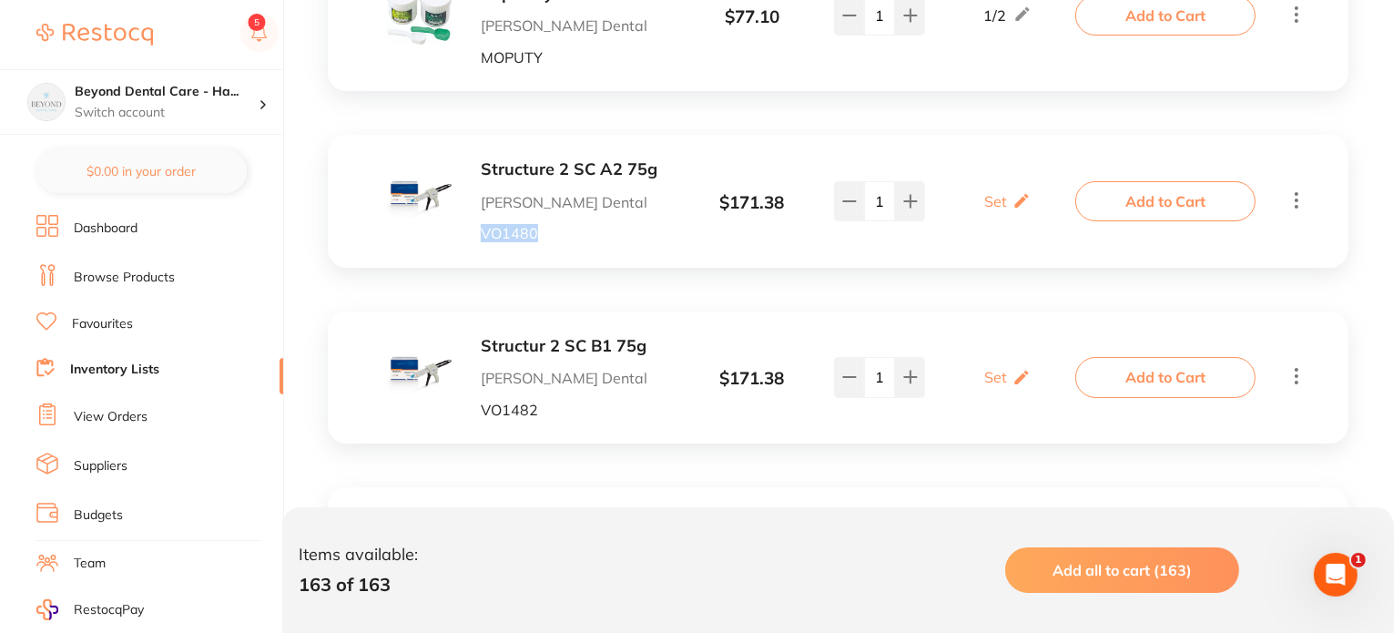
drag, startPoint x: 553, startPoint y: 221, endPoint x: 472, endPoint y: 224, distance: 81.1
click at [476, 224] on div "Structure 2 SC A2 75g Erskine Dental VO1480" at bounding box center [533, 200] width 292 height 81
copy p "VO1480"
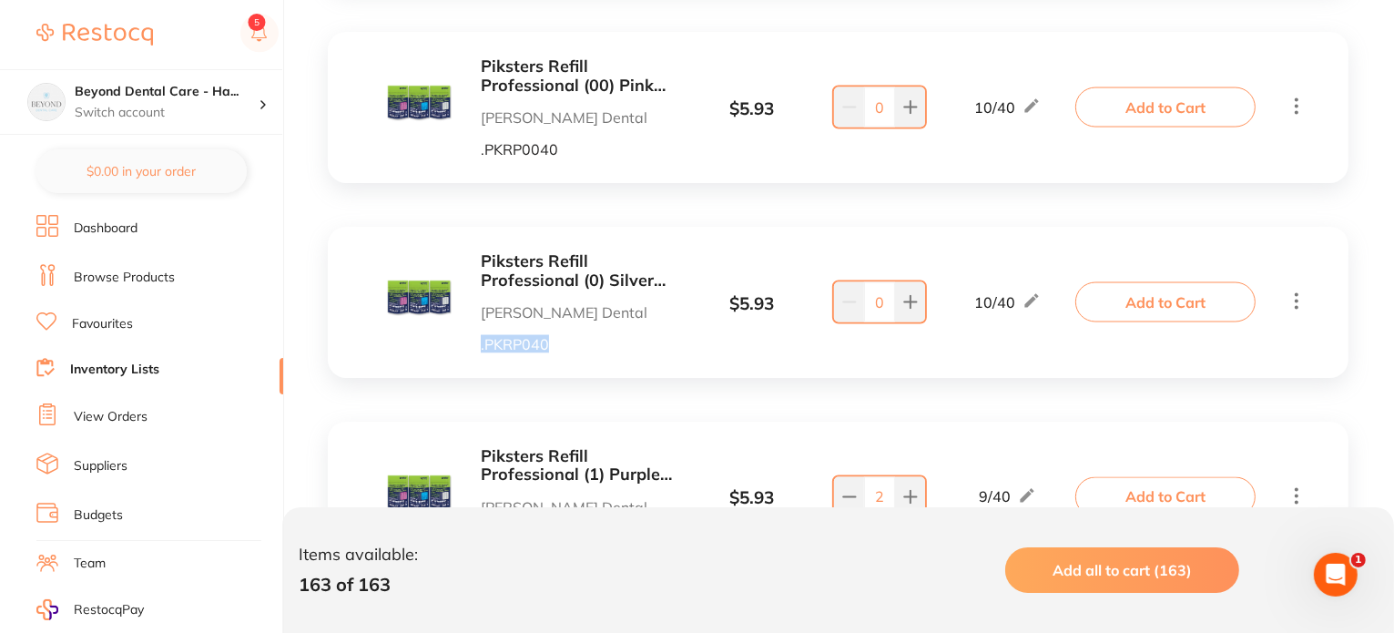
click at [471, 330] on div "Piksters Refill Professional (0) Silver 40pk Erskine Dental .PKRP040" at bounding box center [533, 302] width 292 height 100
copy p ".PKRP040"
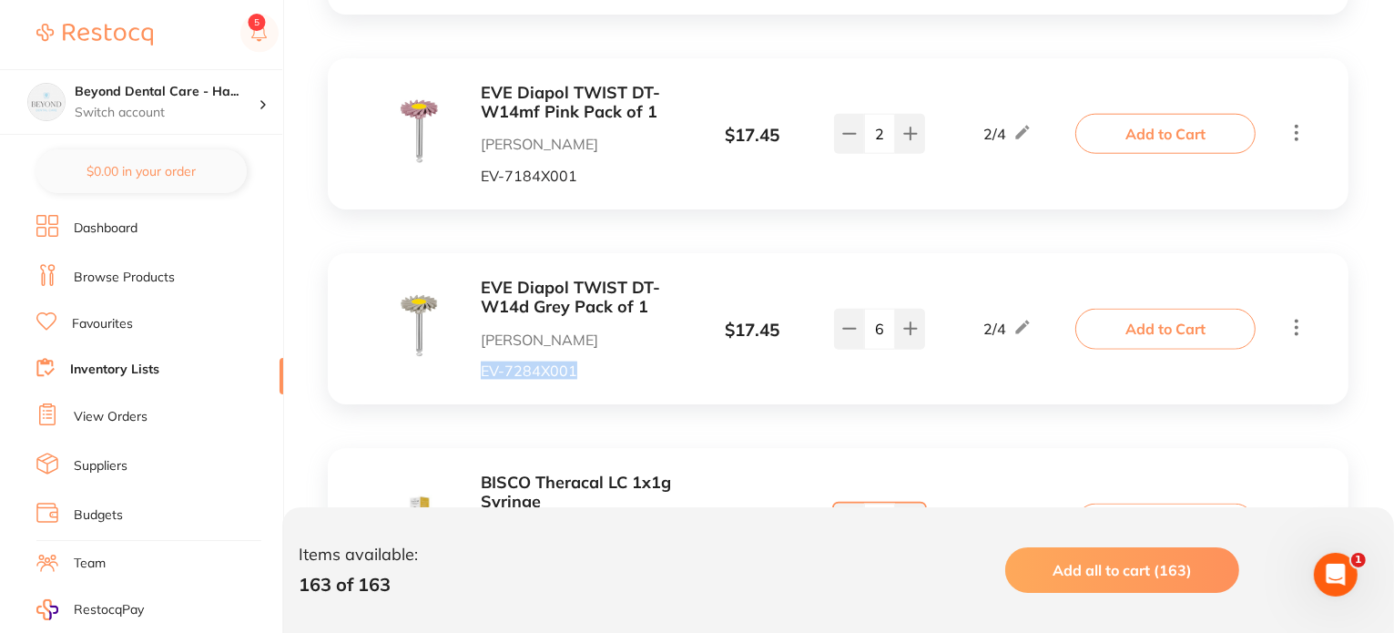
drag, startPoint x: 588, startPoint y: 358, endPoint x: 473, endPoint y: 358, distance: 114.7
click at [473, 358] on div "EVE Diapol TWIST DT-W14d Grey Pack of 1 Henry Schein Halas EV-7284X001" at bounding box center [533, 329] width 292 height 100
copy p "EV-7284X001"
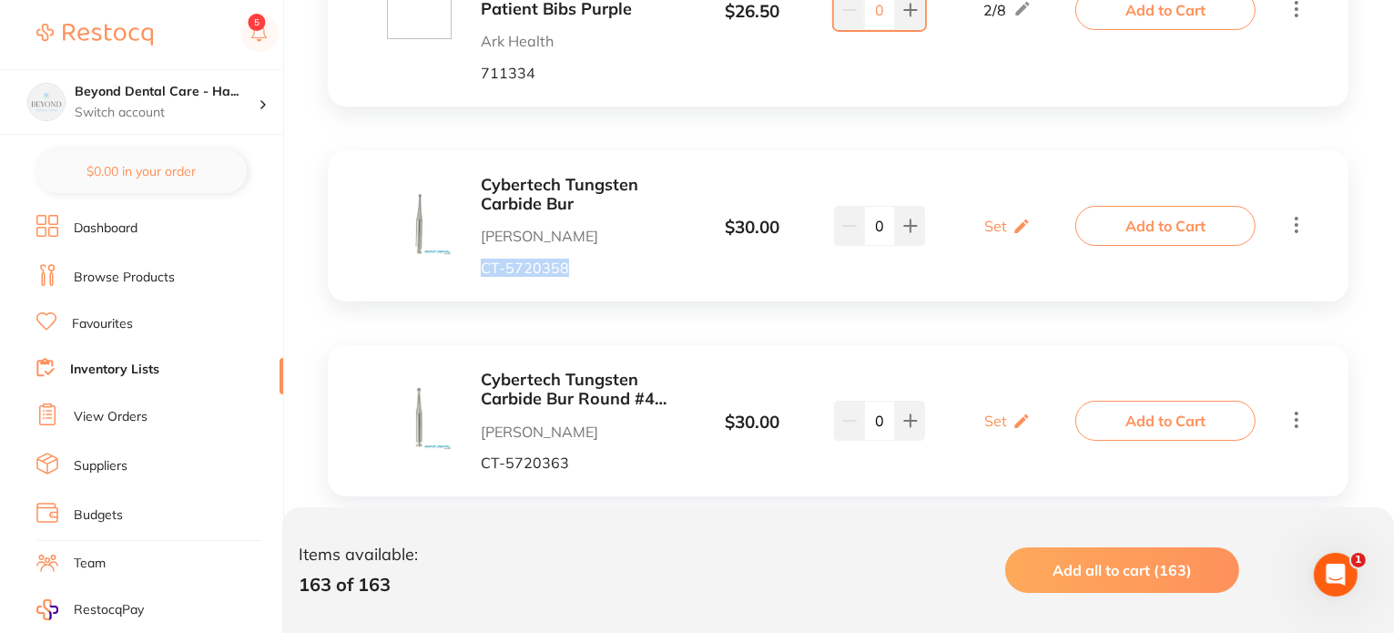
drag, startPoint x: 578, startPoint y: 248, endPoint x: 474, endPoint y: 253, distance: 103.9
click at [474, 253] on div "Cybertech Tungsten Carbide Bur Adam Dental CT-5720358" at bounding box center [533, 226] width 292 height 100
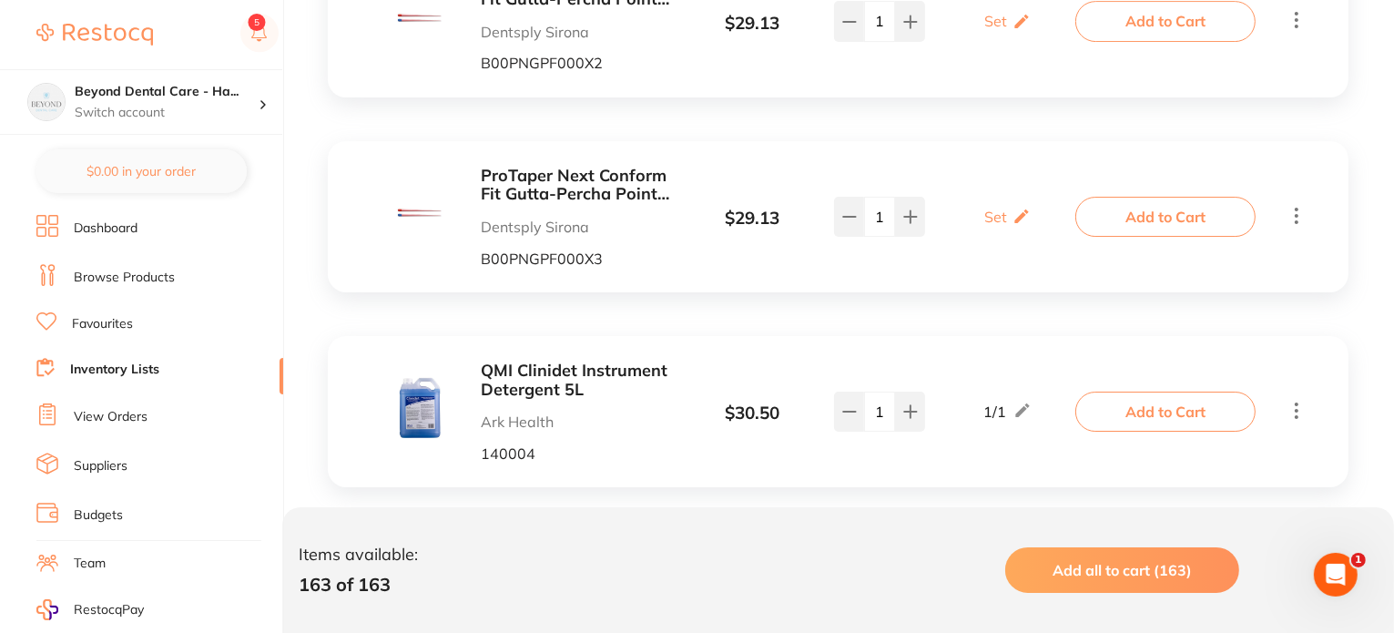
scroll to position [19836, 0]
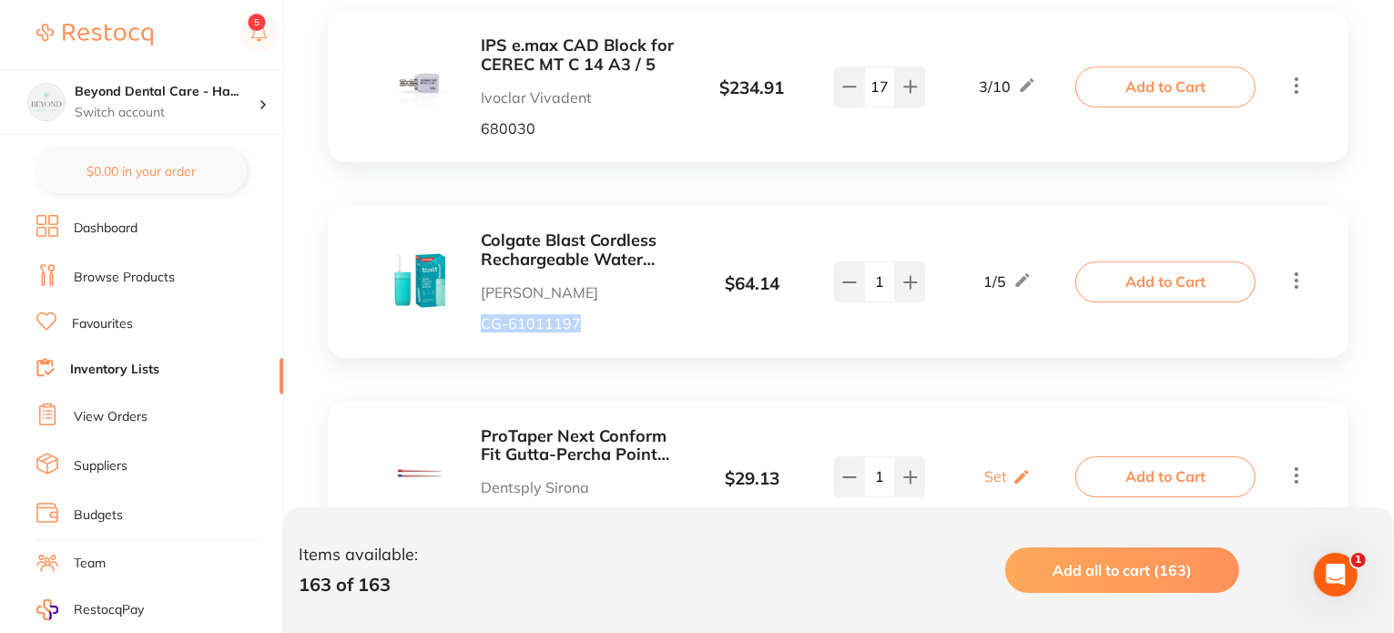
drag, startPoint x: 584, startPoint y: 335, endPoint x: 473, endPoint y: 331, distance: 111.1
click at [474, 334] on div "Colgate Blast Cordless Rechargeable Water Flosser Henry Schein Halas CG-6101119…" at bounding box center [838, 281] width 1020 height 151
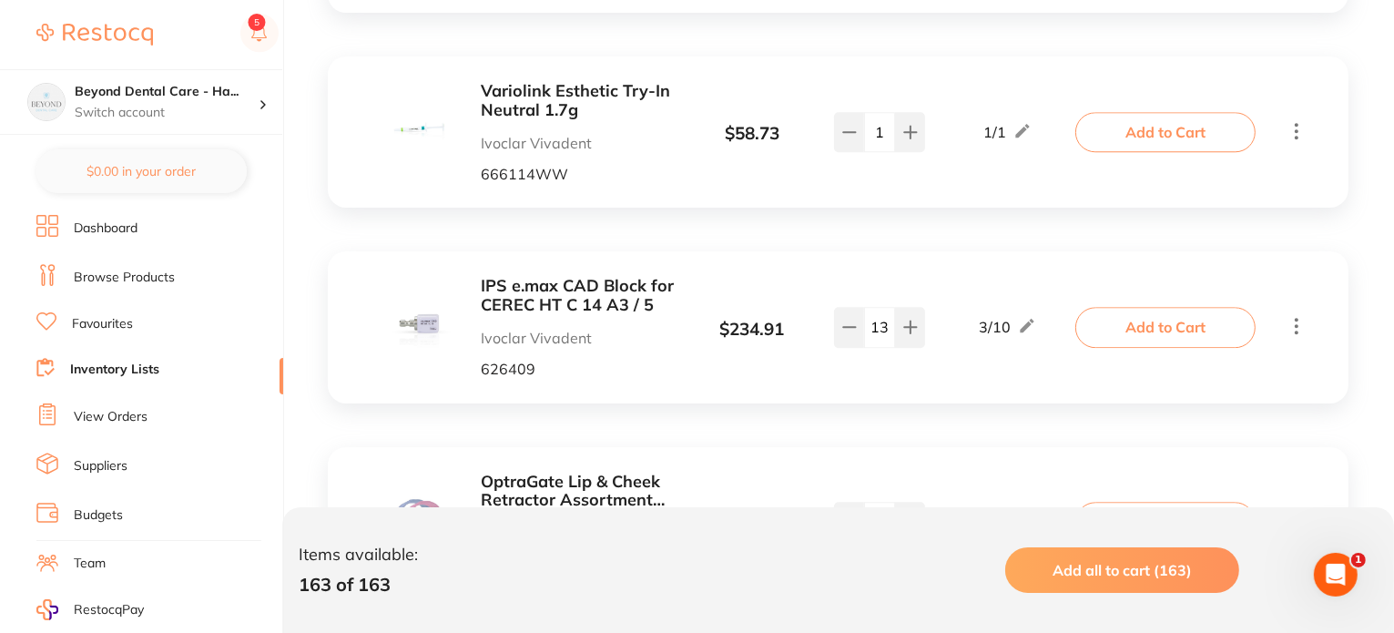
scroll to position [18380, 0]
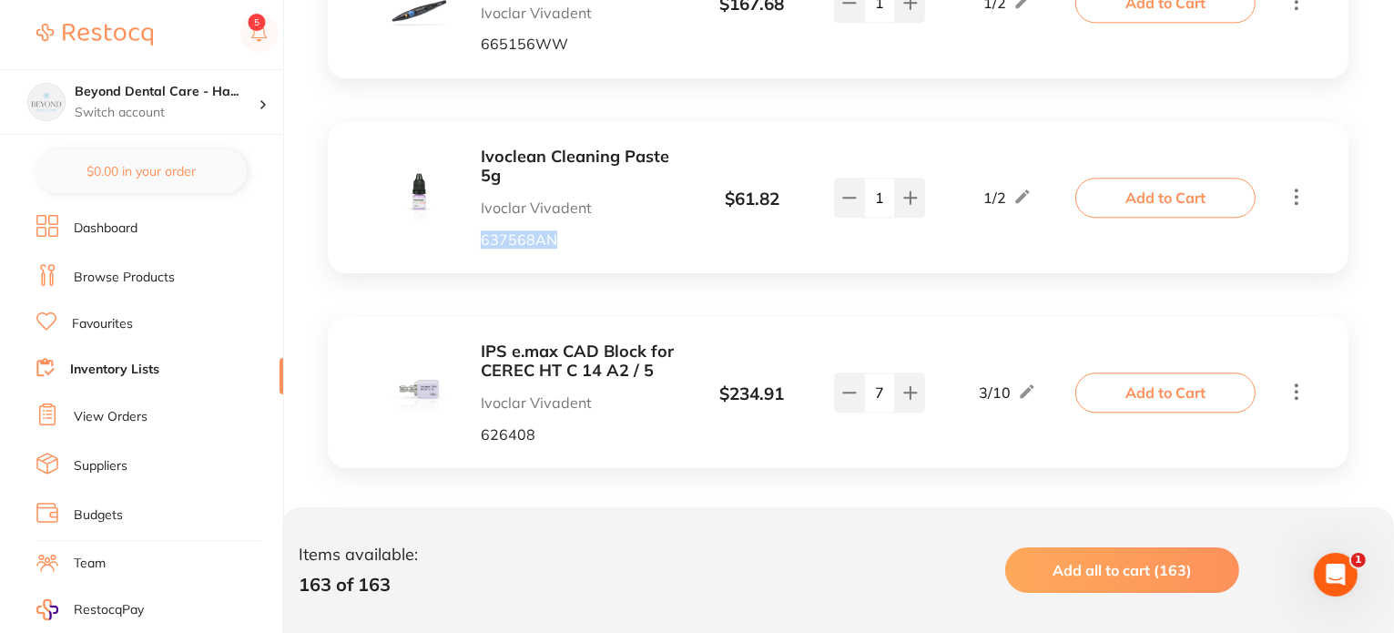
drag, startPoint x: 556, startPoint y: 246, endPoint x: 472, endPoint y: 243, distance: 83.8
click at [476, 246] on div "Ivoclean Cleaning Paste 5g Ivoclar Vivadent 637568AN" at bounding box center [533, 197] width 292 height 100
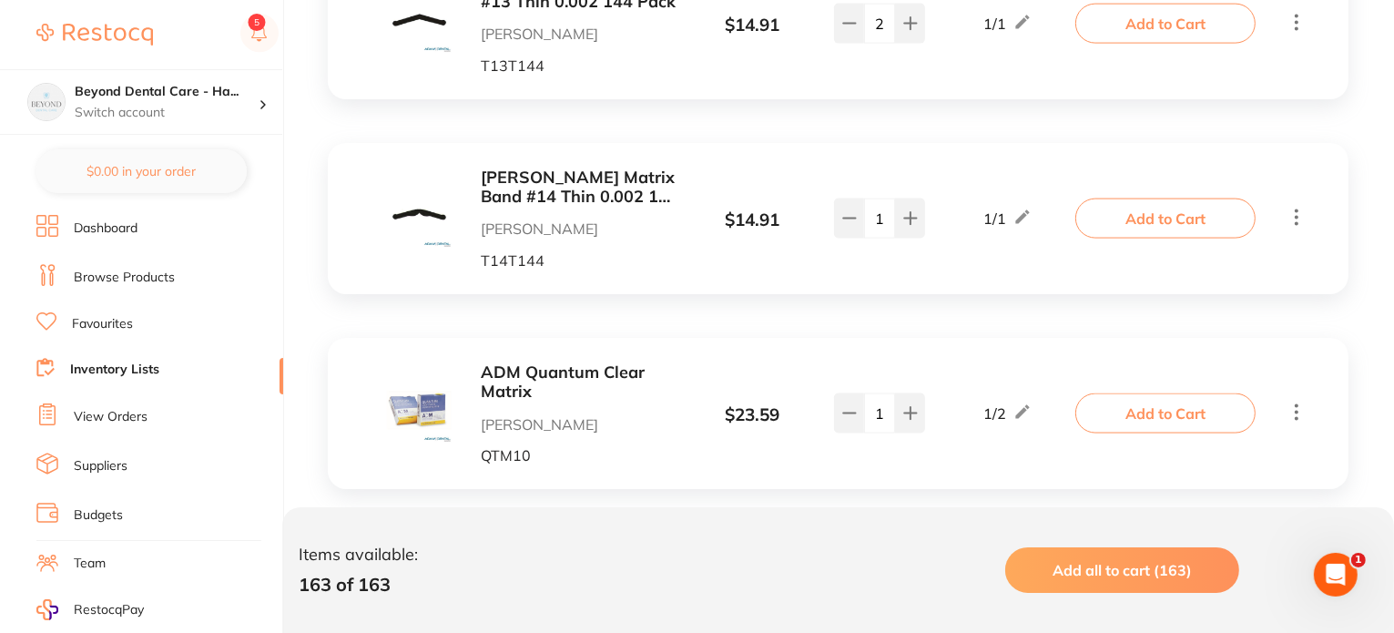
scroll to position [9551, 0]
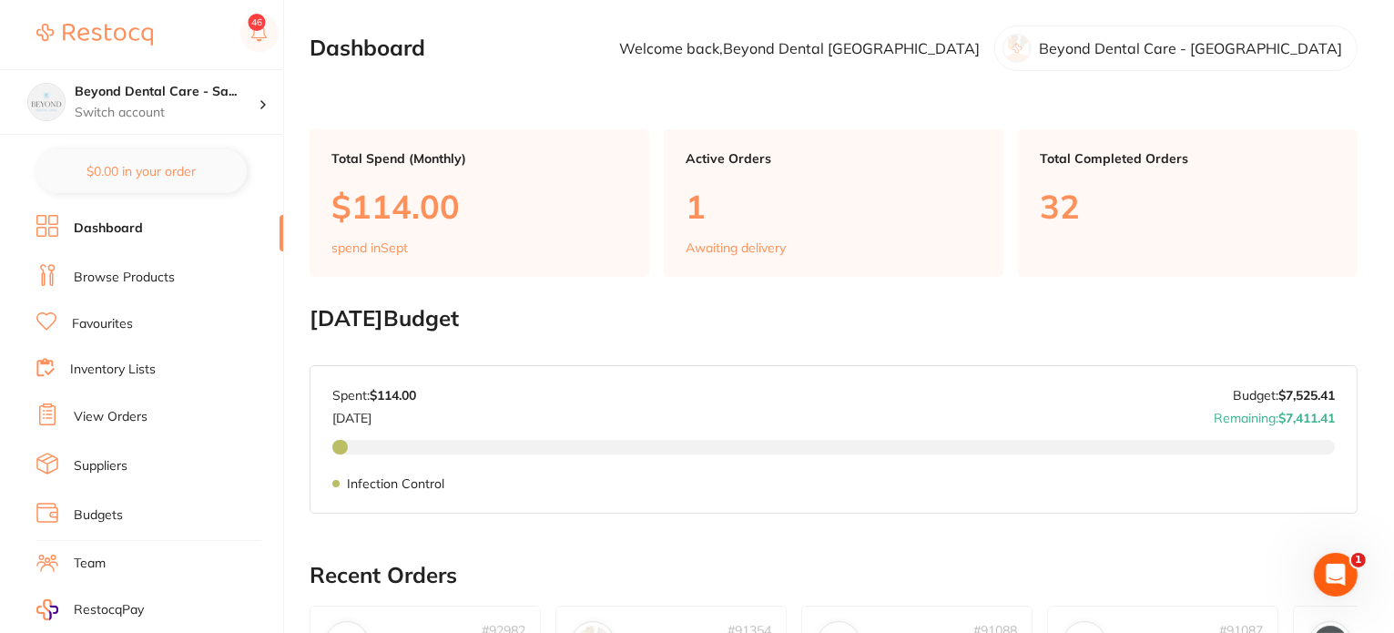
click at [113, 275] on link "Browse Products" at bounding box center [124, 278] width 101 height 18
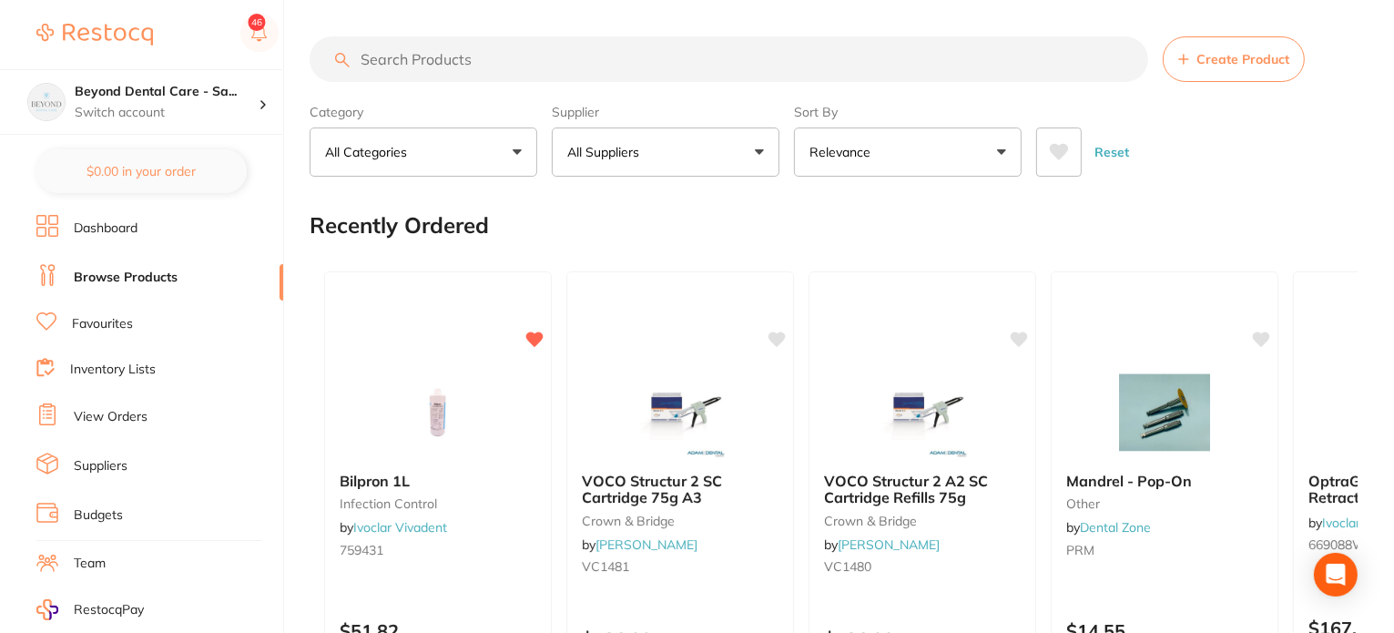
click at [129, 370] on link "Inventory Lists" at bounding box center [113, 369] width 86 height 18
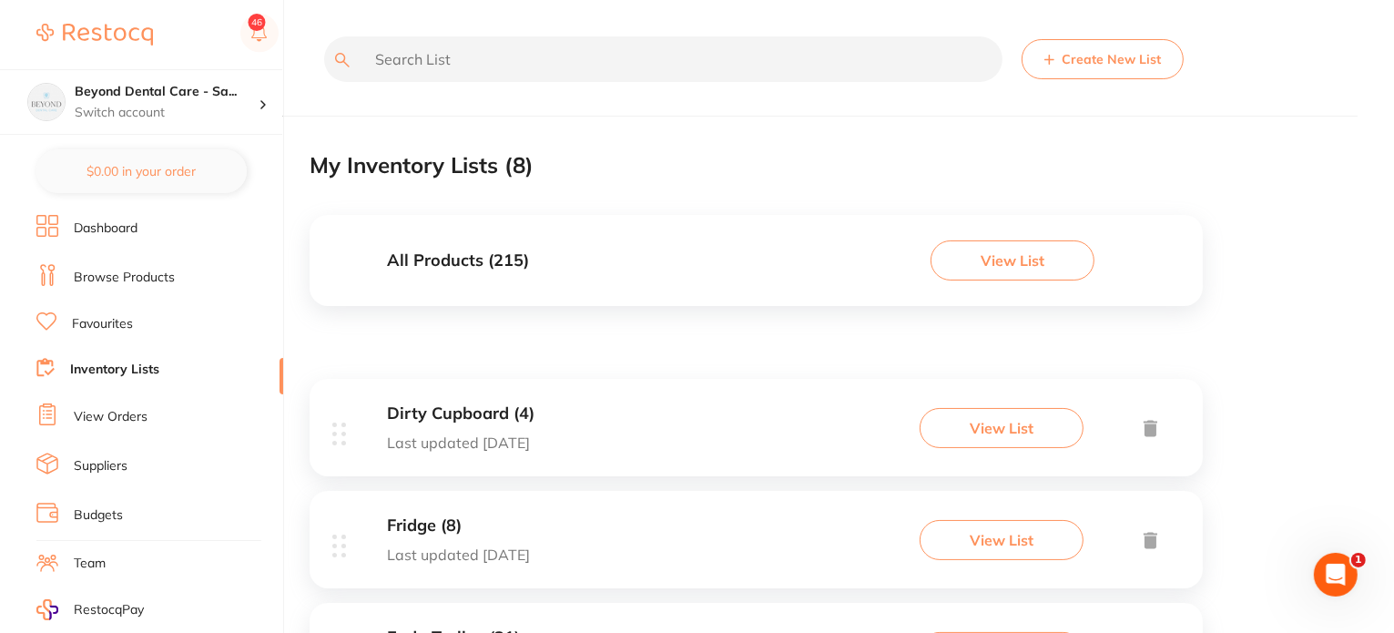
click at [971, 250] on button "View List" at bounding box center [1012, 260] width 164 height 40
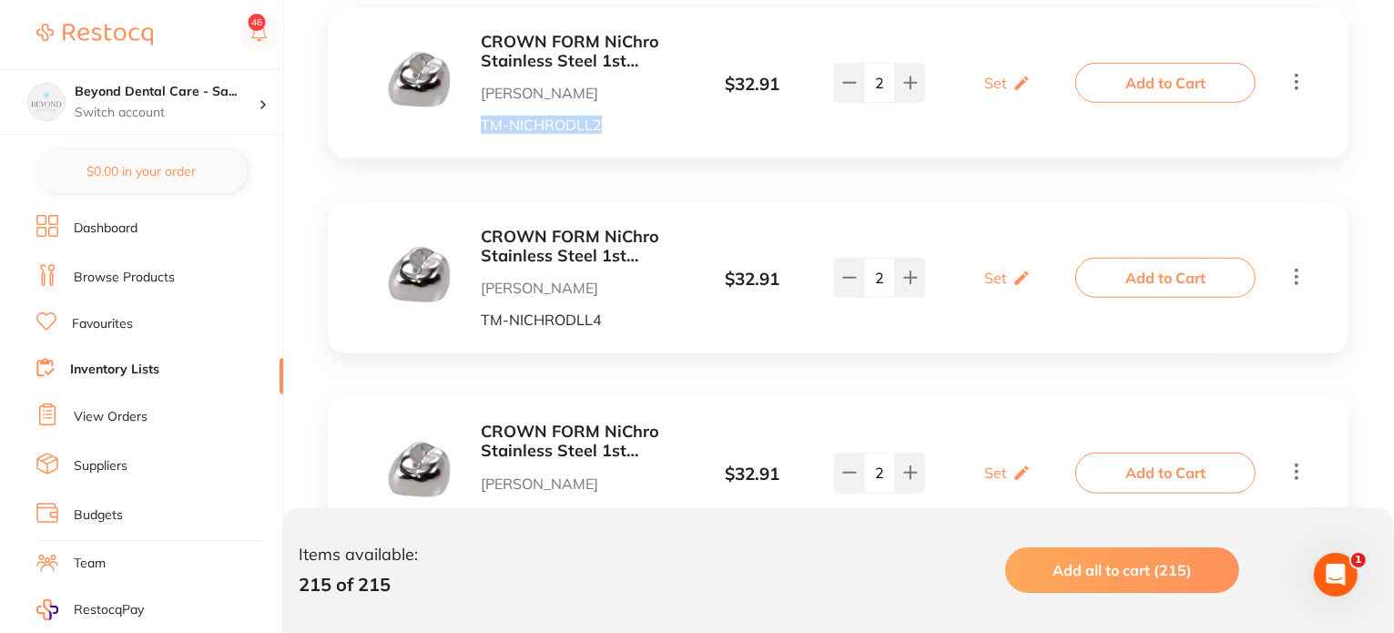
drag, startPoint x: 614, startPoint y: 121, endPoint x: 481, endPoint y: 125, distance: 132.9
click at [483, 125] on p "TM-NICHRODLL2" at bounding box center [580, 125] width 198 height 16
copy p "TM-NICHRODLL2"
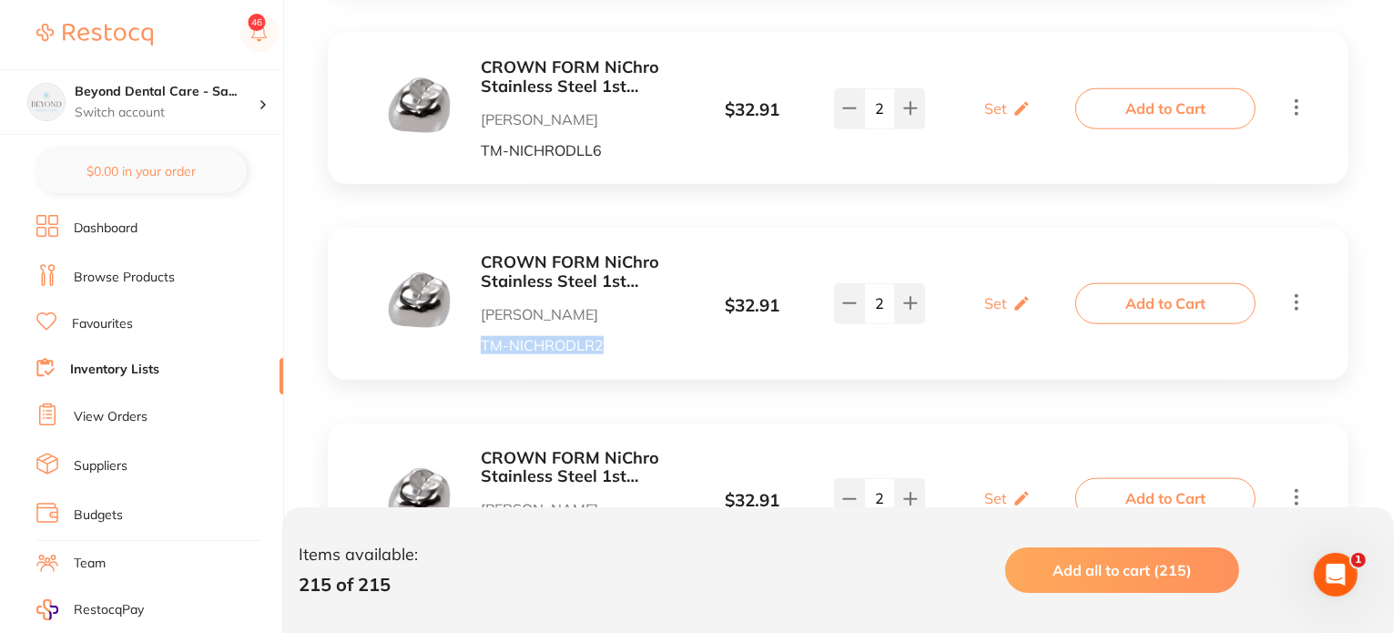
drag, startPoint x: 612, startPoint y: 345, endPoint x: 483, endPoint y: 344, distance: 128.3
click at [483, 344] on p "TM-NICHRODLR2" at bounding box center [580, 345] width 198 height 16
copy p "TM-NICHRODLR2"
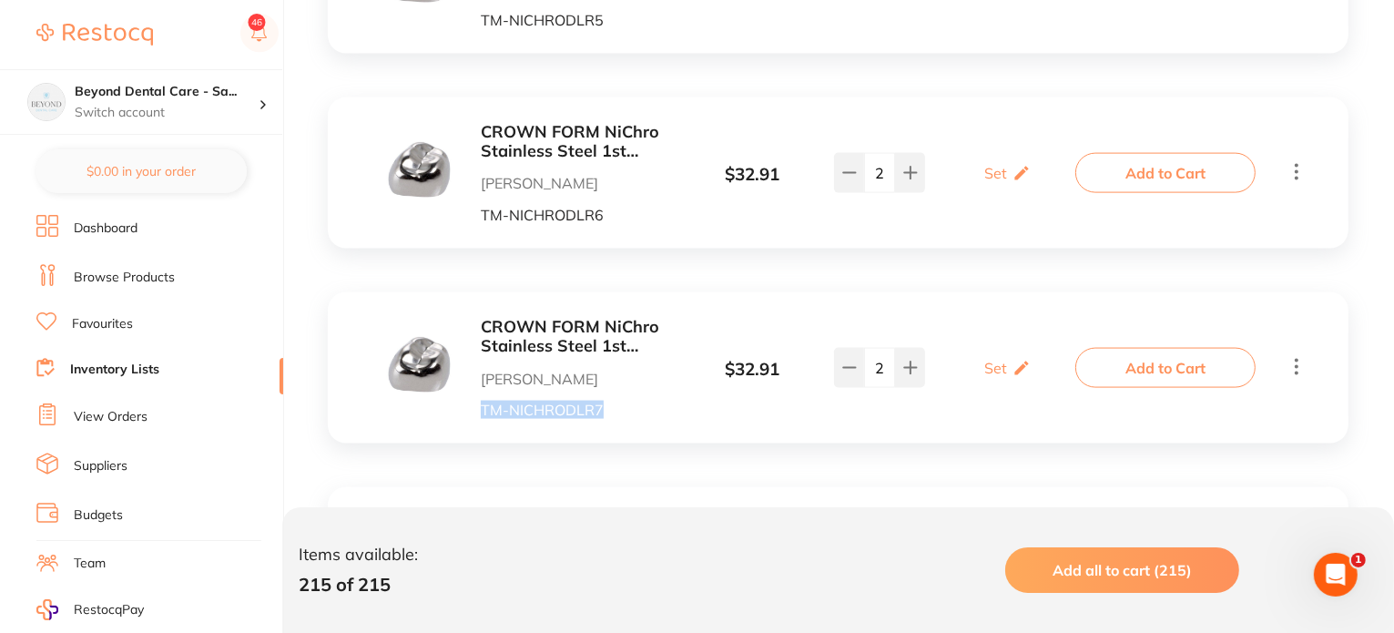
drag, startPoint x: 619, startPoint y: 407, endPoint x: 478, endPoint y: 407, distance: 141.1
click at [478, 407] on div "CROWN FORM NiChro Stainless Steel 1st Molar DLR7 Pk of 2 Henry Schein Halas TM-…" at bounding box center [533, 368] width 292 height 100
copy p "TM-NICHRODLR7"
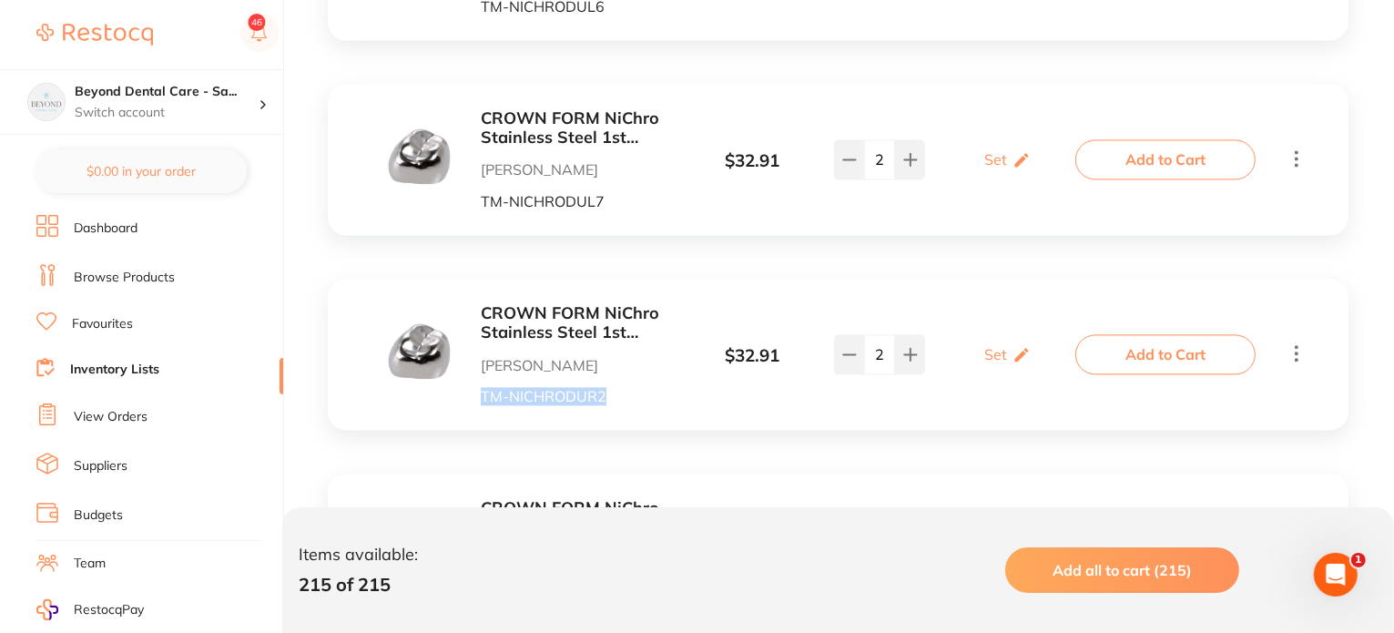
drag, startPoint x: 621, startPoint y: 400, endPoint x: 482, endPoint y: 396, distance: 138.4
click at [482, 396] on p "TM-NICHRODUR2" at bounding box center [580, 396] width 198 height 16
copy p "TM-NICHRODUR2"
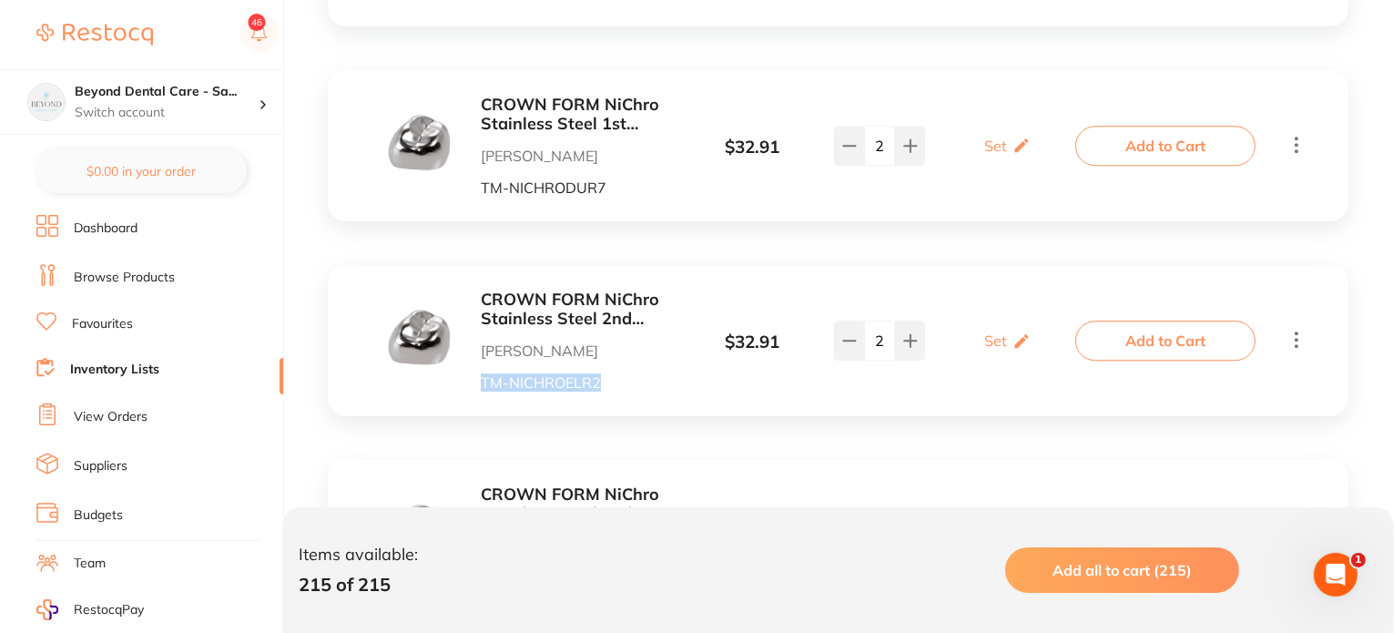
drag, startPoint x: 610, startPoint y: 393, endPoint x: 468, endPoint y: 387, distance: 142.1
click at [470, 389] on div "CROWN FORM NiChro Stainless Steel 2nd Molar ELR2 Pk of 2 Henry Schein Halas TM-…" at bounding box center [838, 340] width 1020 height 151
copy p "TM-NICHROELR2"
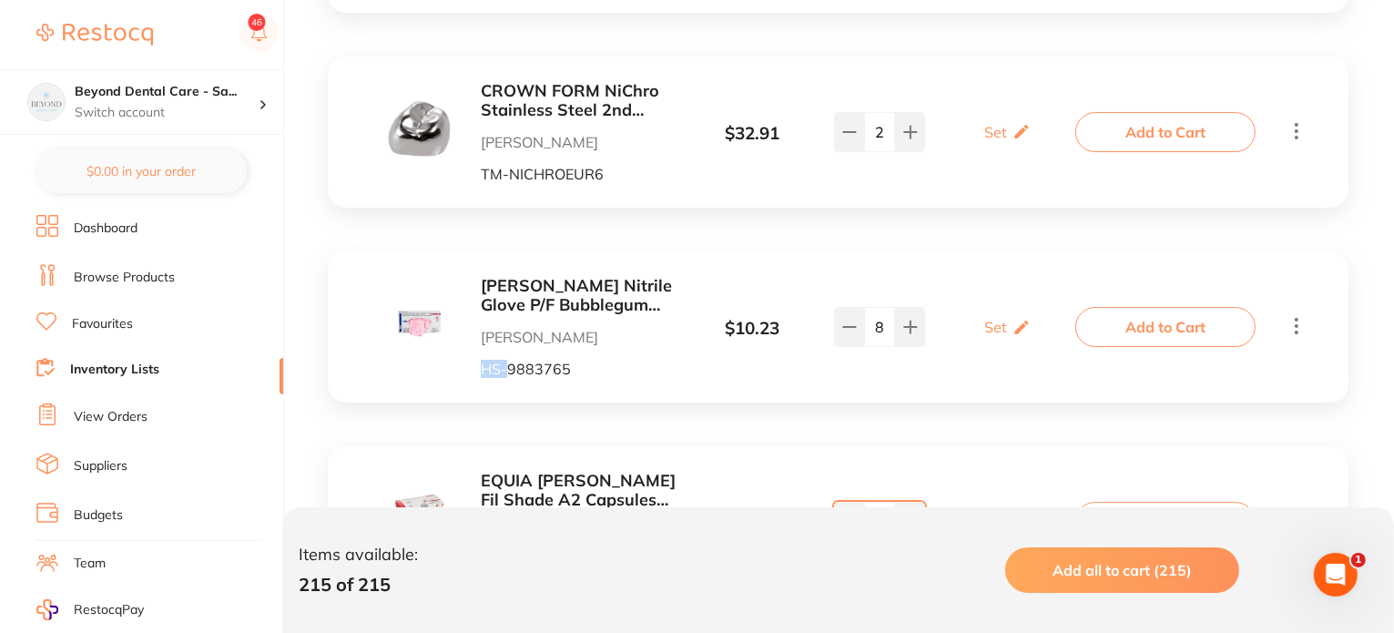
drag, startPoint x: 506, startPoint y: 370, endPoint x: 469, endPoint y: 370, distance: 37.3
click at [469, 370] on div "Henry Schein Nitrile Glove P/F Bubblegum Scented XS box 100 Henry Schein Halas …" at bounding box center [533, 327] width 292 height 100
click at [593, 370] on p "HS-9883765" at bounding box center [580, 368] width 198 height 16
drag, startPoint x: 613, startPoint y: 367, endPoint x: 473, endPoint y: 367, distance: 140.2
click at [473, 367] on div "Henry Schein Nitrile Glove P/F Bubblegum Scented XS box 100 Henry Schein Halas …" at bounding box center [533, 327] width 292 height 100
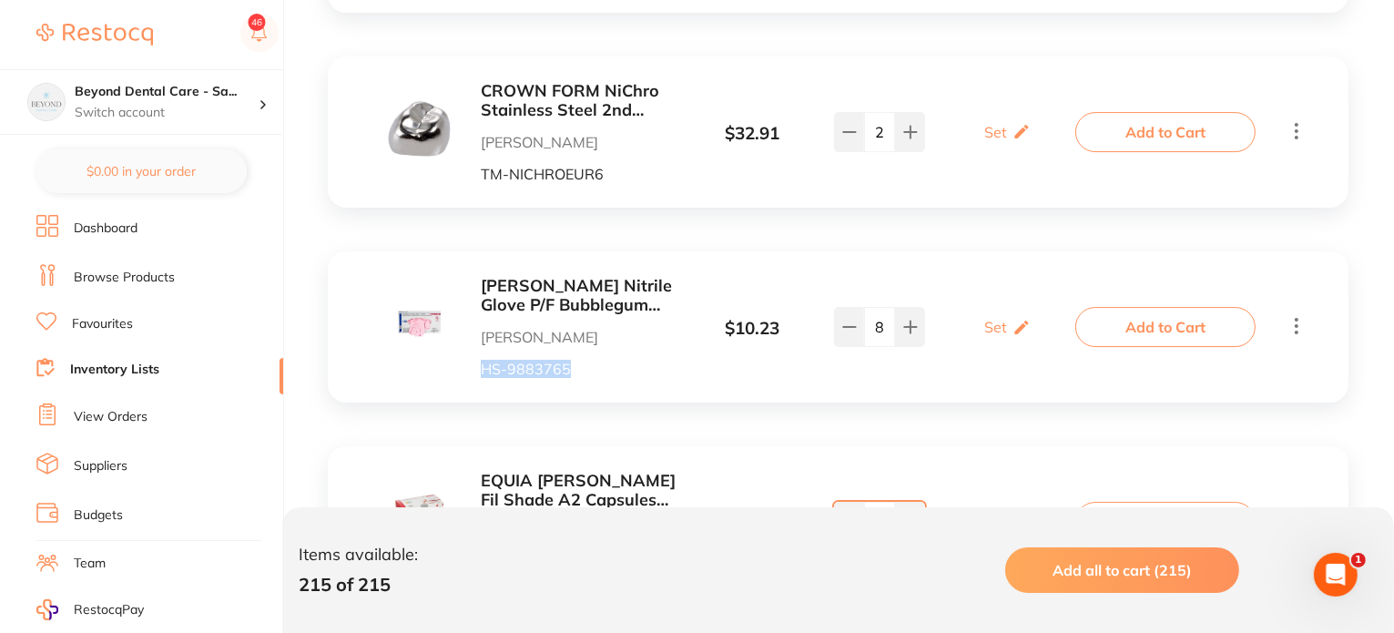
copy p "HS-9883765"
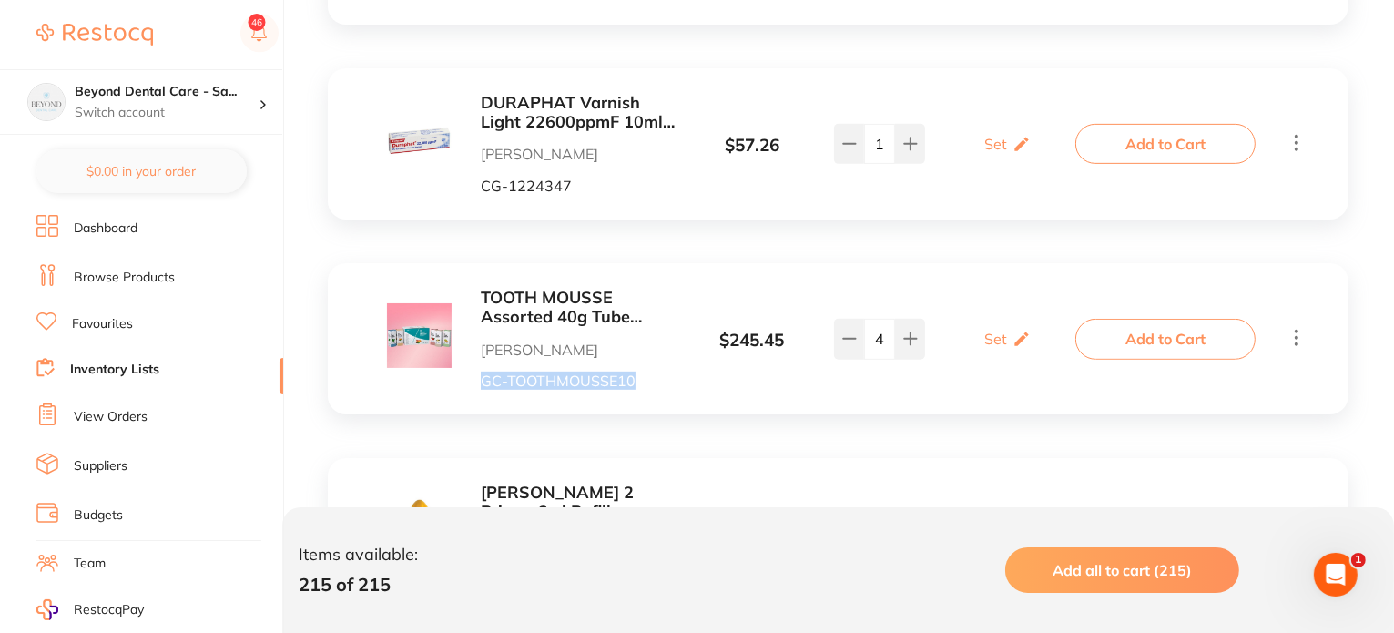
drag, startPoint x: 650, startPoint y: 375, endPoint x: 474, endPoint y: 384, distance: 175.9
click at [474, 384] on div "TOOTH MOUSSE Assorted 40g Tube 2xStraw Van Mint Melon Tfrutti Henry Schein Hala…" at bounding box center [533, 339] width 292 height 100
copy p "GC-TOOTHMOUSSE10"
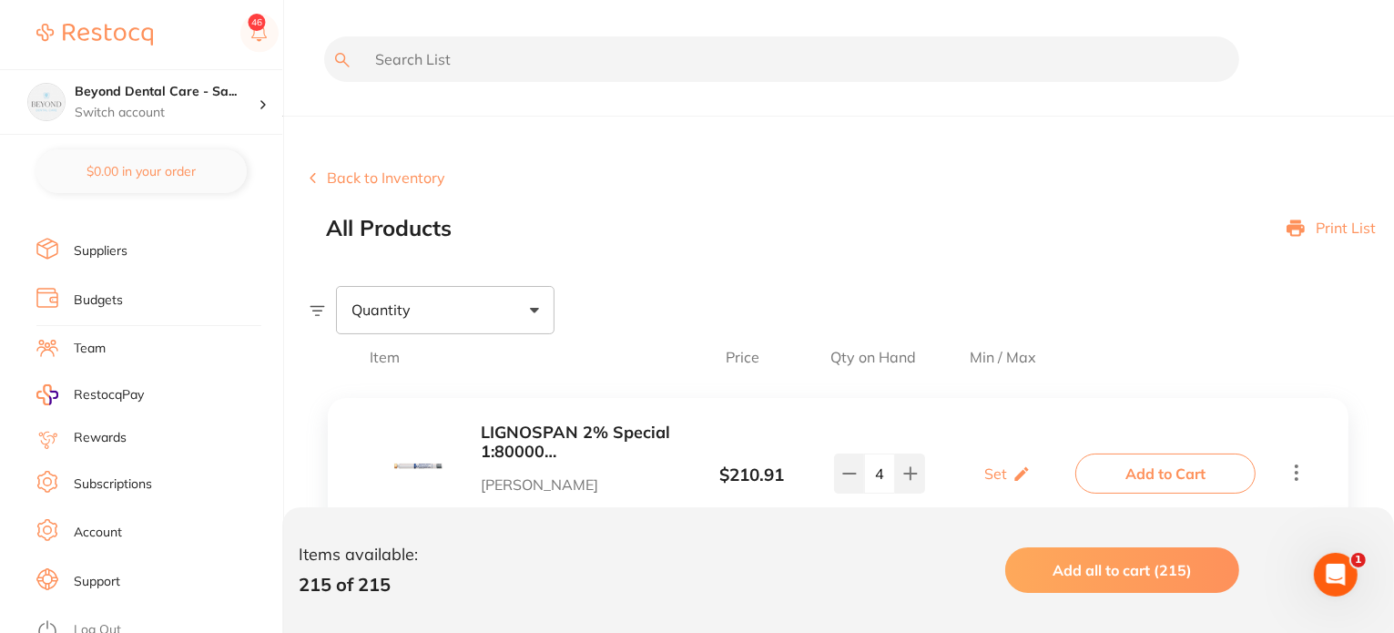
click at [99, 621] on link "Log Out" at bounding box center [97, 630] width 47 height 18
